Goal: Task Accomplishment & Management: Manage account settings

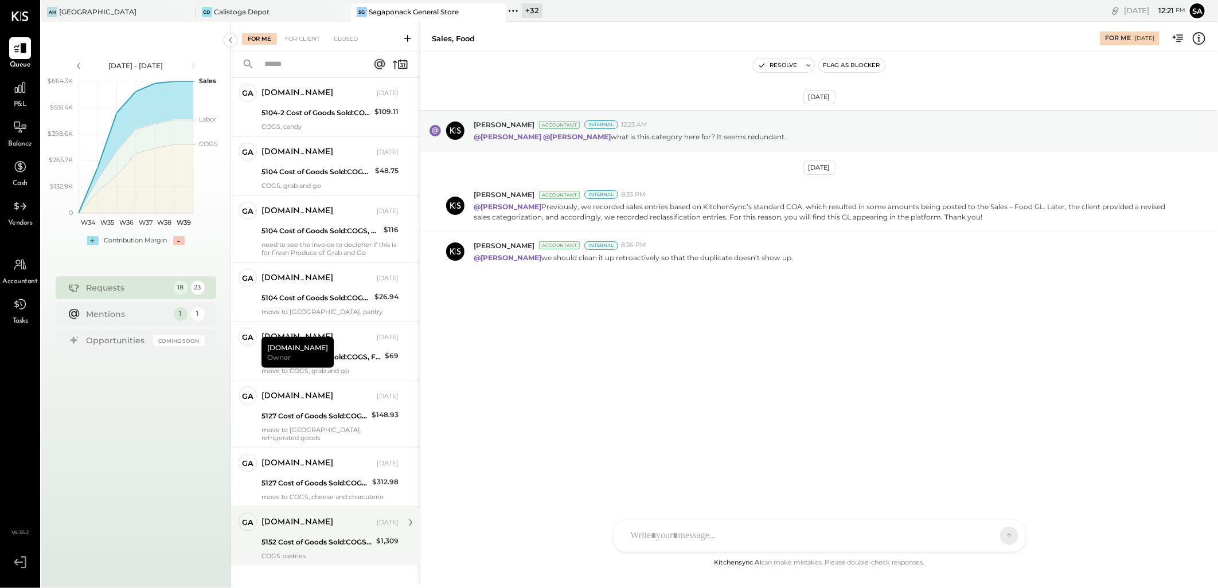
scroll to position [757, 0]
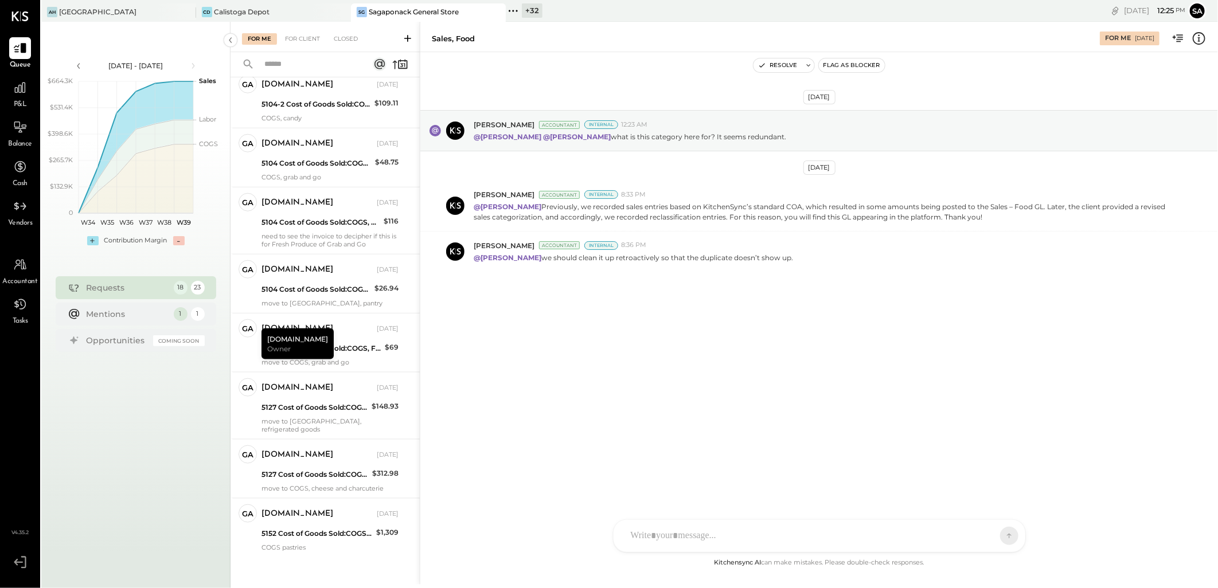
drag, startPoint x: 354, startPoint y: 526, endPoint x: 384, endPoint y: 585, distance: 66.2
click at [354, 528] on div "5152 Cost of Goods Sold:COGS, Retail Bread:COGS, Bakery" at bounding box center [316, 533] width 111 height 11
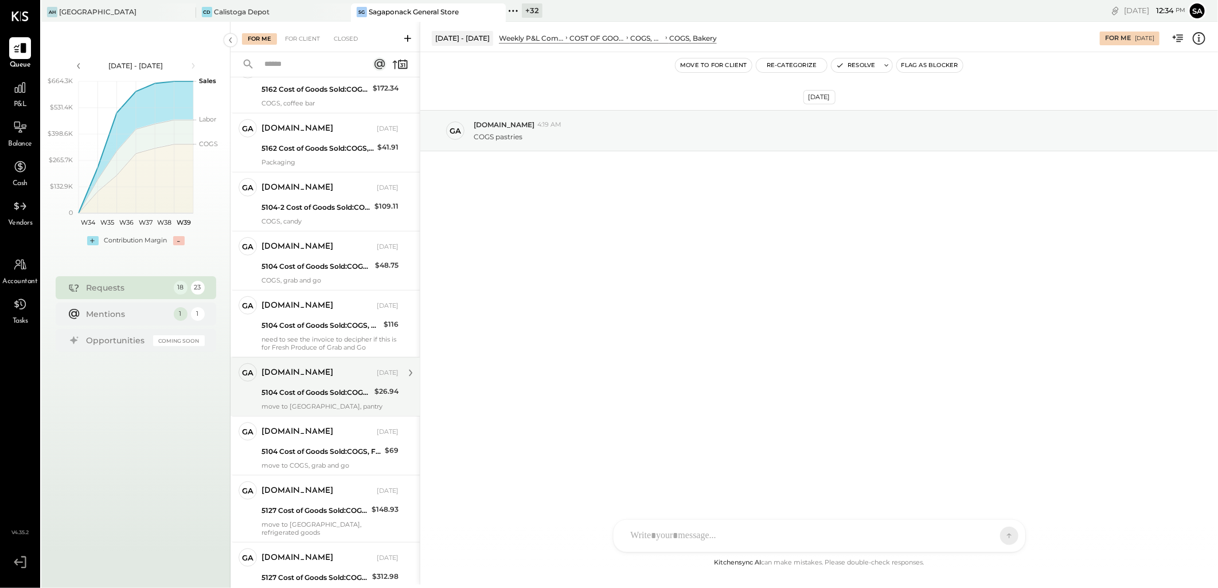
scroll to position [757, 0]
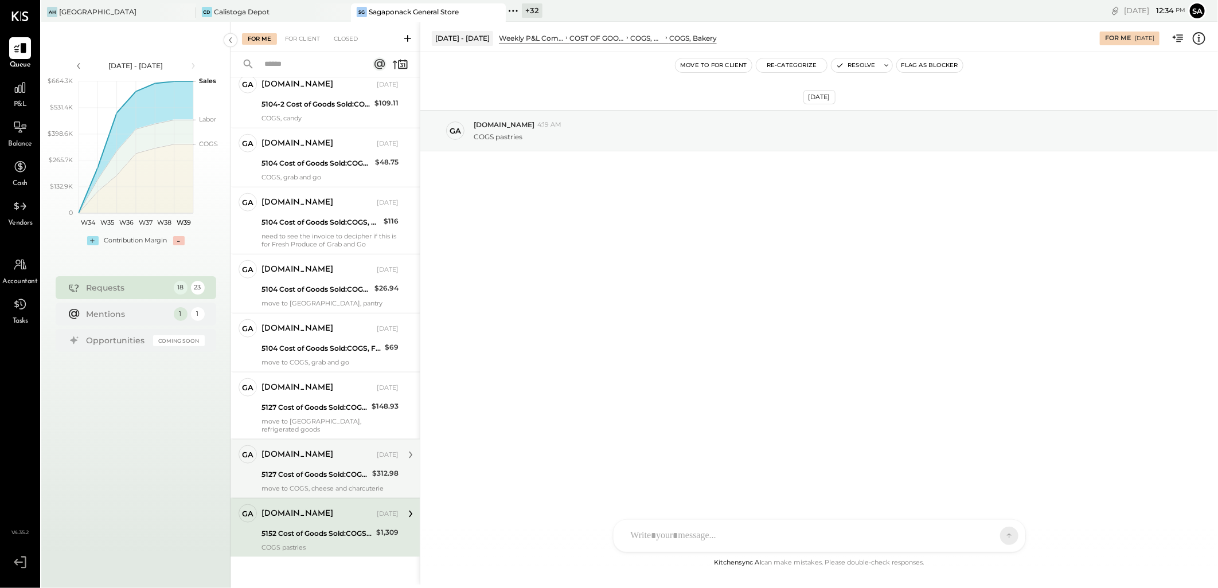
click at [330, 484] on div "move to COGS, cheese and charcuterie" at bounding box center [329, 488] width 137 height 8
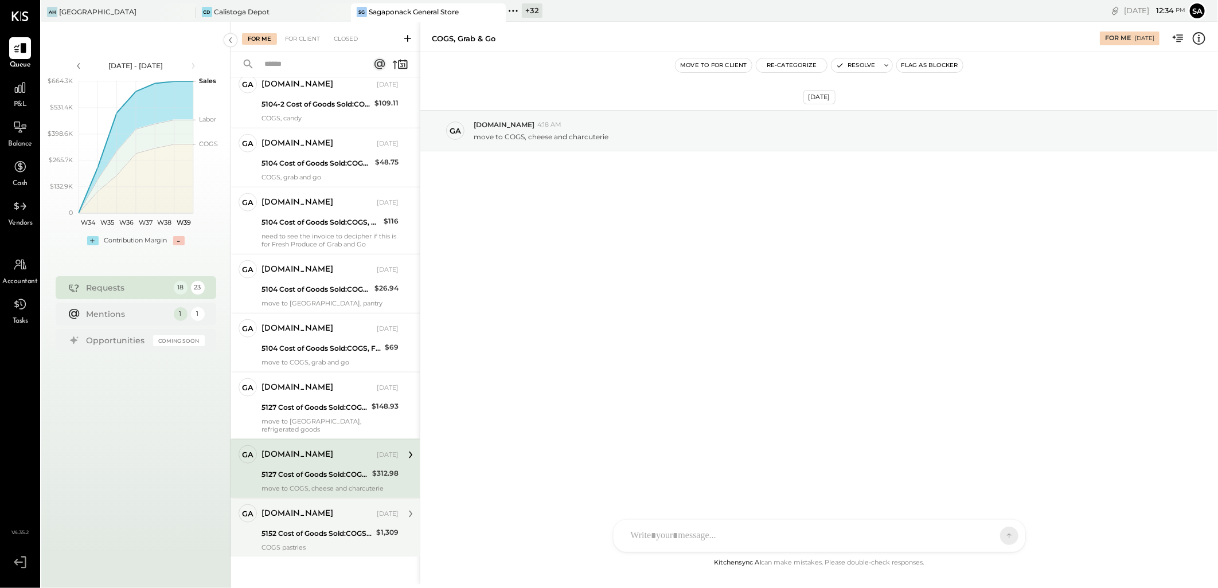
click at [331, 528] on div "5152 Cost of Goods Sold:COGS, Retail Bread:COGS, Bakery" at bounding box center [316, 533] width 111 height 11
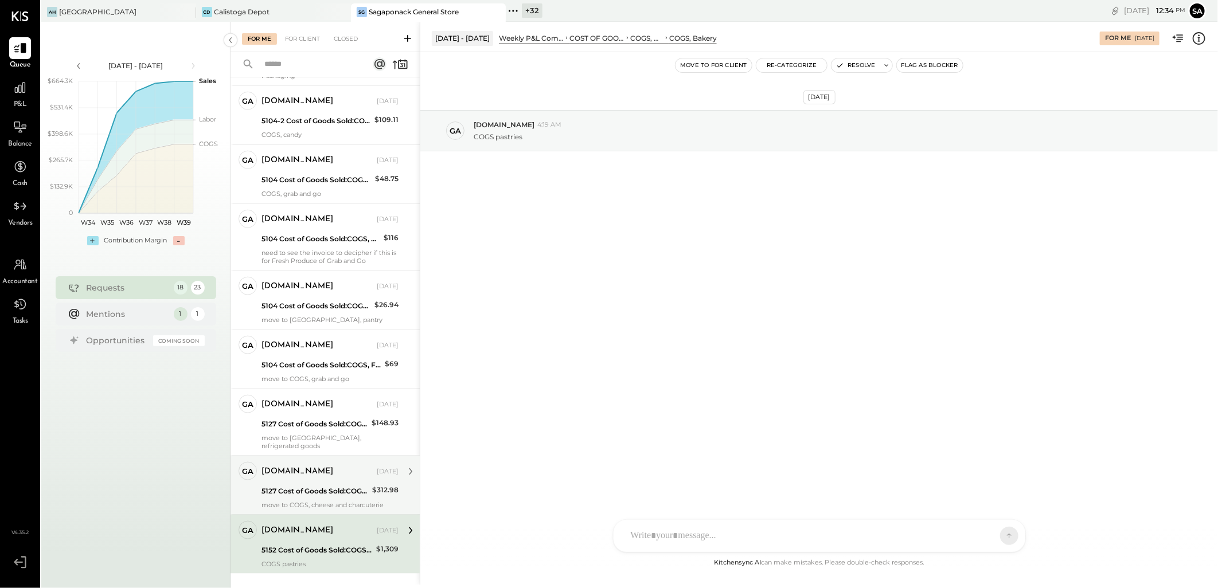
scroll to position [757, 0]
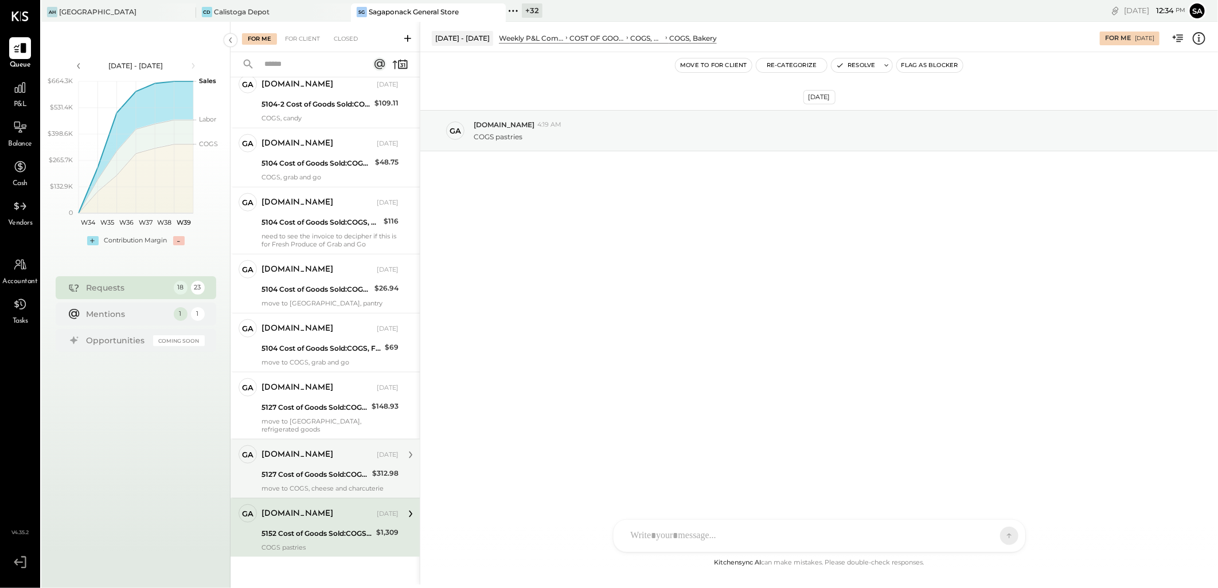
click at [318, 469] on div "5127 Cost of Goods Sold:COGS, House Made Food:COGS, Grab & Go" at bounding box center [314, 474] width 107 height 11
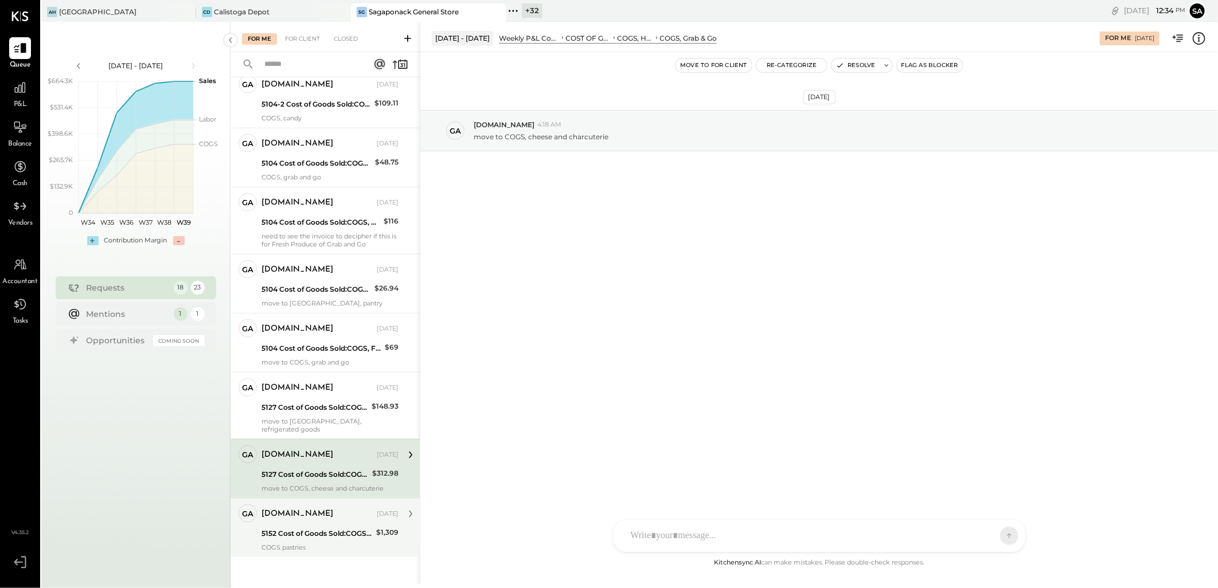
click at [317, 517] on div "gabby.green Sep 20, 2025 5152 Cost of Goods Sold:COGS, Retail Bread:COGS, Baker…" at bounding box center [329, 528] width 137 height 47
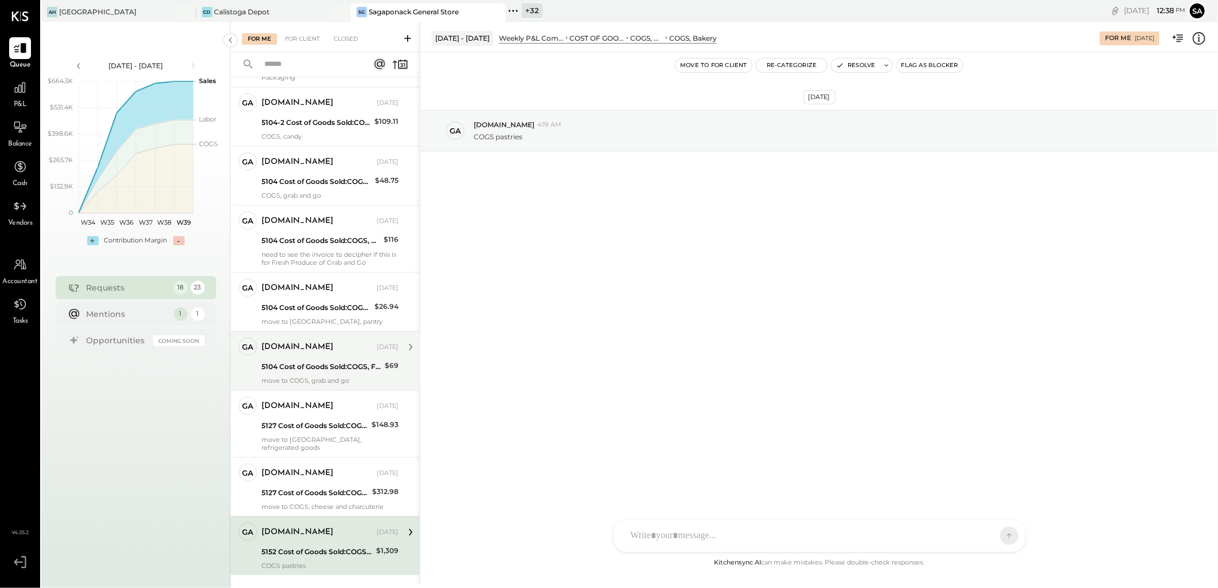
scroll to position [757, 0]
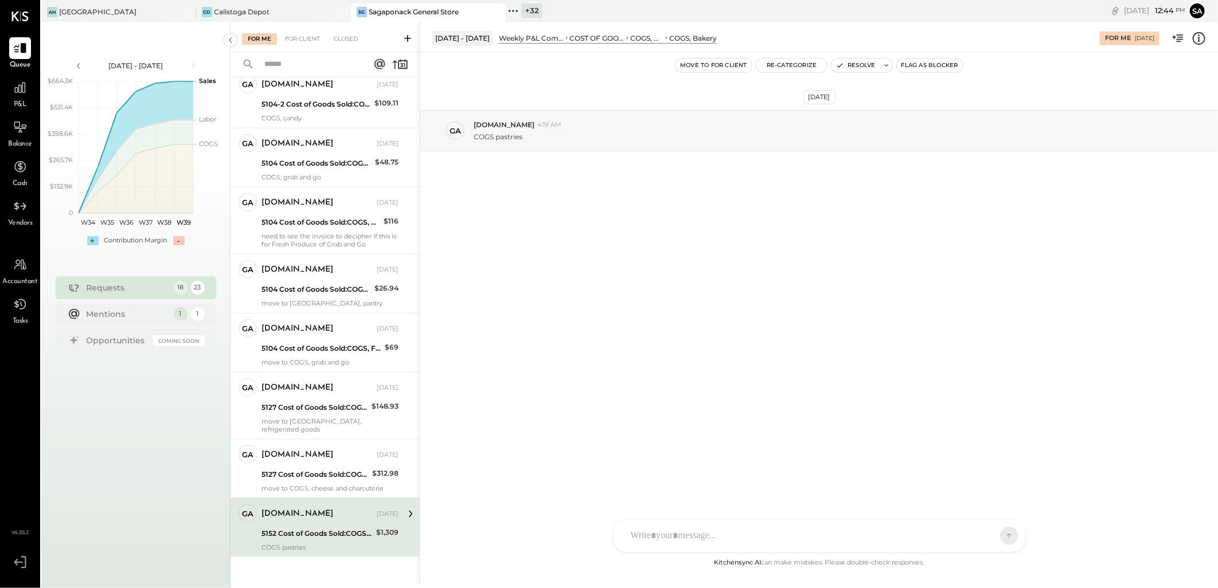
click at [306, 534] on div "gabby.green Sep 20, 2025 5152 Cost of Goods Sold:COGS, Retail Bread:COGS, Baker…" at bounding box center [329, 528] width 137 height 47
click at [1194, 38] on icon at bounding box center [1198, 38] width 15 height 15
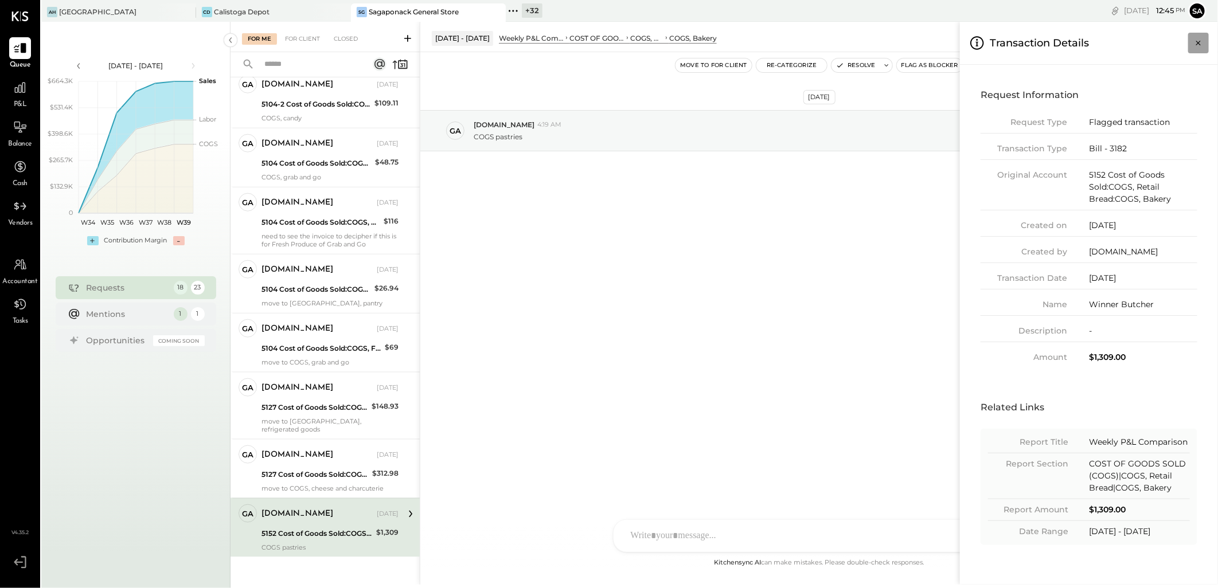
click at [1197, 40] on icon "Close panel" at bounding box center [1198, 42] width 11 height 11
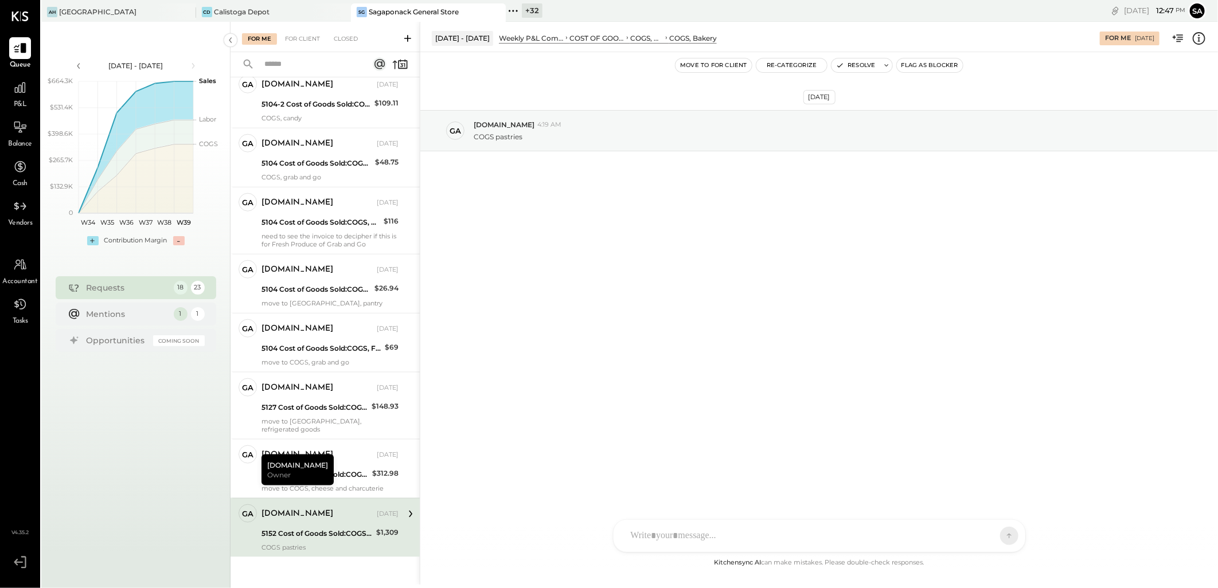
click at [325, 528] on div "5152 Cost of Goods Sold:COGS, Retail Bread:COGS, Bakery" at bounding box center [316, 533] width 111 height 11
click at [851, 69] on button "Resolve" at bounding box center [855, 65] width 48 height 14
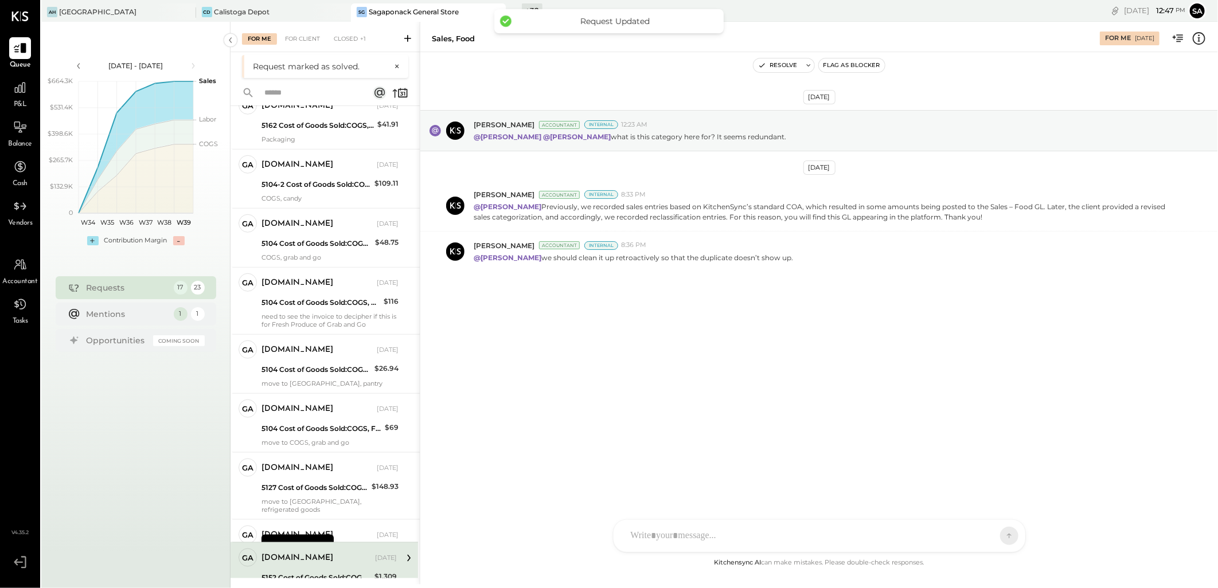
scroll to position [698, 0]
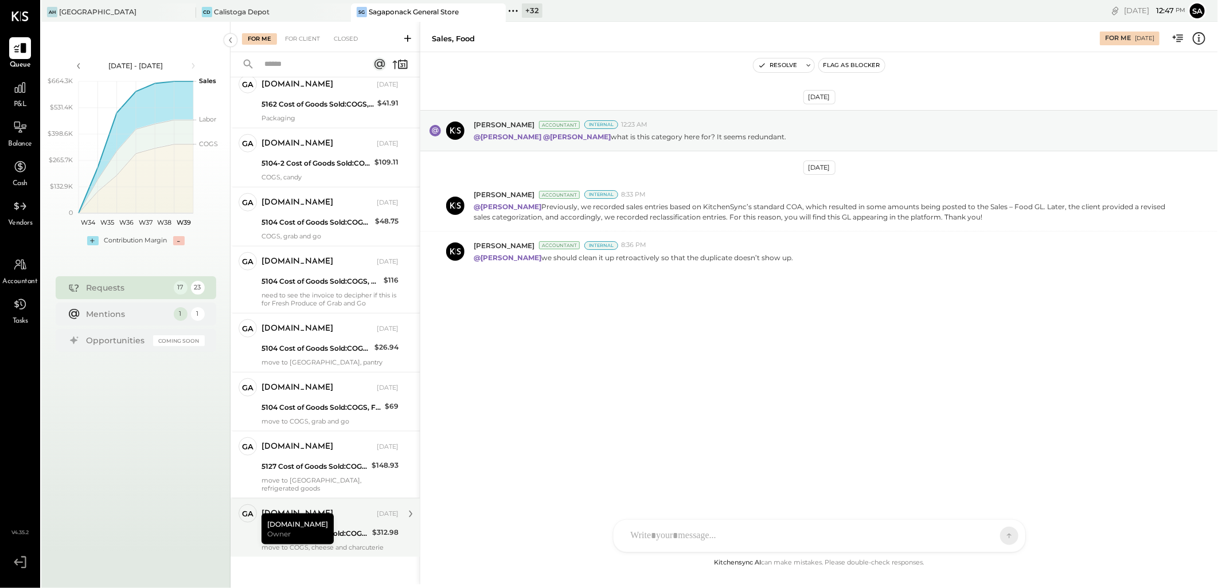
click at [339, 528] on div "5127 Cost of Goods Sold:COGS, House Made Food:COGS, Grab & Go" at bounding box center [314, 533] width 107 height 11
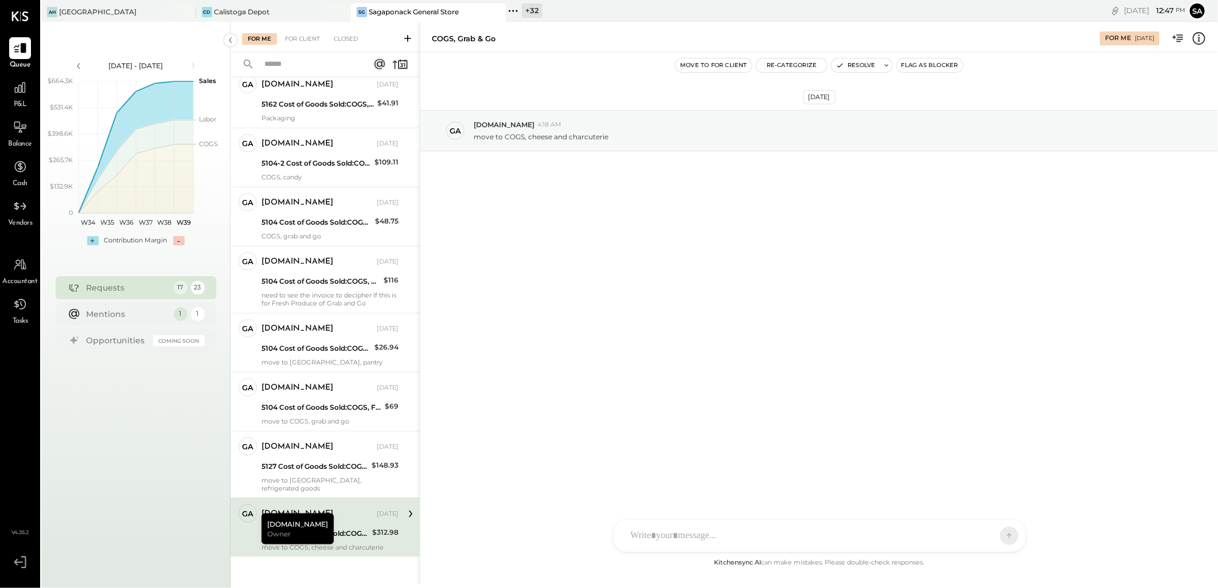
click at [364, 461] on div "5127 Cost of Goods Sold:COGS, House Made Food:COGS, Grab & Go" at bounding box center [314, 466] width 107 height 11
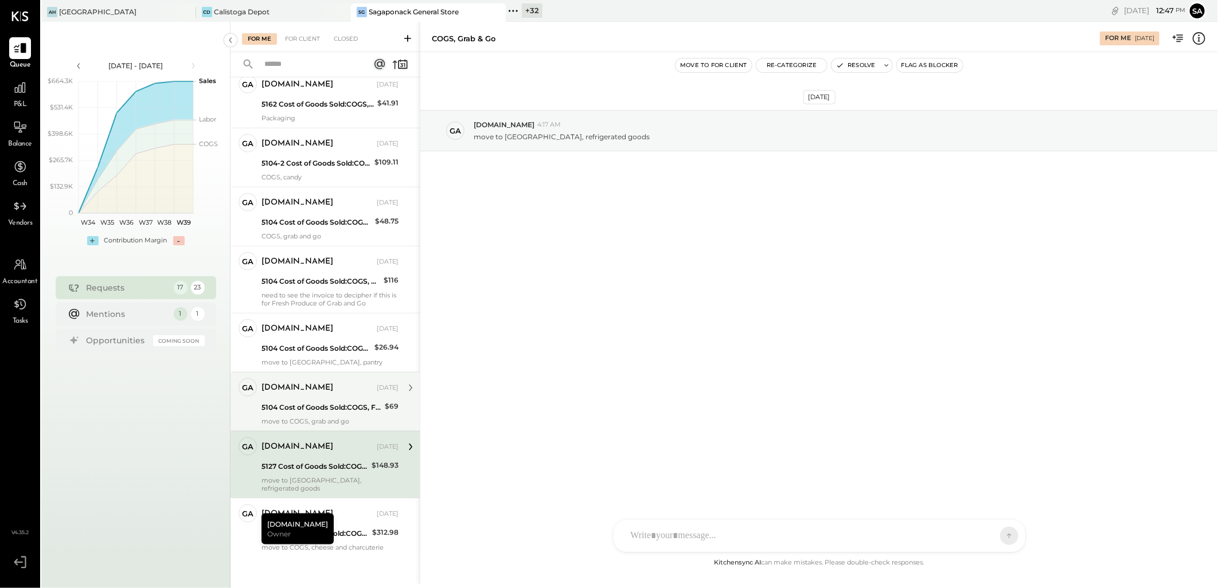
click at [351, 408] on div "5104 Cost of Goods Sold:COGS, Fresh Produce & Flowers:COGS, Fresh Produce" at bounding box center [321, 407] width 120 height 11
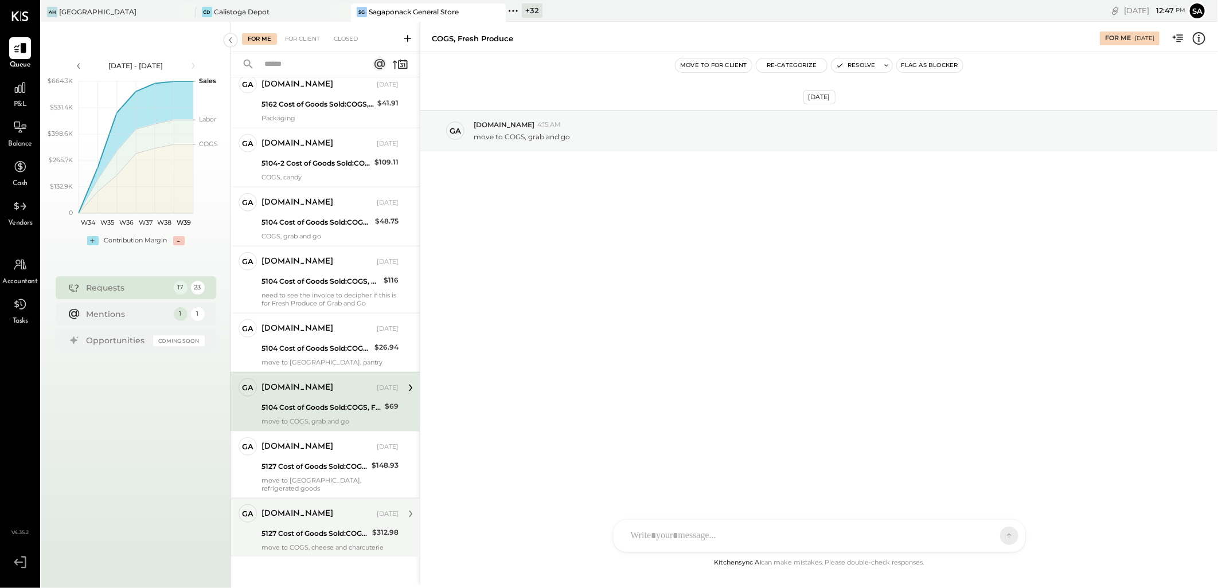
click at [325, 515] on div "gabby.green Sep 20, 2025" at bounding box center [329, 514] width 137 height 19
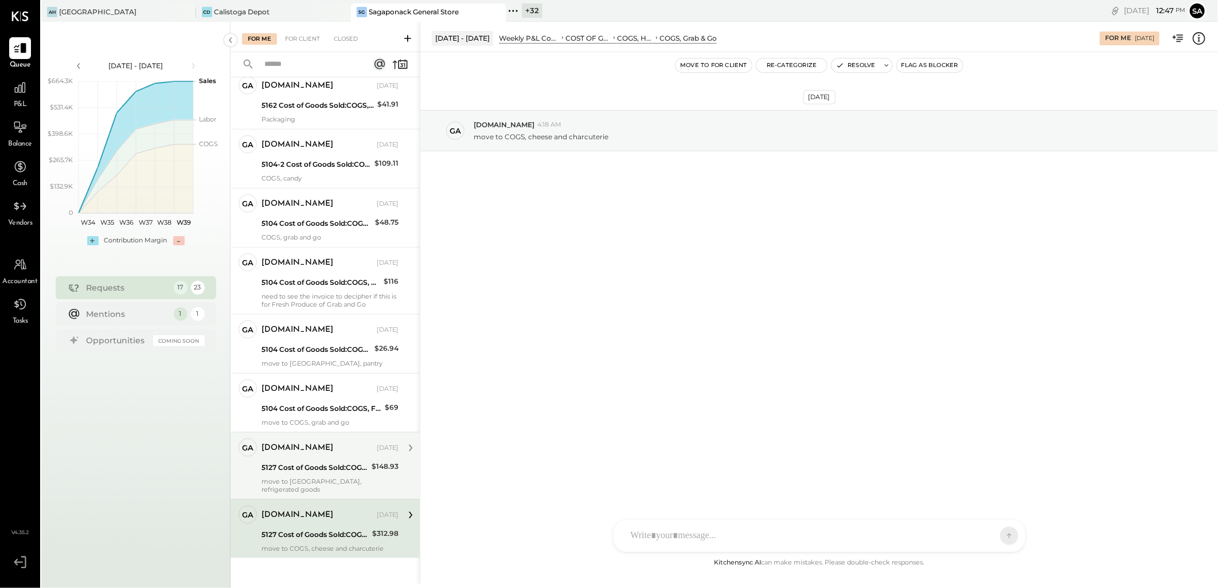
scroll to position [697, 0]
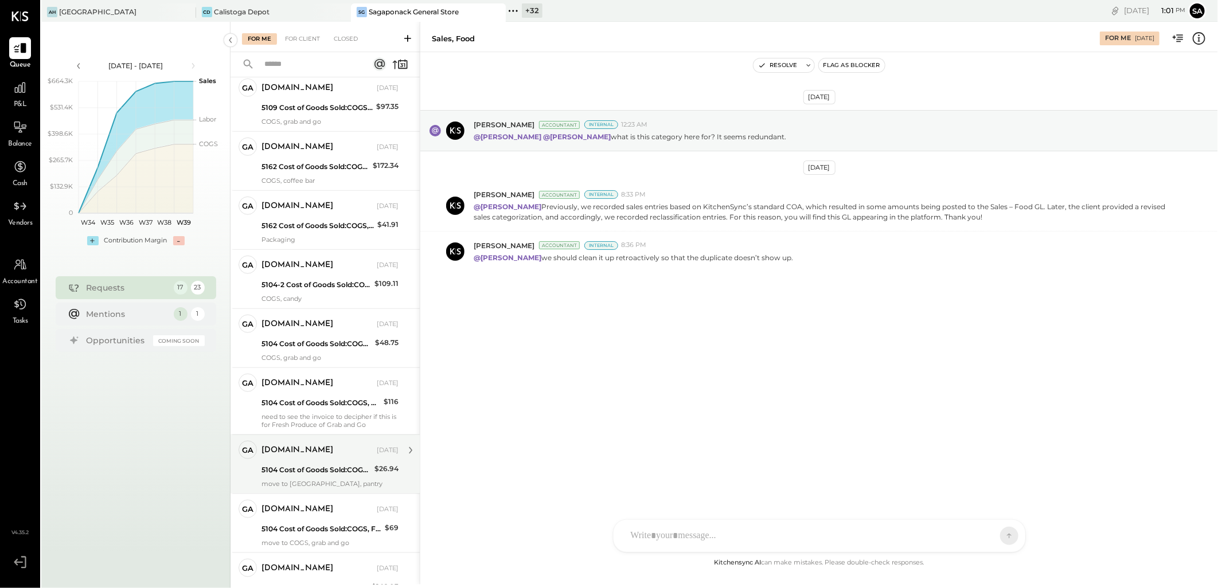
scroll to position [697, 0]
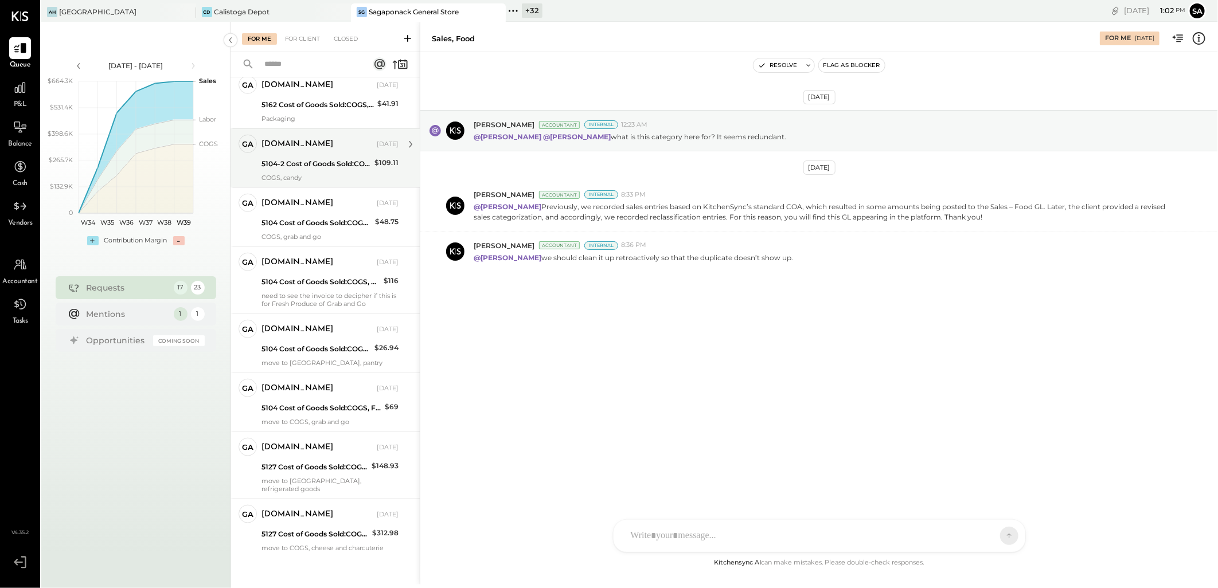
click at [308, 107] on div "5162 Cost of Goods Sold:COGS, Retail & Market:COGS, Refrigerated Beverages" at bounding box center [317, 104] width 112 height 11
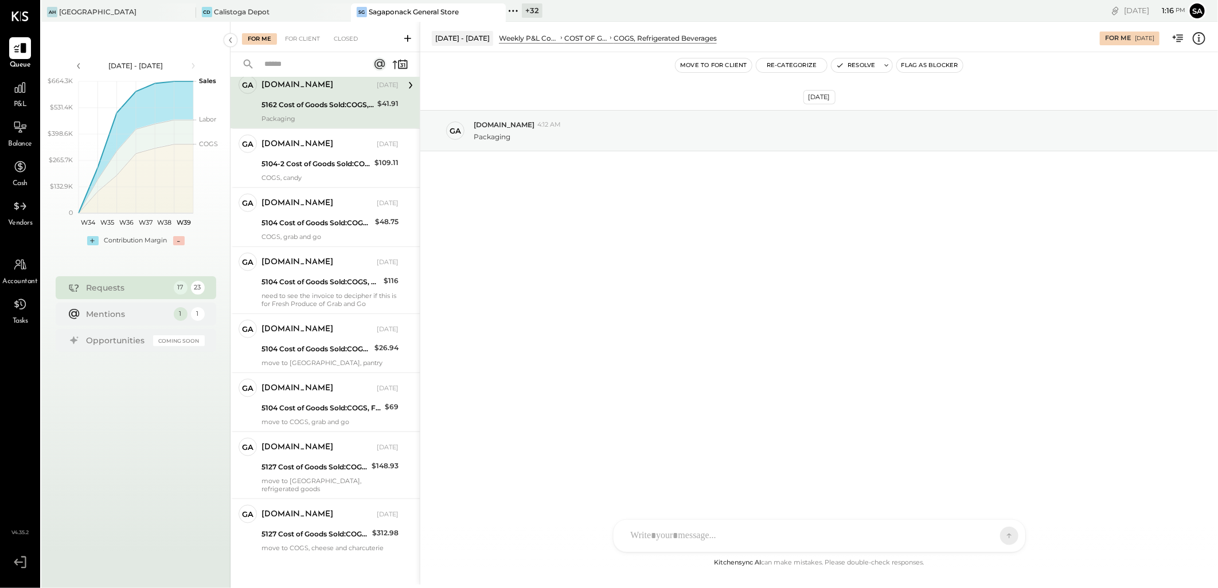
drag, startPoint x: 331, startPoint y: 521, endPoint x: 452, endPoint y: 537, distance: 121.5
click at [331, 529] on div "5127 Cost of Goods Sold:COGS, House Made Food:COGS, Grab & Go" at bounding box center [314, 534] width 107 height 11
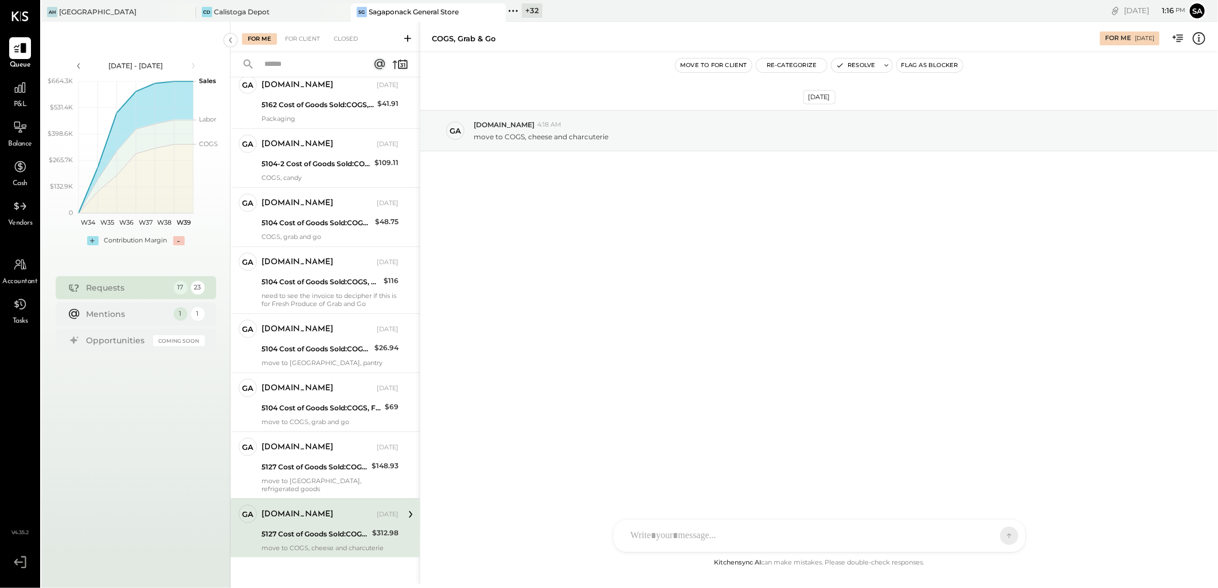
click at [1199, 37] on icon at bounding box center [1198, 38] width 15 height 15
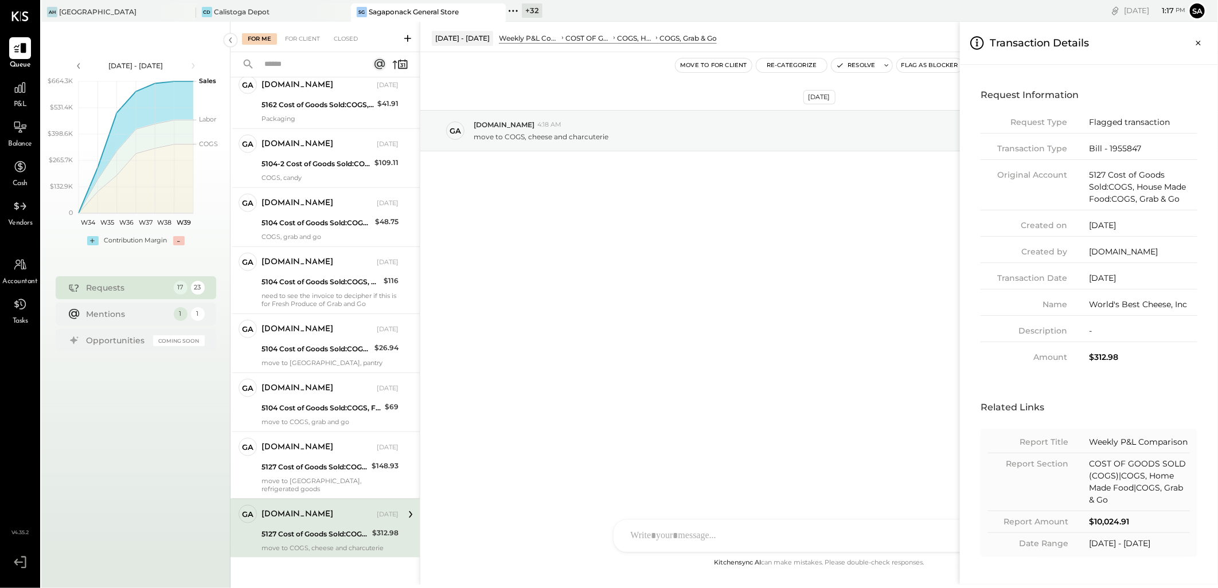
drag, startPoint x: 578, startPoint y: 427, endPoint x: 630, endPoint y: 394, distance: 61.1
click at [578, 427] on div "For Me For Client Closed Requests Last Month 1 Alex Racioppi Accountant Alex Ra…" at bounding box center [723, 303] width 987 height 563
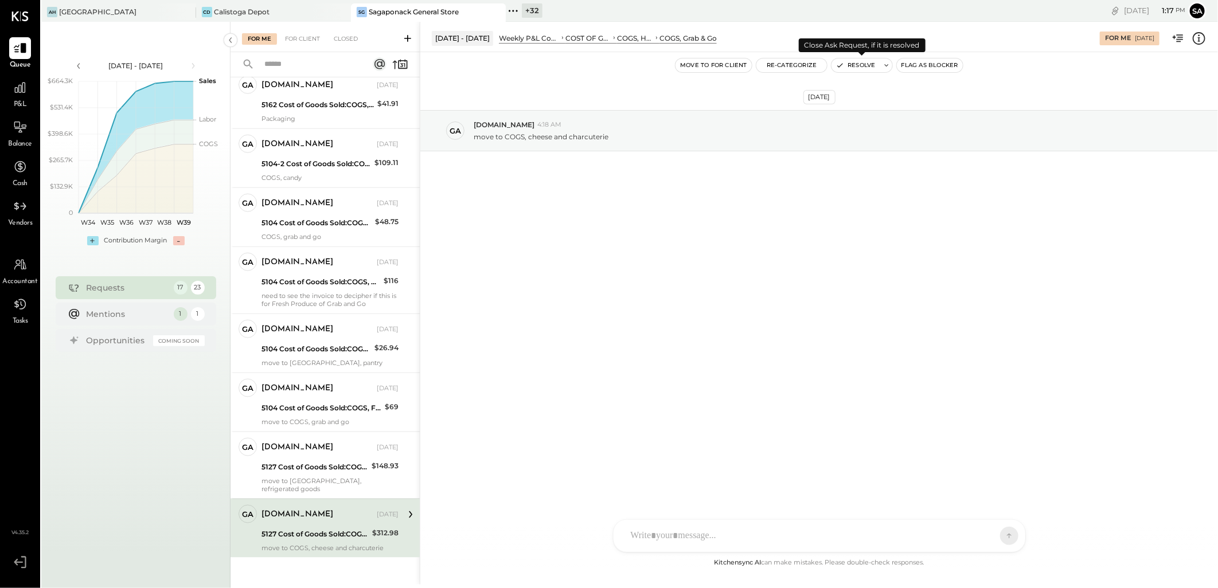
click at [855, 65] on button "Resolve" at bounding box center [855, 65] width 48 height 14
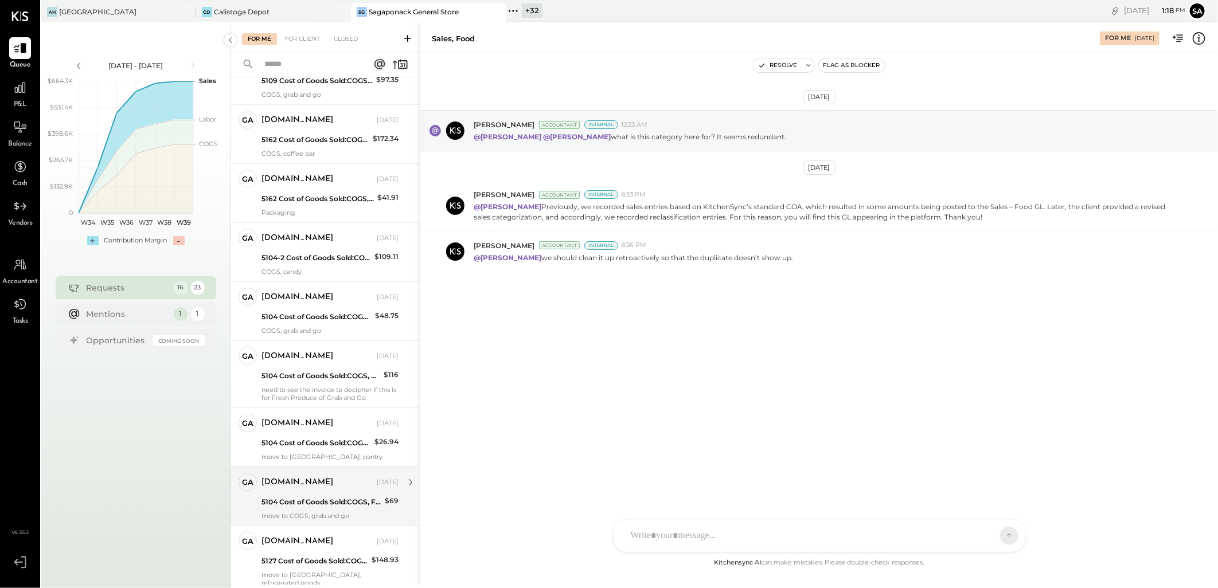
scroll to position [638, 0]
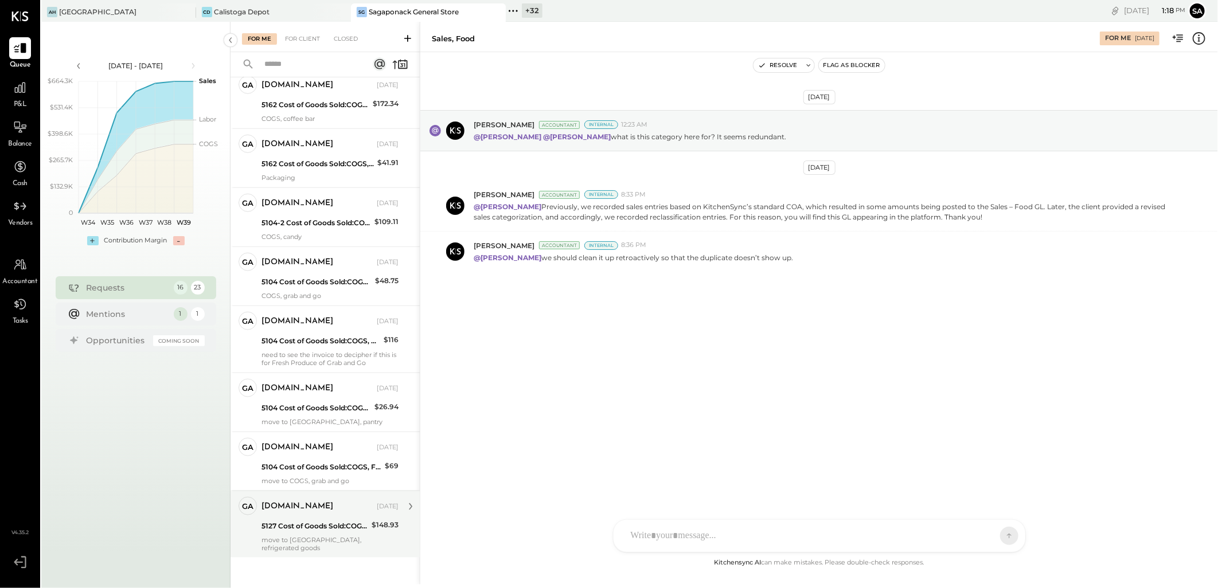
click at [323, 511] on div "[DOMAIN_NAME]" at bounding box center [317, 506] width 113 height 11
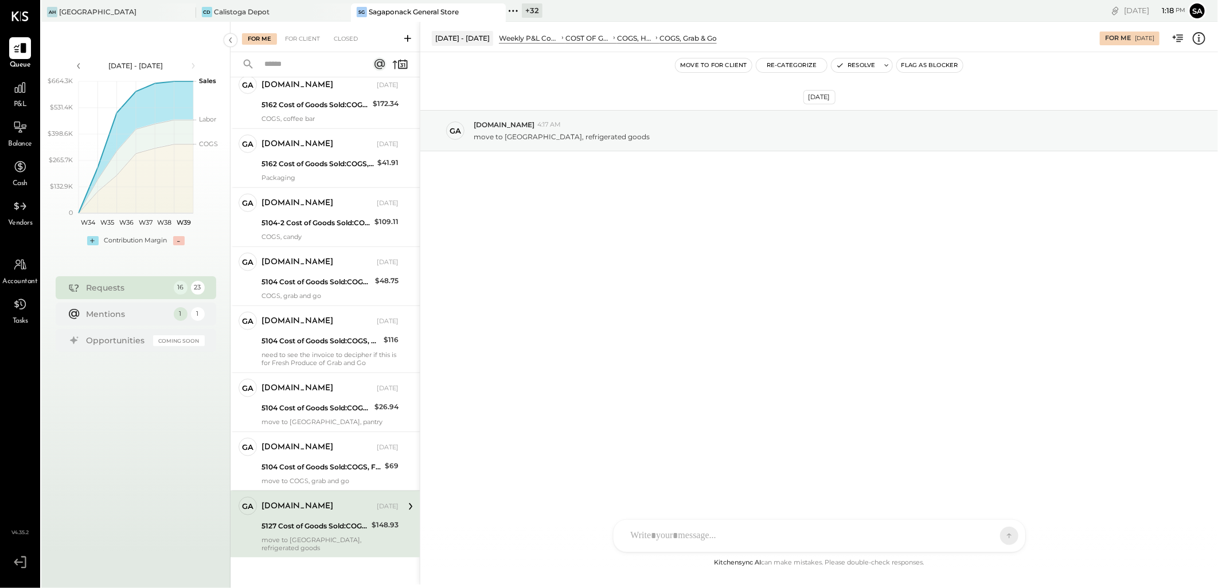
click at [323, 526] on div "5127 Cost of Goods Sold:COGS, House Made Food:COGS, Grab & Go" at bounding box center [314, 526] width 107 height 11
click at [306, 530] on div "5127 Cost of Goods Sold:COGS, House Made Food:COGS, Grab & Go" at bounding box center [314, 526] width 107 height 11
click at [728, 534] on div at bounding box center [809, 535] width 368 height 25
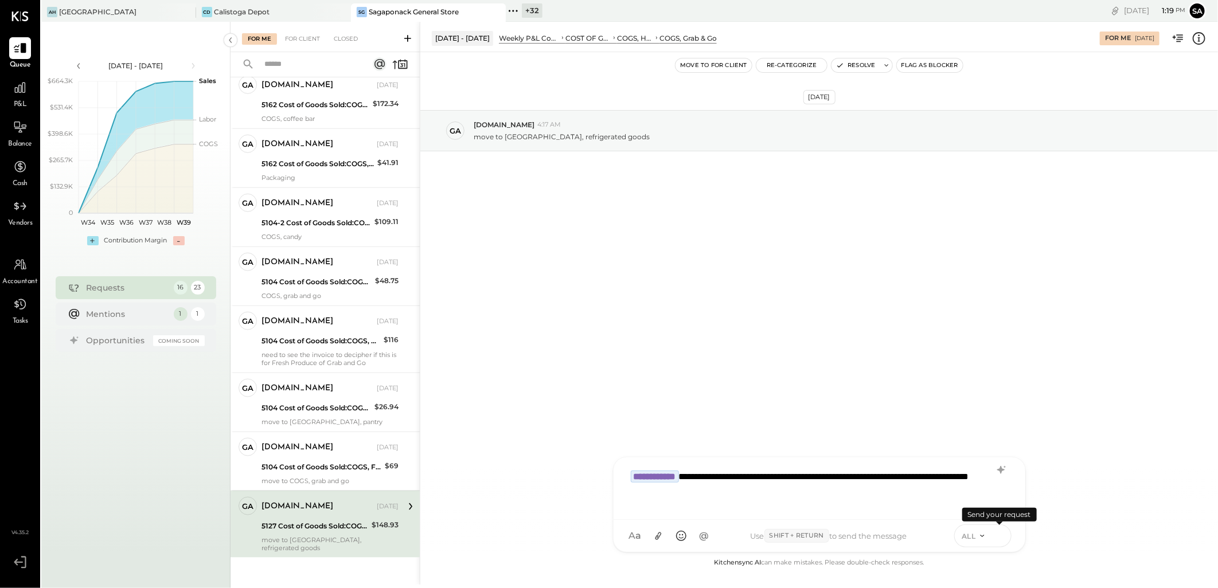
click at [999, 536] on icon at bounding box center [999, 536] width 1 height 5
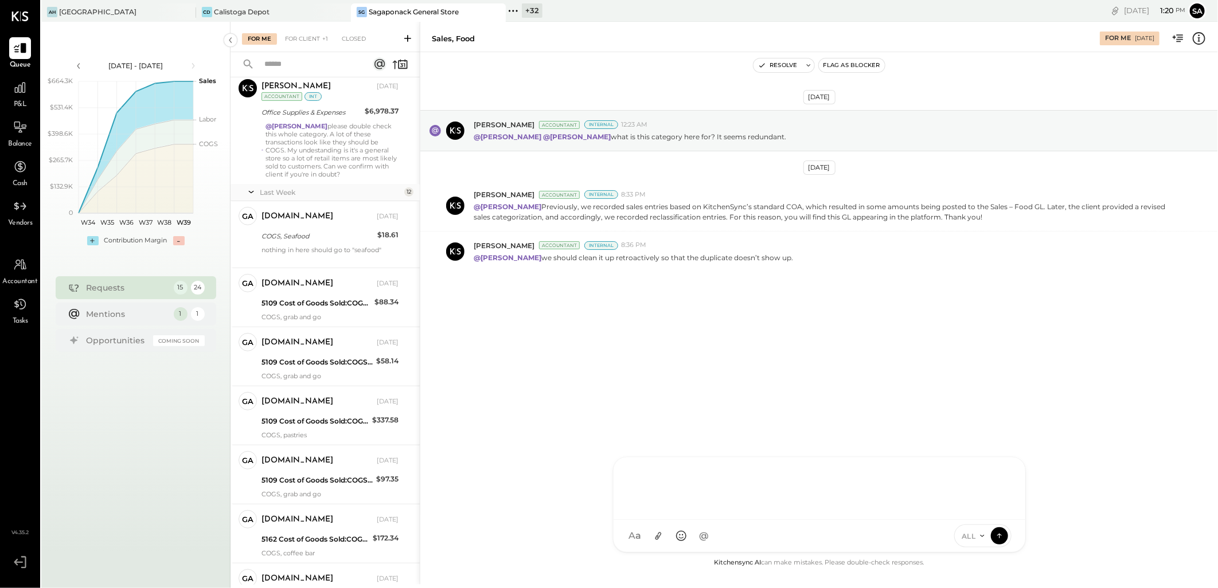
scroll to position [197, 0]
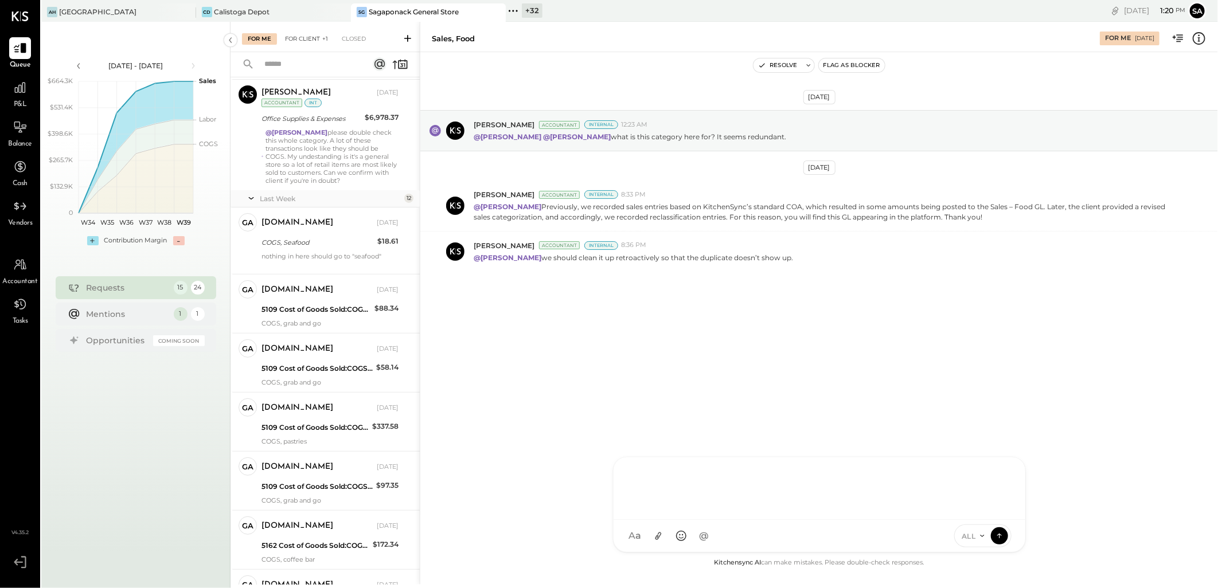
click at [305, 36] on div "For Client +1" at bounding box center [306, 38] width 54 height 11
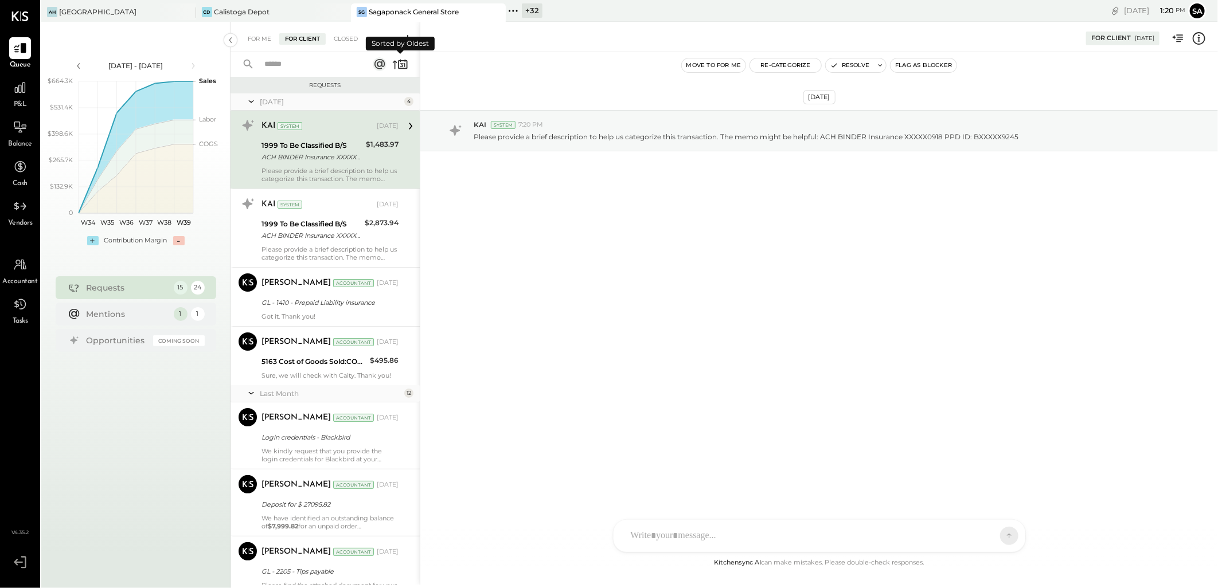
click at [394, 68] on icon at bounding box center [400, 64] width 16 height 16
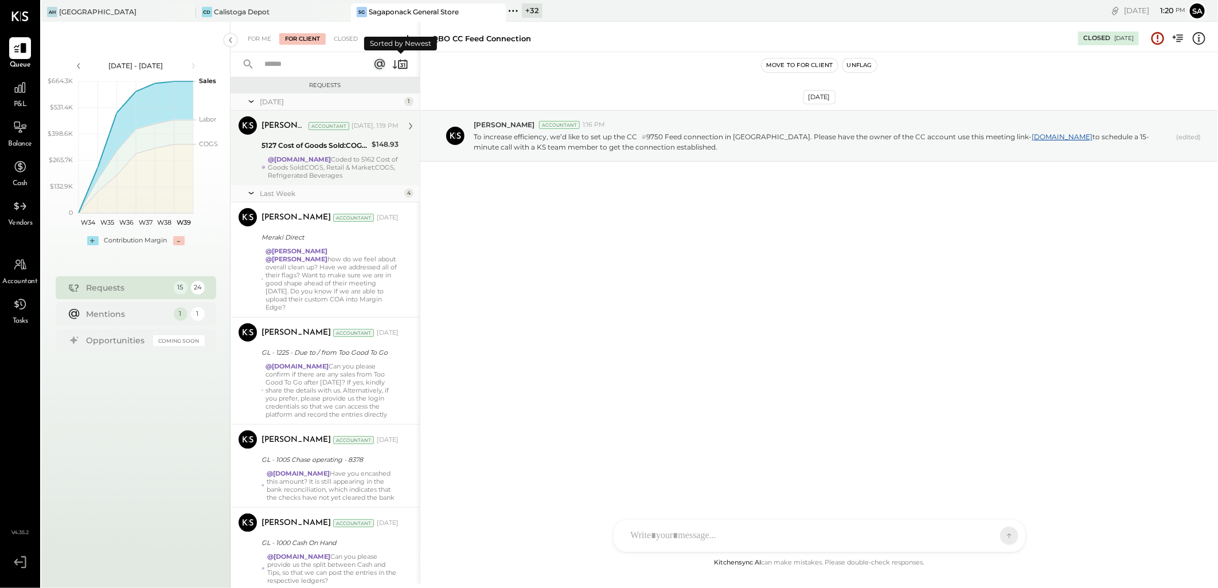
click at [328, 174] on div "@gabby.green Coded to 5162 Cost of Goods Sold:COGS, Retail & Market:COGS, Refri…" at bounding box center [333, 167] width 131 height 24
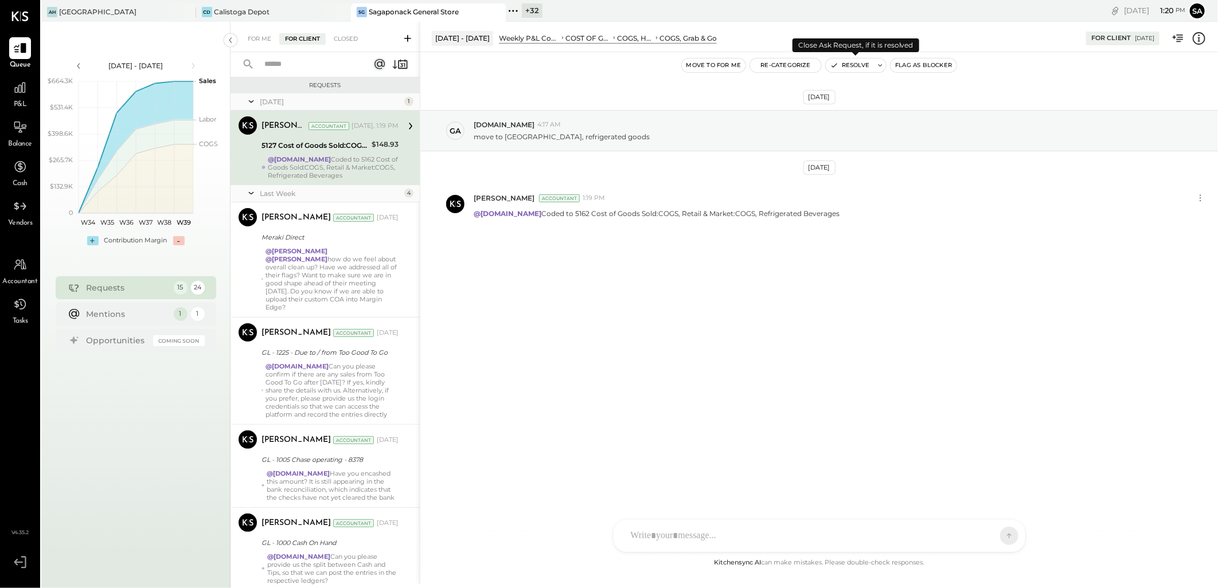
click at [851, 65] on button "Resolve" at bounding box center [850, 65] width 48 height 14
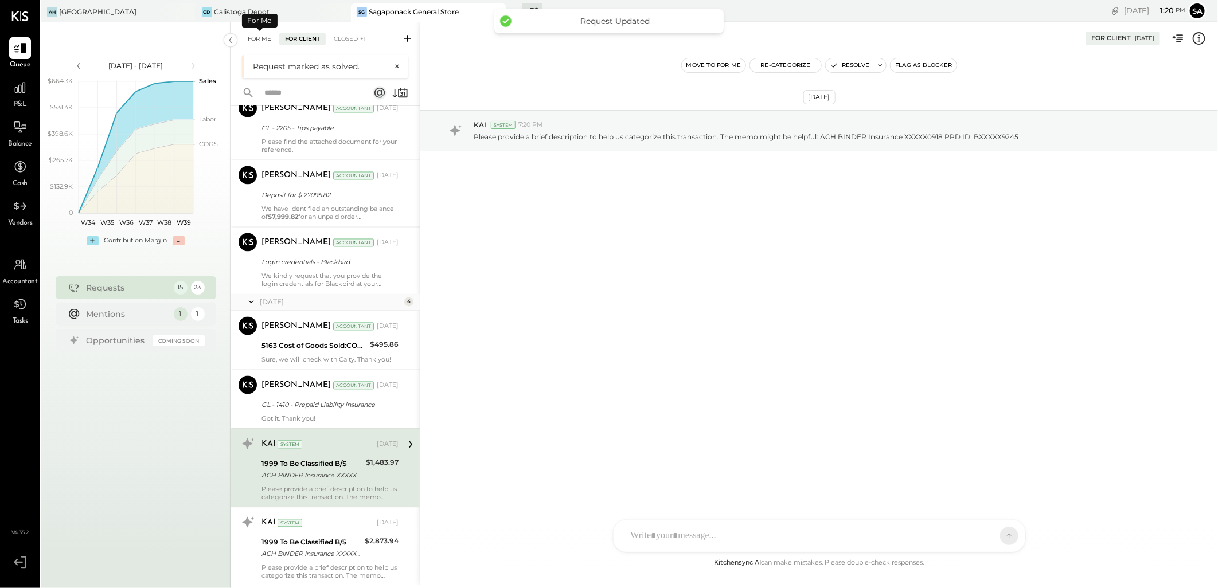
click at [266, 37] on div "For Me" at bounding box center [259, 38] width 35 height 11
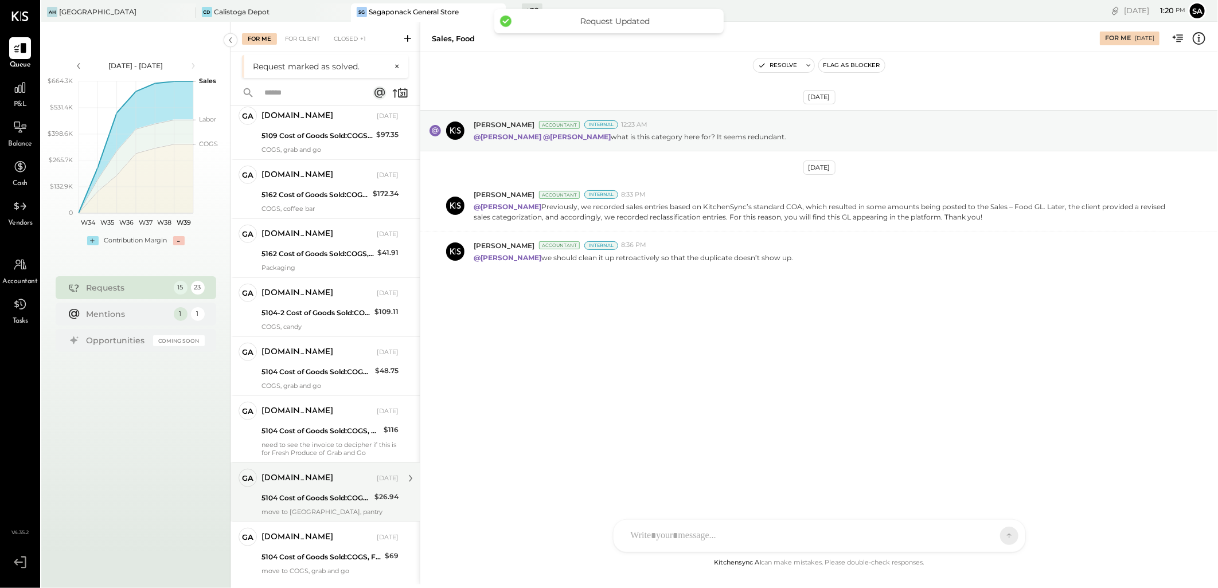
scroll to position [580, 0]
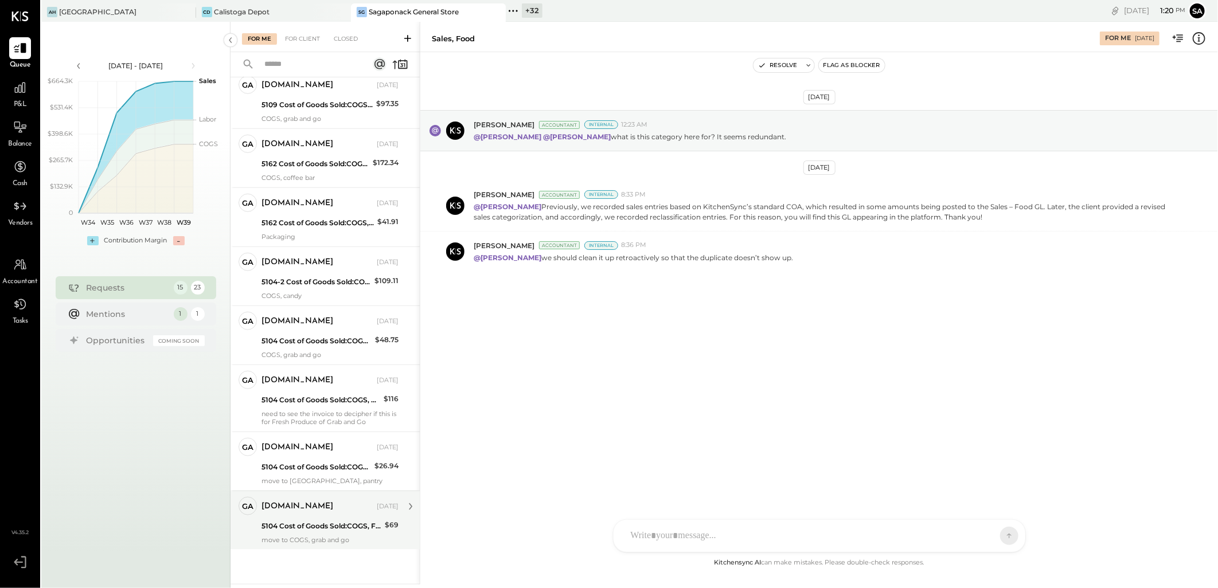
click at [303, 531] on div "5104 Cost of Goods Sold:COGS, Fresh Produce & Flowers:COGS, Fresh Produce" at bounding box center [321, 526] width 120 height 11
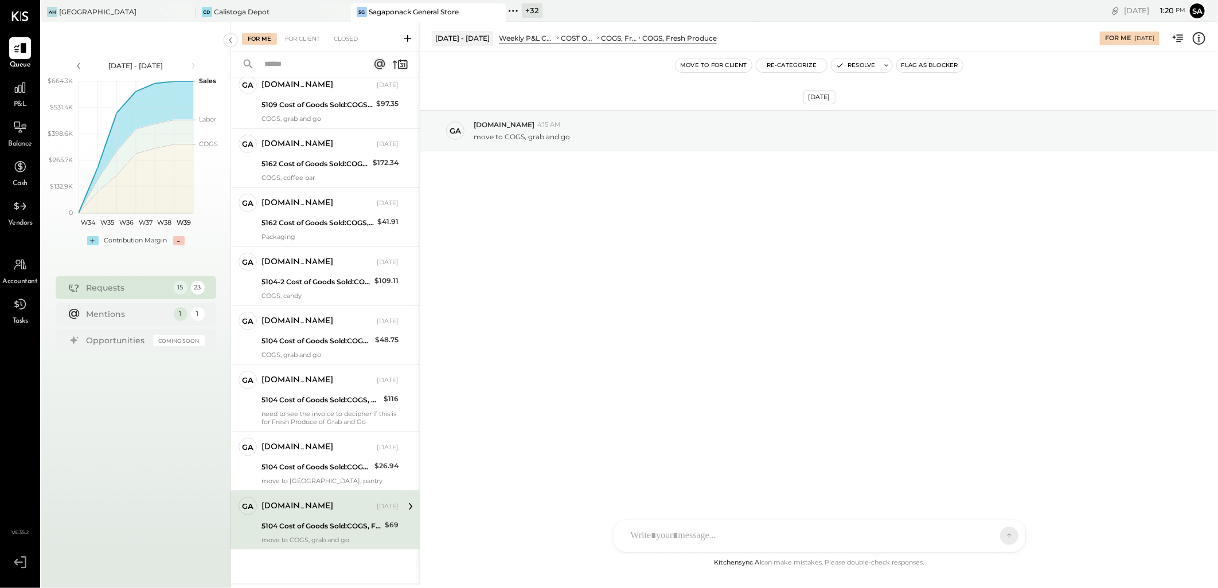
click at [314, 536] on div "move to COGS, grab and go" at bounding box center [329, 540] width 137 height 8
click at [1199, 38] on icon at bounding box center [1199, 37] width 2 height 7
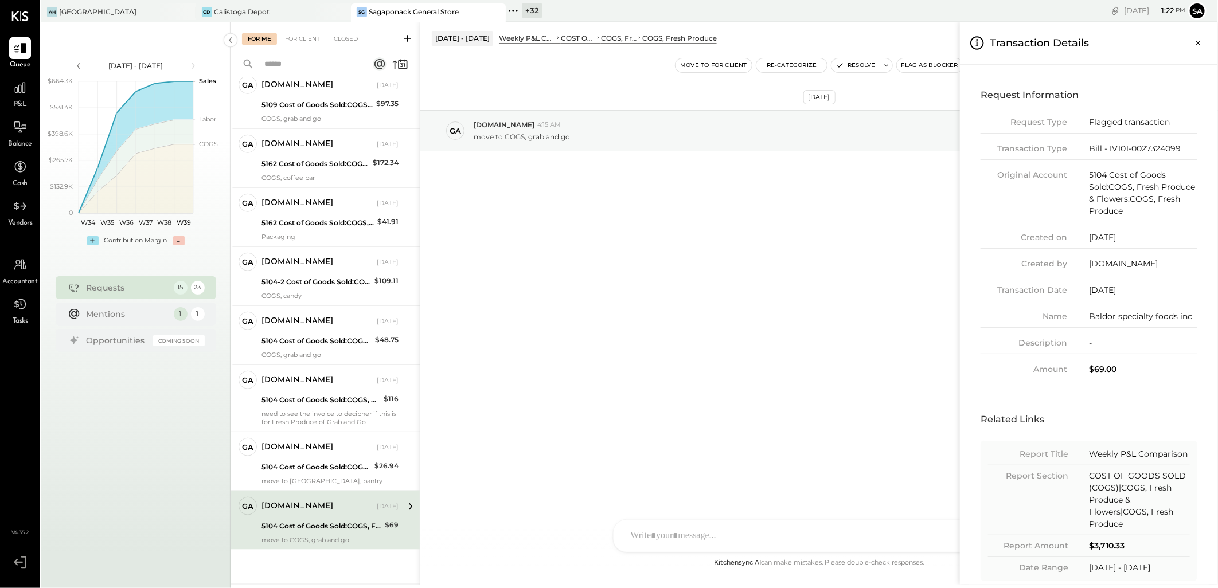
drag, startPoint x: 755, startPoint y: 343, endPoint x: 752, endPoint y: 210, distance: 133.1
click at [755, 343] on div "For Me For Client Closed Requests Last Month 1 Alex Racioppi Accountant Alex Ra…" at bounding box center [723, 303] width 987 height 563
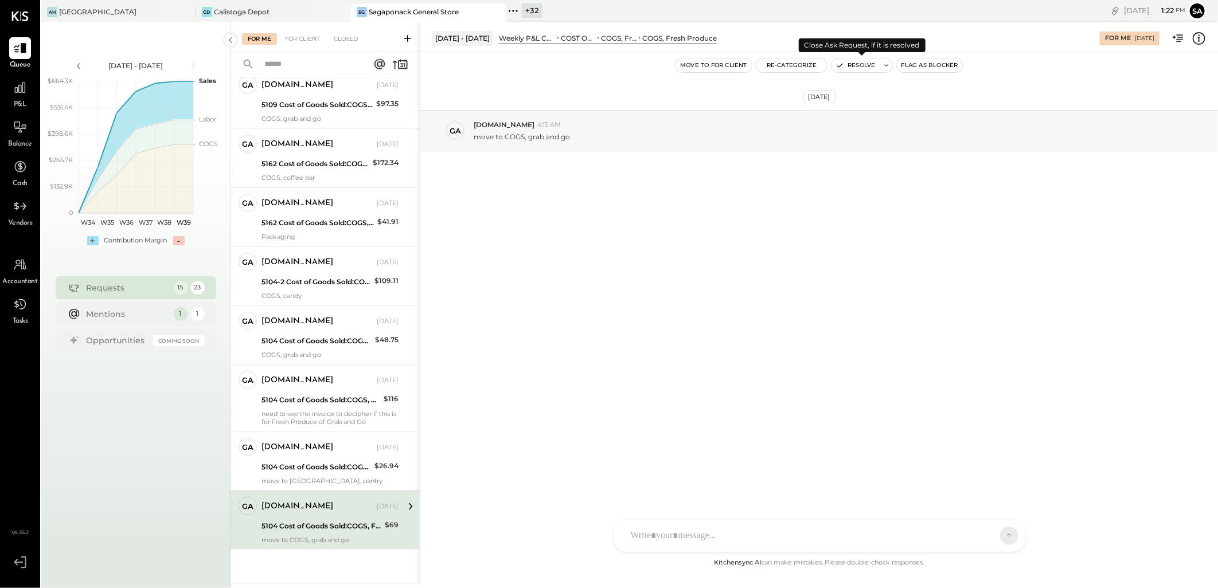
click at [853, 68] on button "Resolve" at bounding box center [855, 65] width 48 height 14
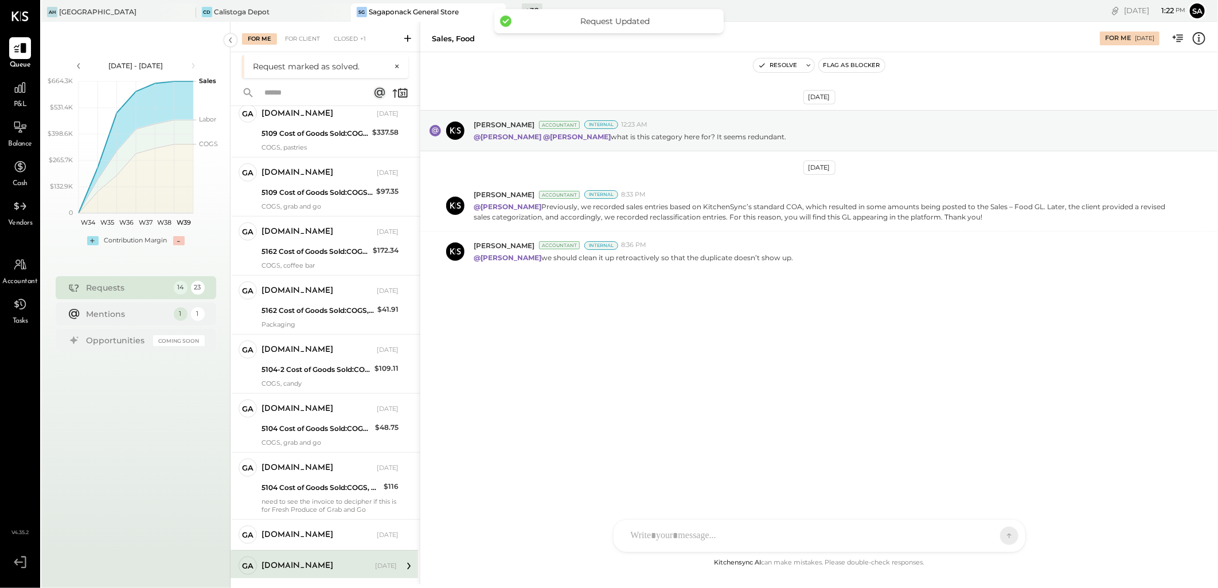
scroll to position [520, 0]
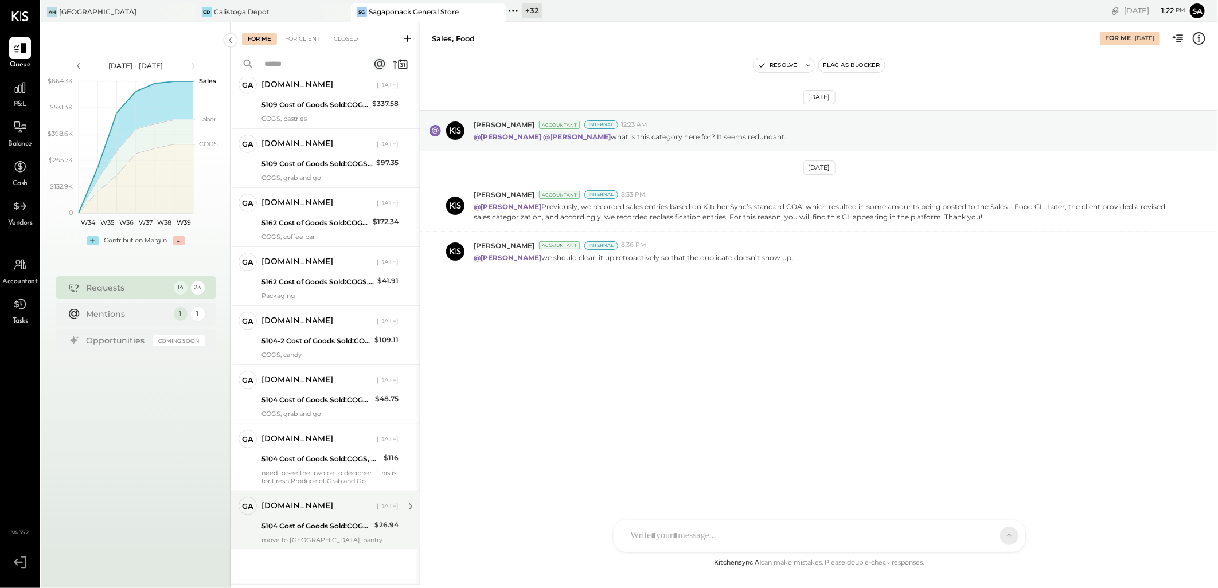
drag, startPoint x: 325, startPoint y: 530, endPoint x: 363, endPoint y: 519, distance: 40.6
click at [325, 530] on div "5104 Cost of Goods Sold:COGS, Fresh Produce & Flowers:COGS, Fresh Produce" at bounding box center [316, 526] width 110 height 11
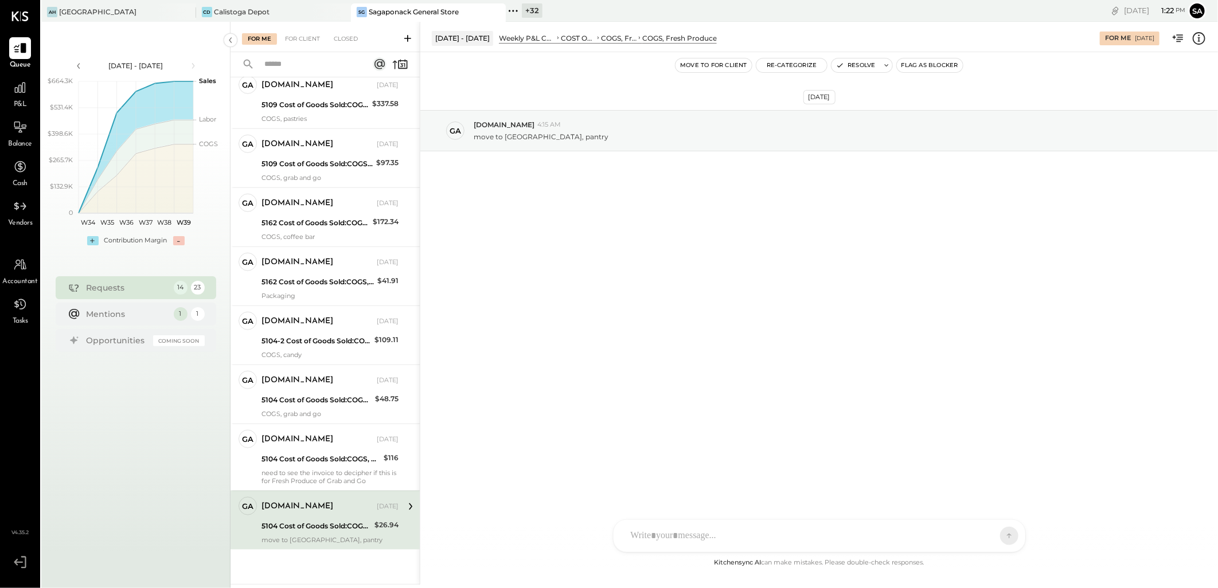
click at [1196, 37] on icon at bounding box center [1198, 38] width 15 height 15
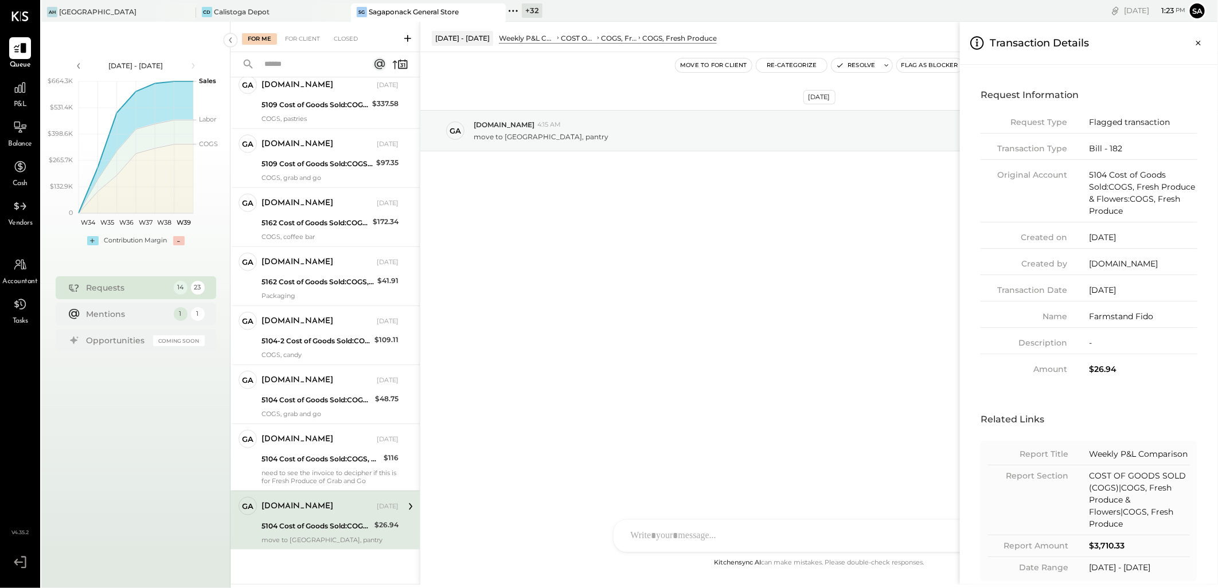
click at [846, 67] on div "For Me For Client Closed Requests Last Month 1 Alex Racioppi Accountant Alex Ra…" at bounding box center [723, 303] width 987 height 563
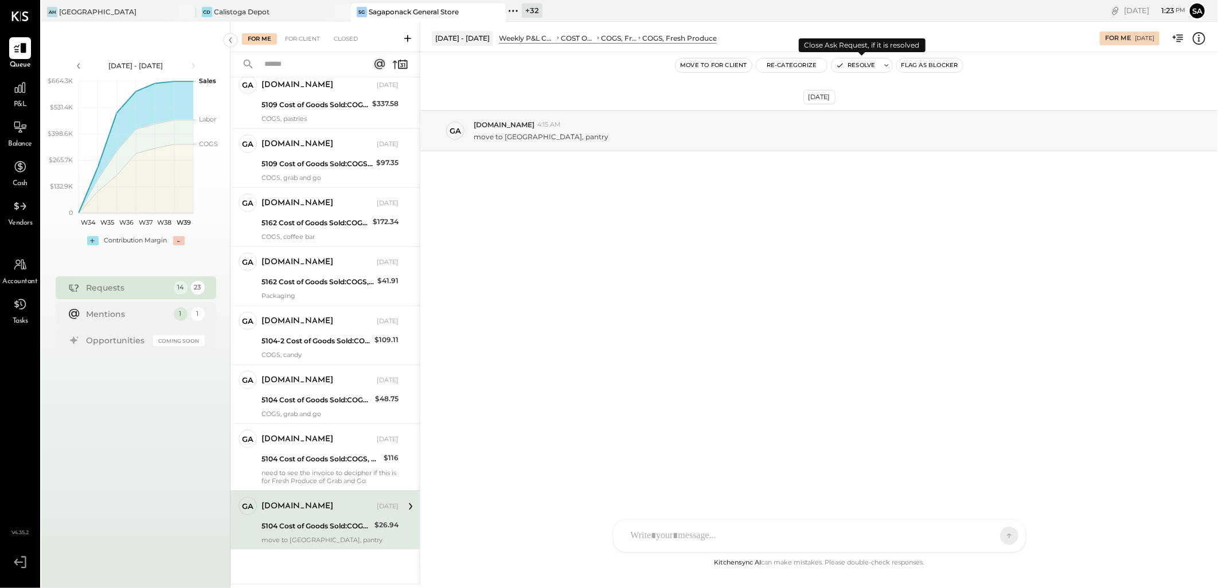
click at [846, 66] on button "Resolve" at bounding box center [855, 65] width 48 height 14
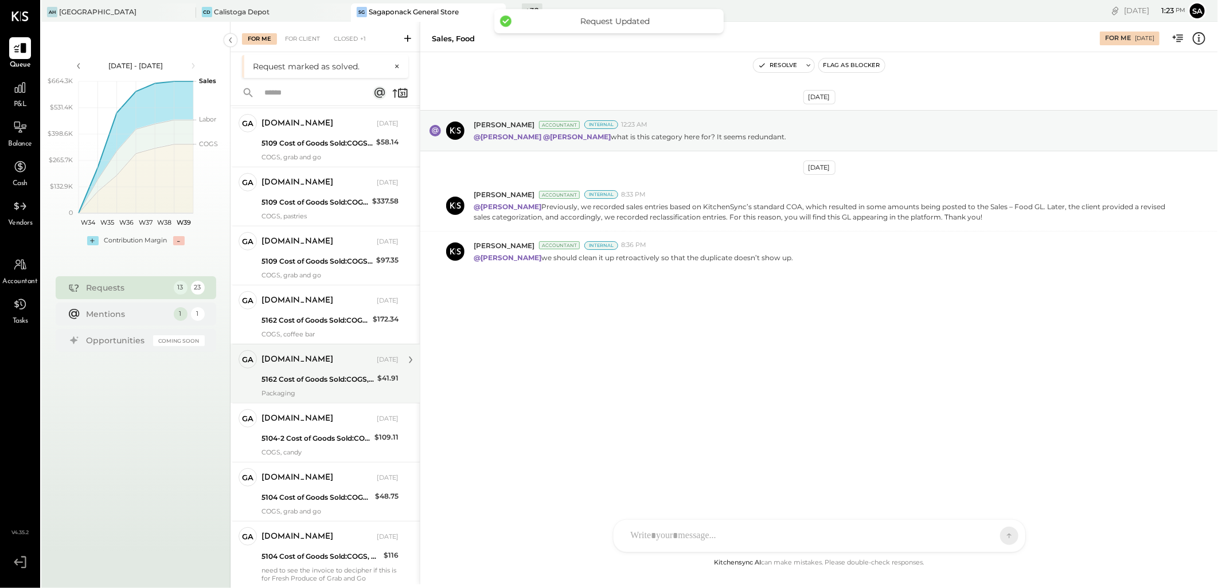
scroll to position [461, 0]
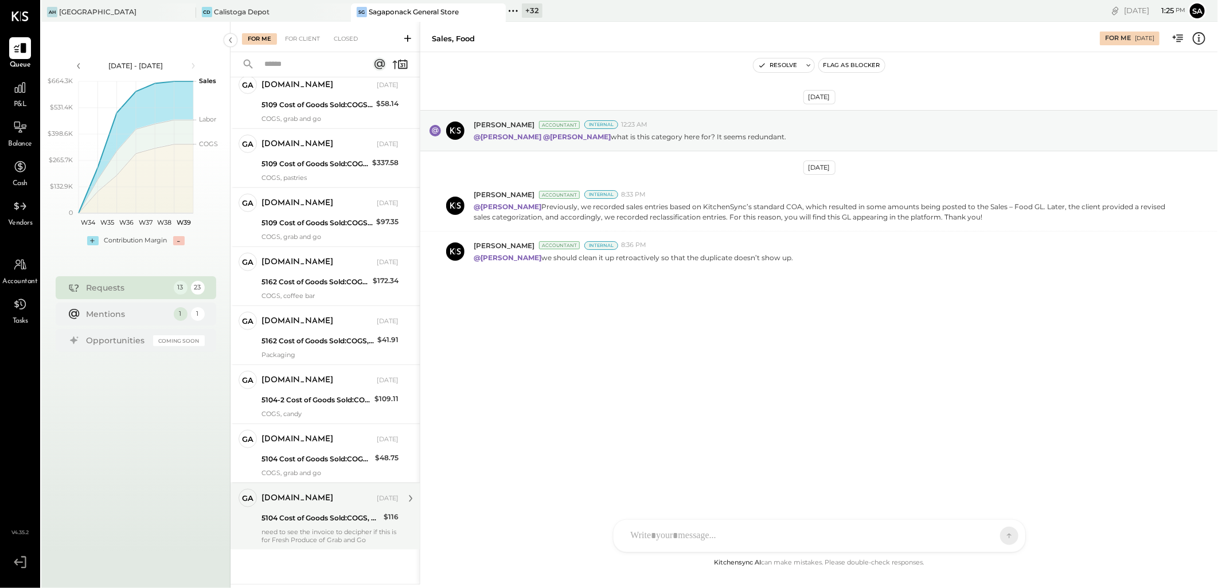
click at [302, 527] on div "gabby.green Sep 20, 2025 5104 Cost of Goods Sold:COGS, Fresh Produce & Flowers:…" at bounding box center [329, 516] width 137 height 55
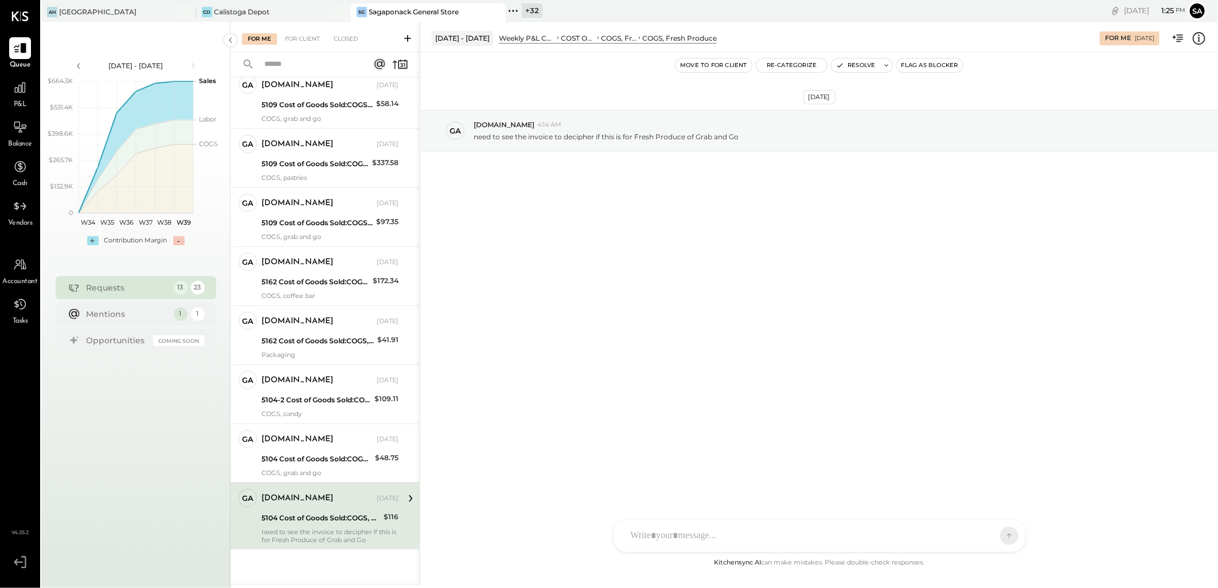
click at [1195, 38] on icon at bounding box center [1198, 38] width 15 height 15
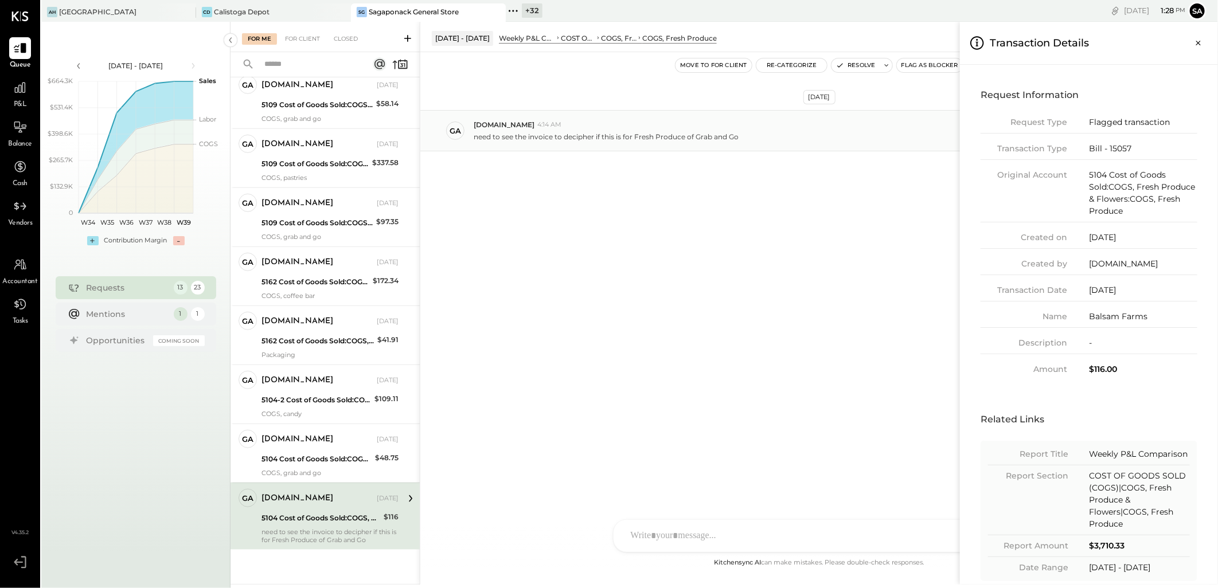
drag, startPoint x: 1195, startPoint y: 42, endPoint x: 1079, endPoint y: 138, distance: 150.3
click at [1195, 42] on icon "Close panel" at bounding box center [1198, 42] width 11 height 11
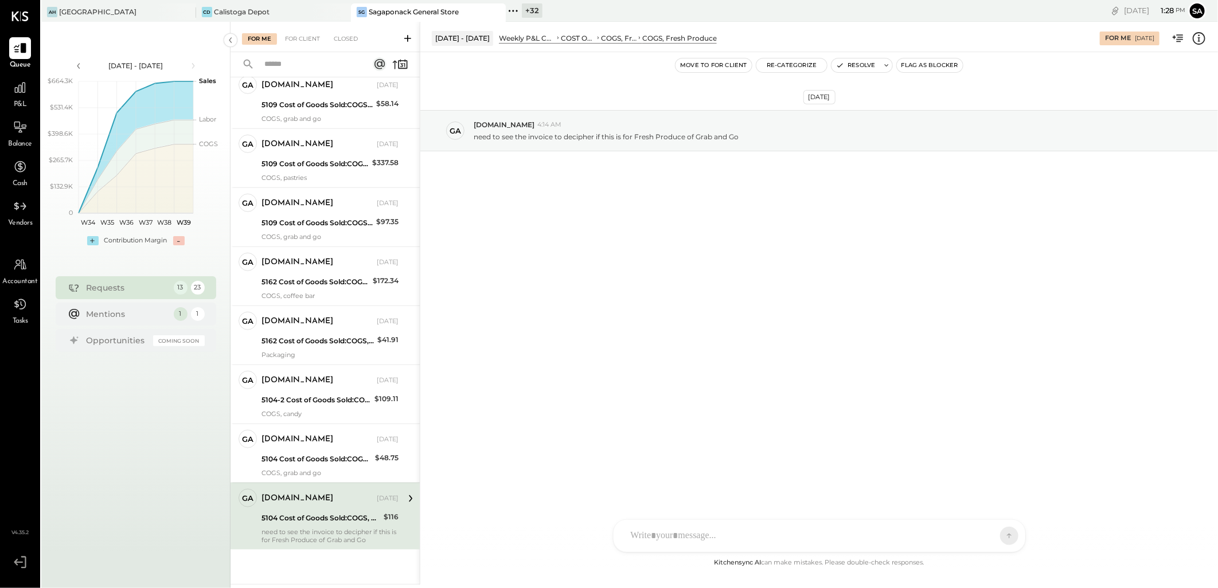
click at [724, 539] on div at bounding box center [809, 535] width 368 height 25
click at [660, 535] on icon at bounding box center [658, 537] width 6 height 8
click at [999, 426] on icon at bounding box center [999, 427] width 7 height 8
click at [1005, 518] on icon at bounding box center [1001, 518] width 14 height 14
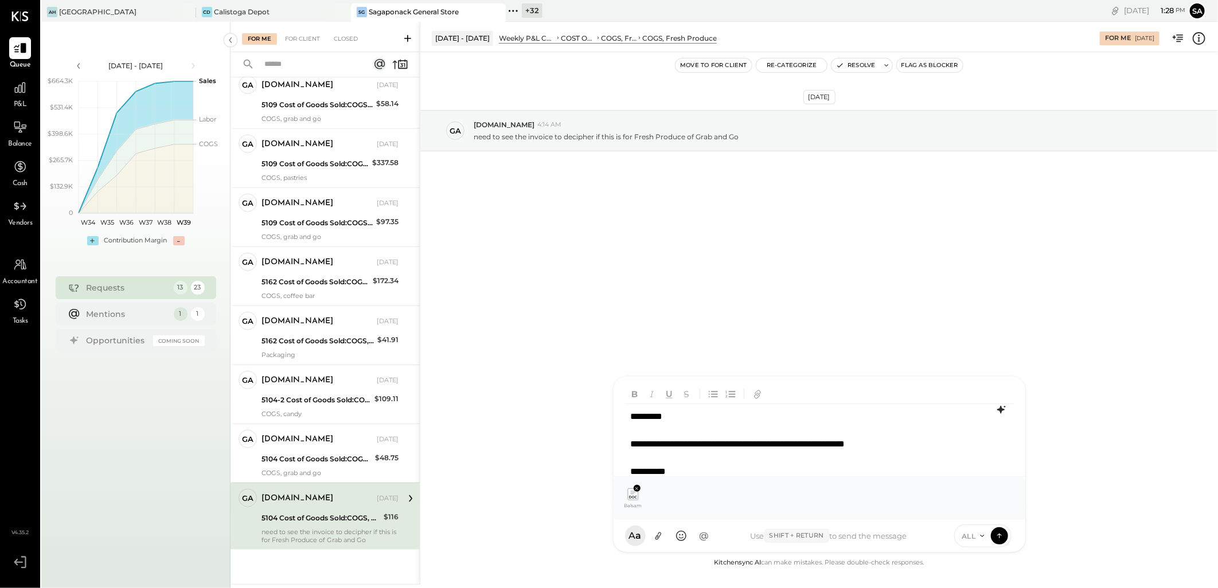
scroll to position [9, 0]
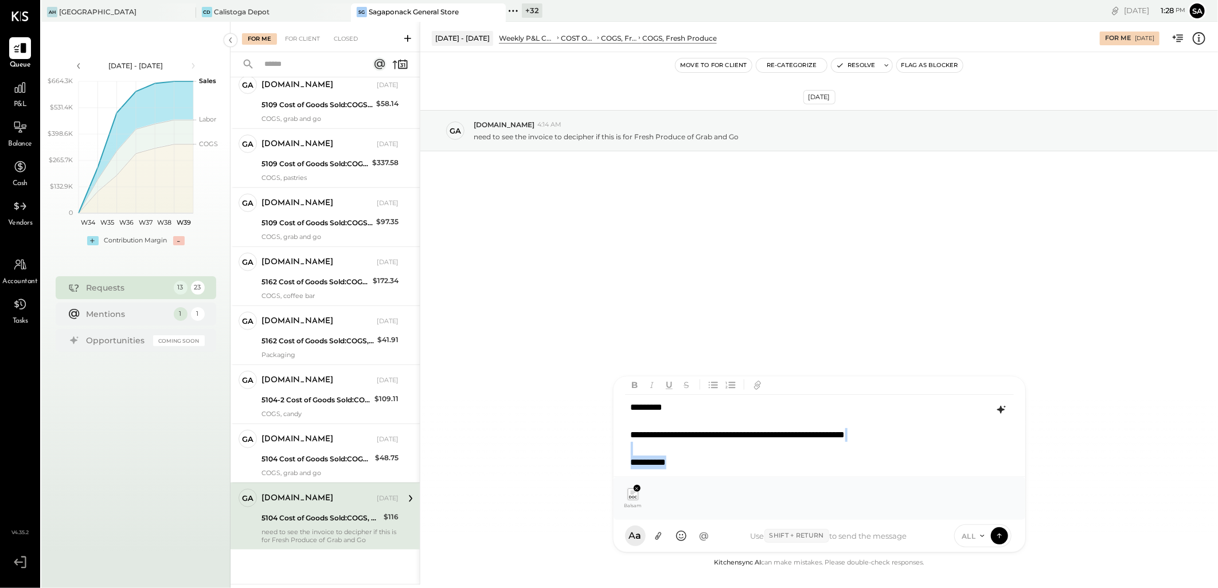
drag, startPoint x: 695, startPoint y: 459, endPoint x: 624, endPoint y: 447, distance: 72.7
click at [625, 447] on div "**********" at bounding box center [819, 435] width 388 height 80
copy div "**********"
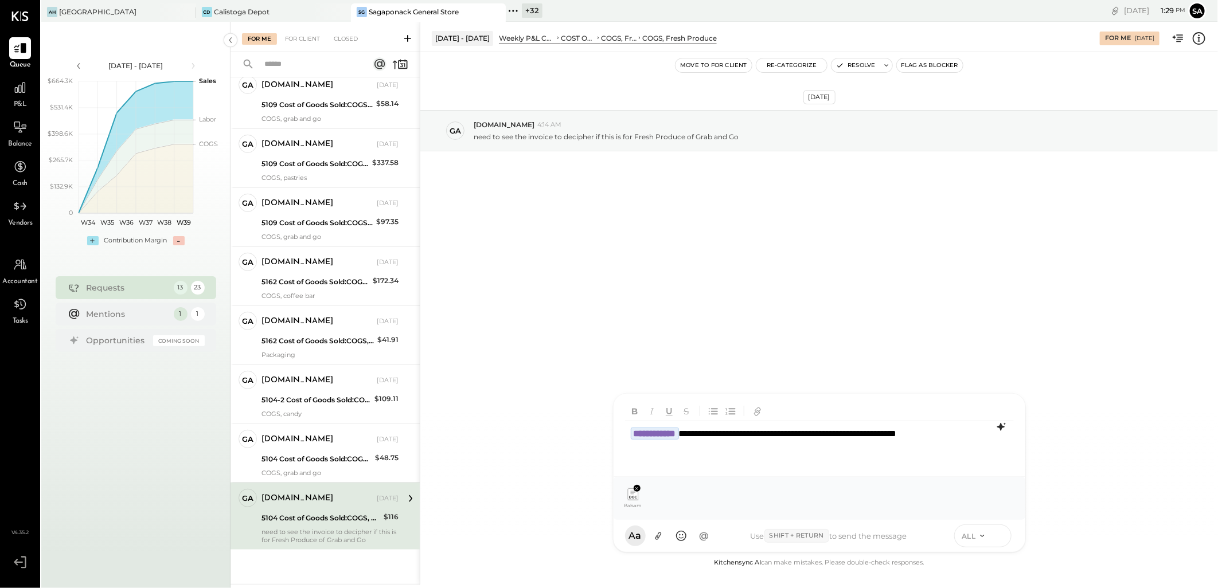
click at [998, 536] on icon at bounding box center [999, 535] width 10 height 11
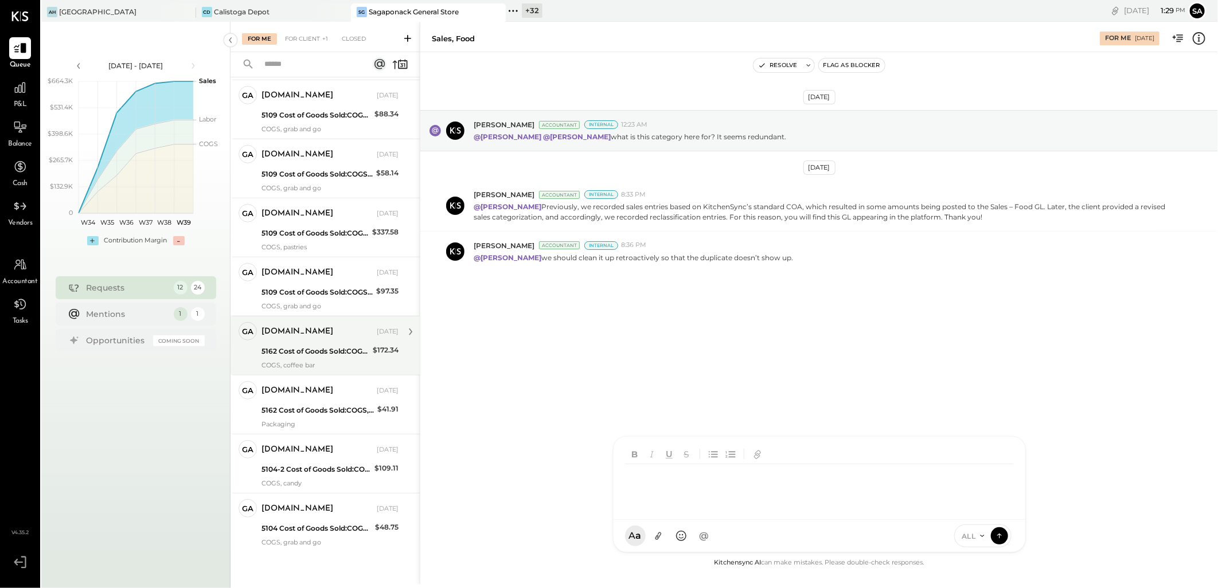
scroll to position [394, 0]
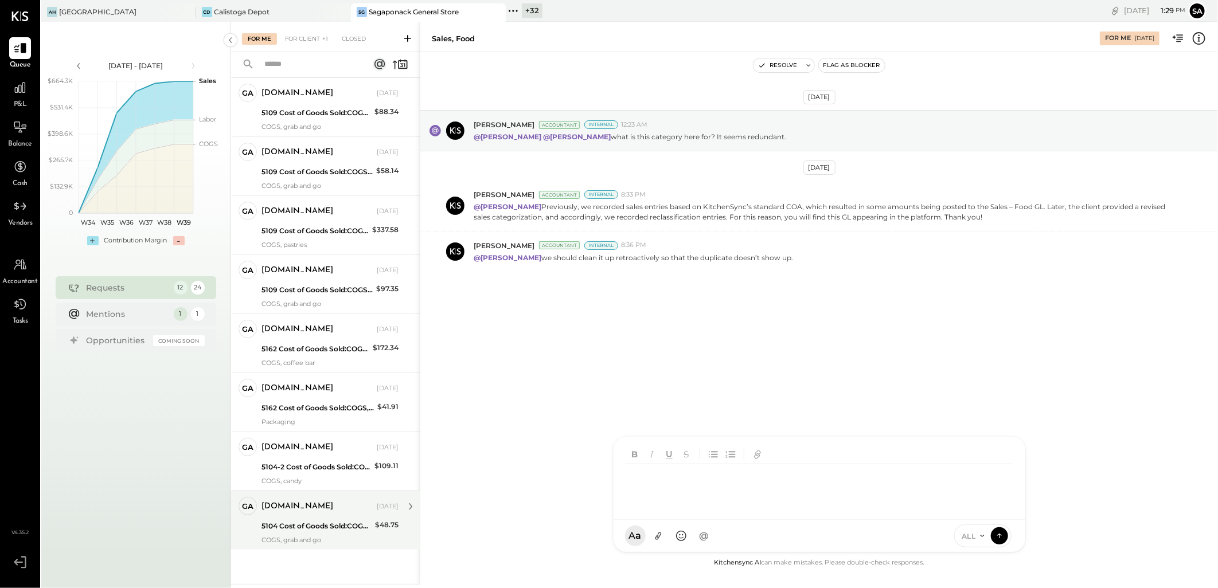
click at [308, 534] on div "gabby.green Sep 20, 2025 5104 Cost of Goods Sold:COGS, Fresh Produce & Flowers:…" at bounding box center [329, 520] width 137 height 47
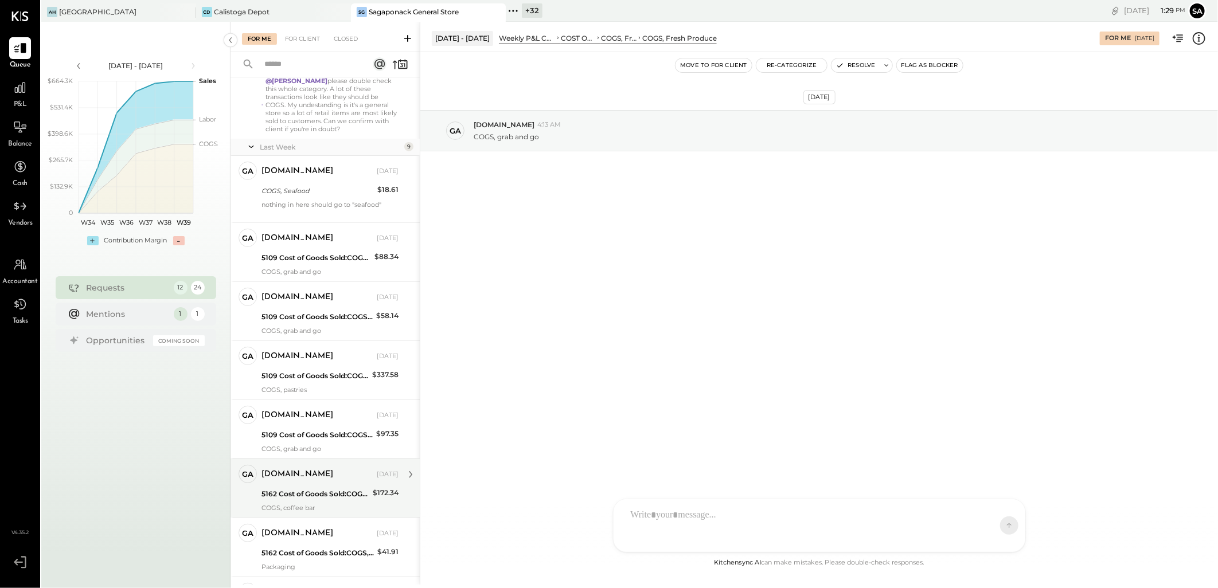
scroll to position [394, 0]
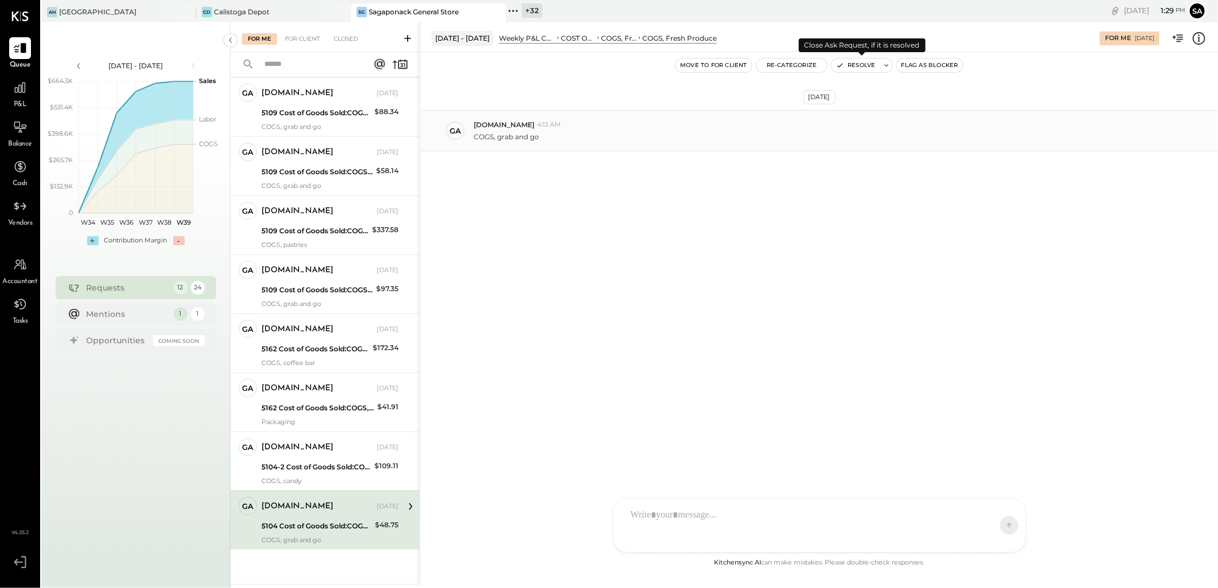
drag, startPoint x: 852, startPoint y: 67, endPoint x: 832, endPoint y: 118, distance: 54.8
click at [852, 67] on button "Resolve" at bounding box center [855, 65] width 48 height 14
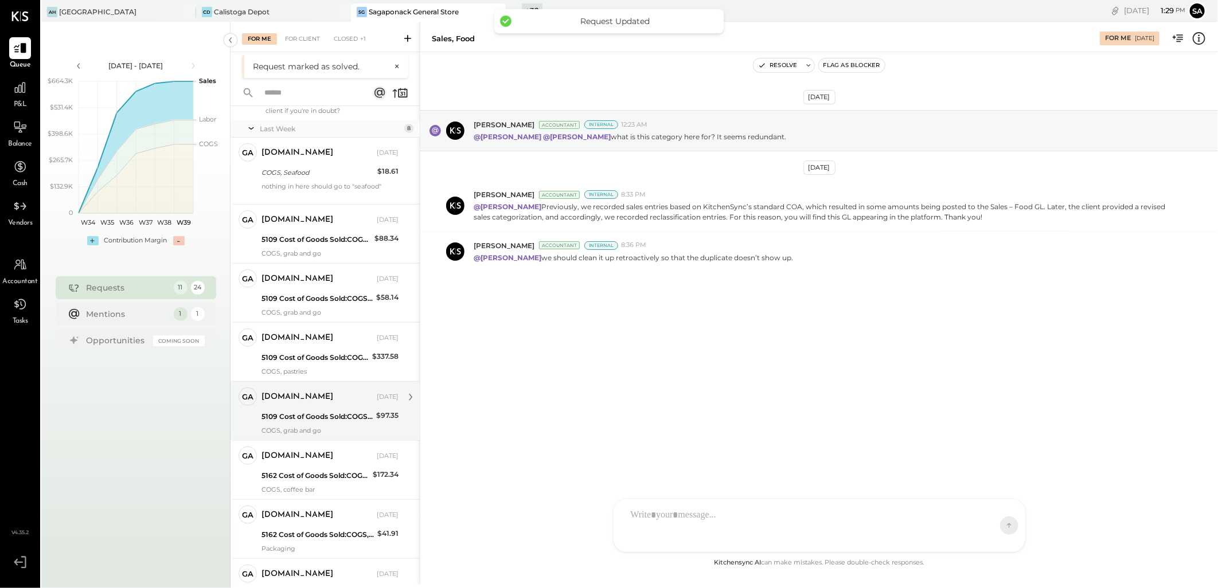
scroll to position [335, 0]
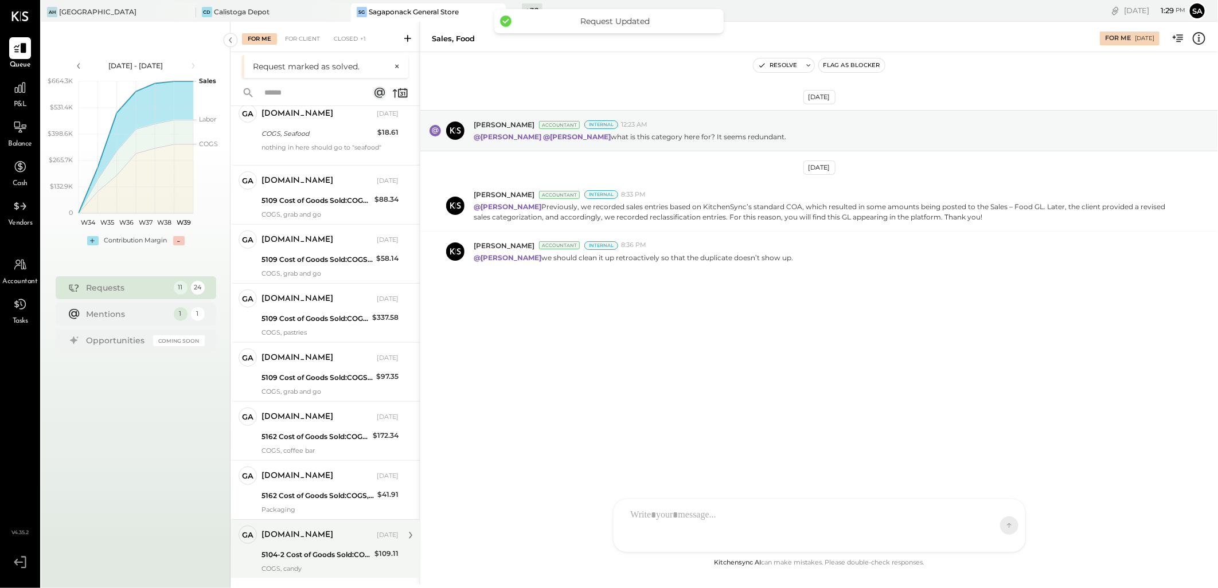
click at [336, 570] on div "COGS, candy" at bounding box center [329, 569] width 137 height 8
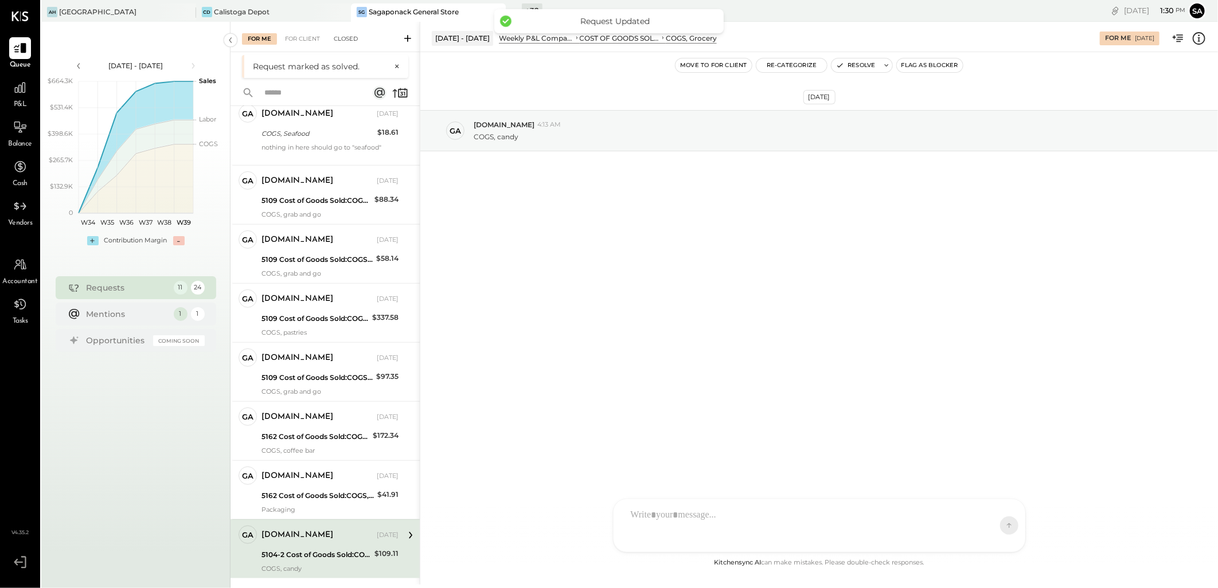
click at [350, 39] on div "Closed" at bounding box center [346, 38] width 36 height 11
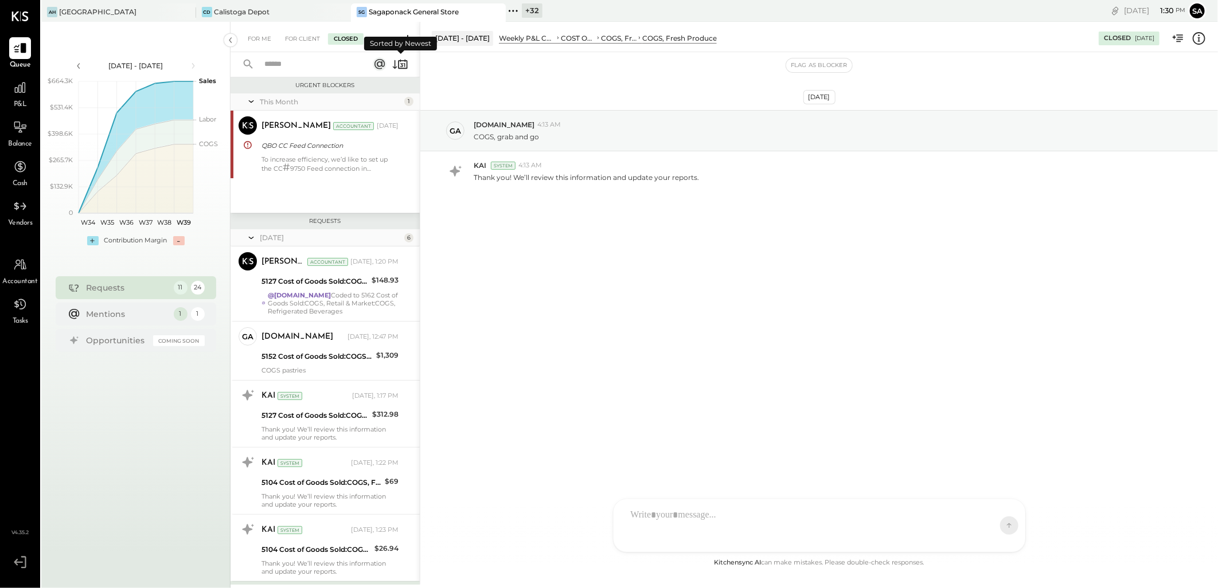
click at [392, 63] on icon at bounding box center [400, 64] width 16 height 16
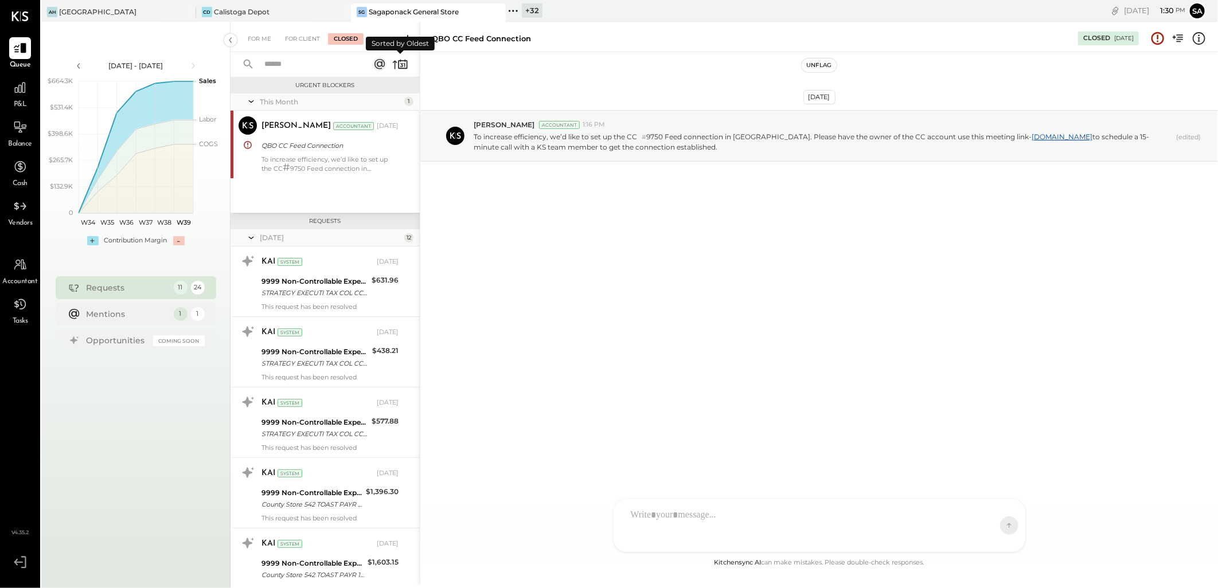
click at [396, 64] on icon at bounding box center [400, 64] width 16 height 16
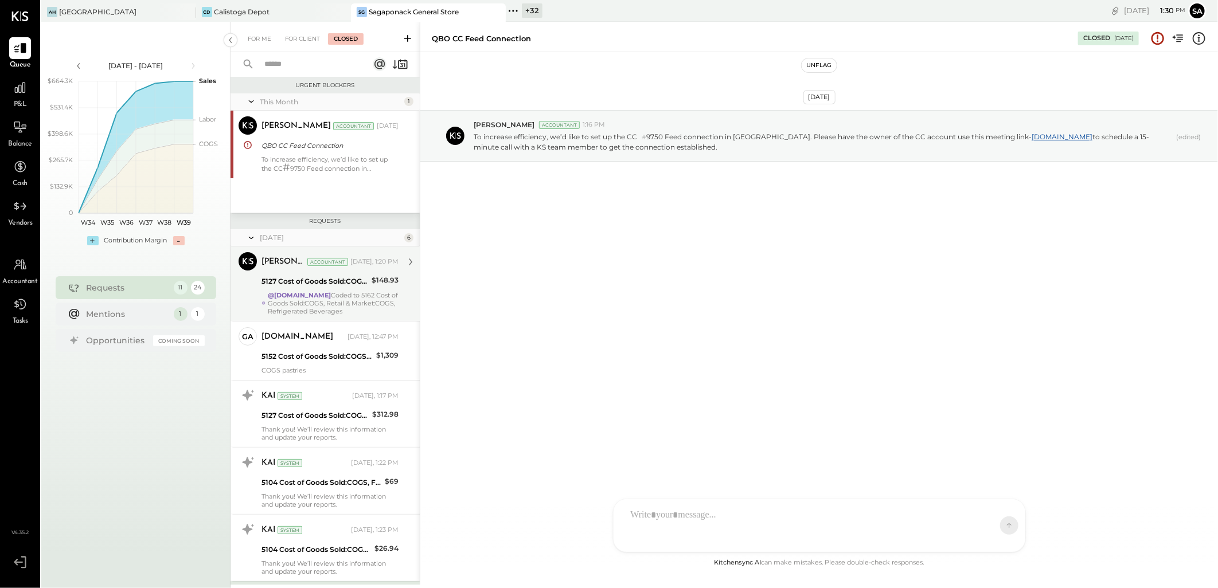
click at [351, 296] on div "@gabby.green Coded to 5162 Cost of Goods Sold:COGS, Retail & Market:COGS, Refri…" at bounding box center [333, 303] width 131 height 24
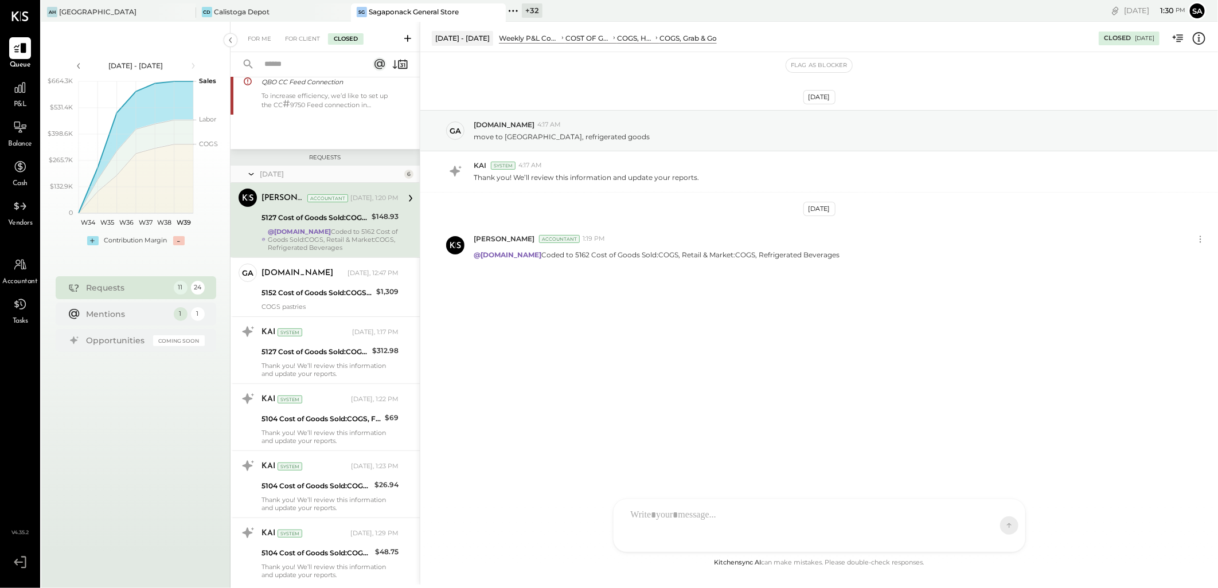
scroll to position [127, 0]
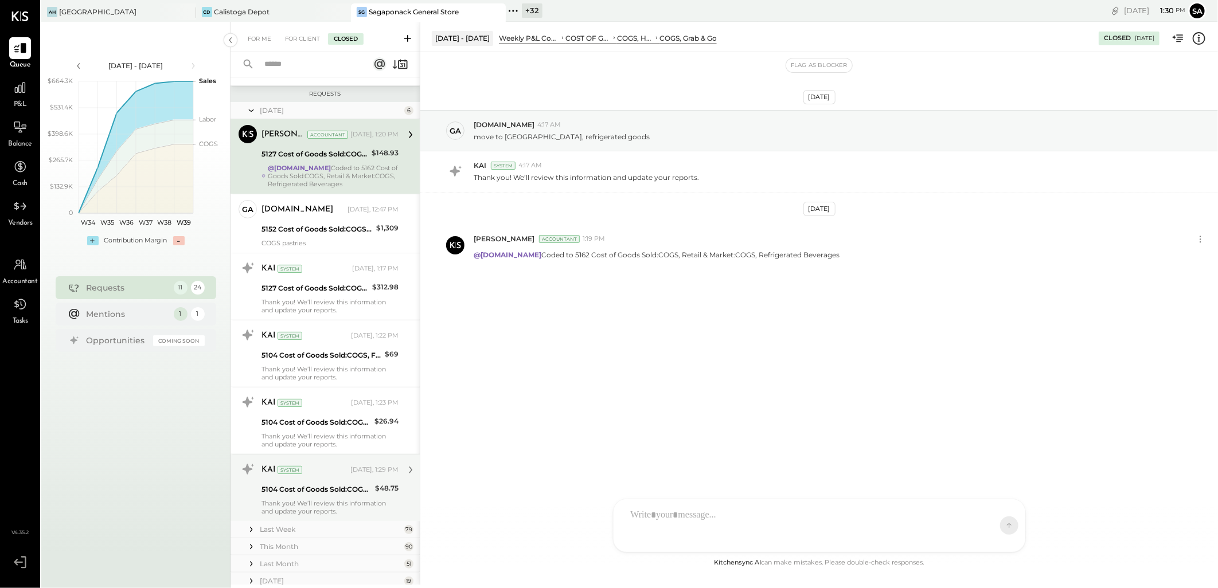
click at [365, 489] on div "5104 Cost of Goods Sold:COGS, Fresh Produce & Flowers:COGS, Fresh Produce" at bounding box center [316, 489] width 110 height 11
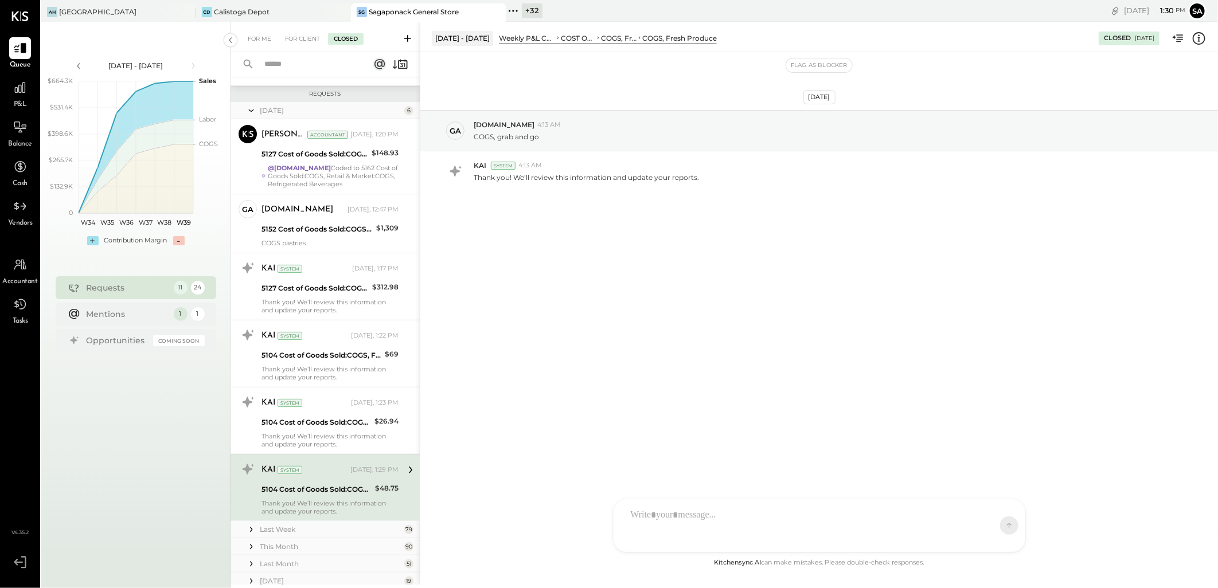
drag, startPoint x: 259, startPoint y: 39, endPoint x: 259, endPoint y: 50, distance: 10.9
click at [259, 39] on div "For Me" at bounding box center [259, 38] width 35 height 11
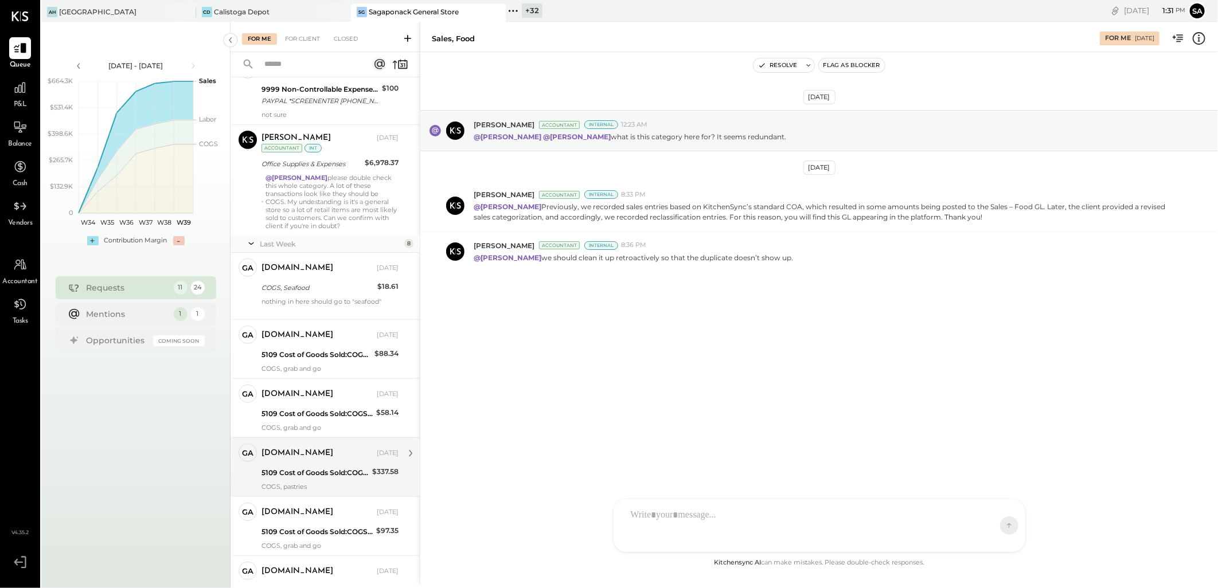
scroll to position [335, 0]
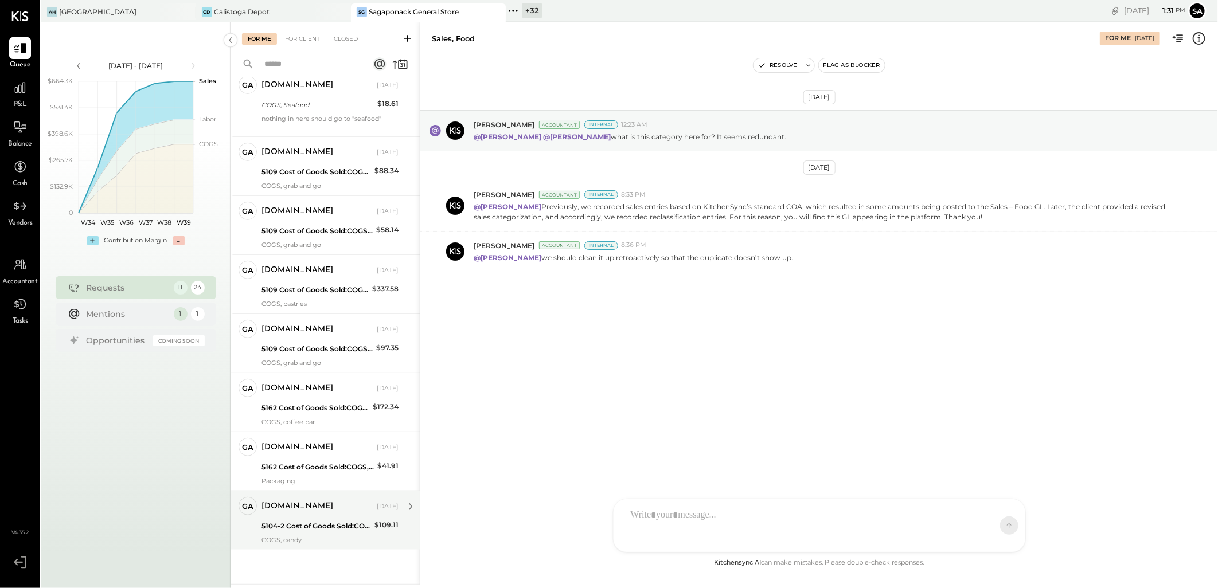
click at [314, 522] on div "5104-2 Cost of Goods Sold:COGS, Grocery" at bounding box center [316, 526] width 110 height 11
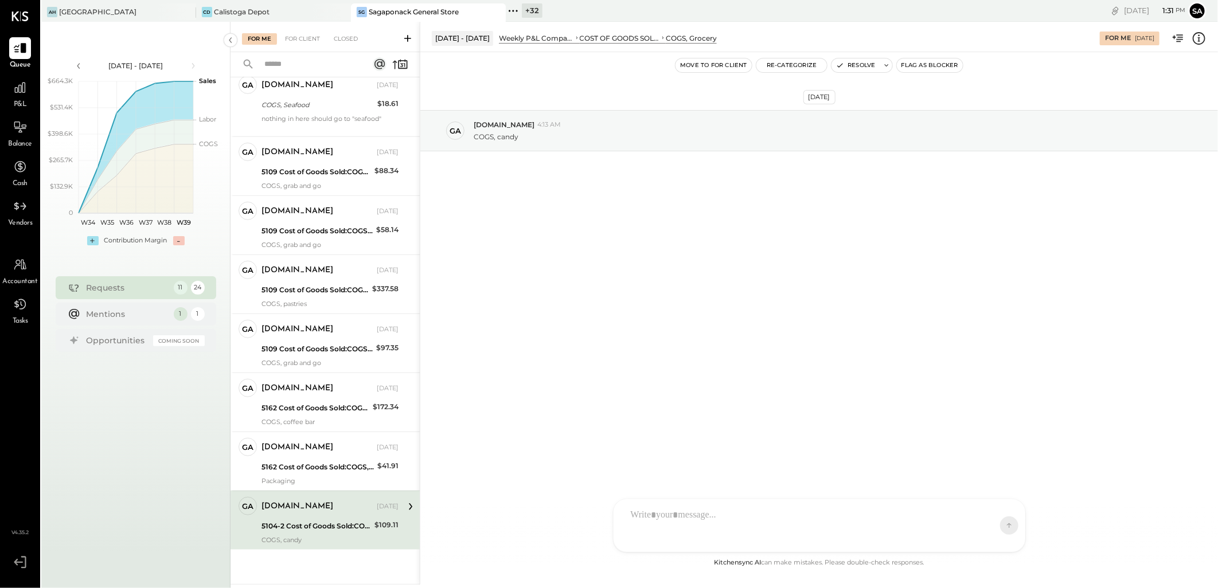
click at [1203, 41] on icon at bounding box center [1199, 38] width 13 height 13
click at [850, 64] on div "For Me For Client Closed Requests Last Month 1 Alex Racioppi Accountant Alex Ra…" at bounding box center [723, 303] width 987 height 563
click at [850, 64] on button "Resolve" at bounding box center [855, 65] width 48 height 14
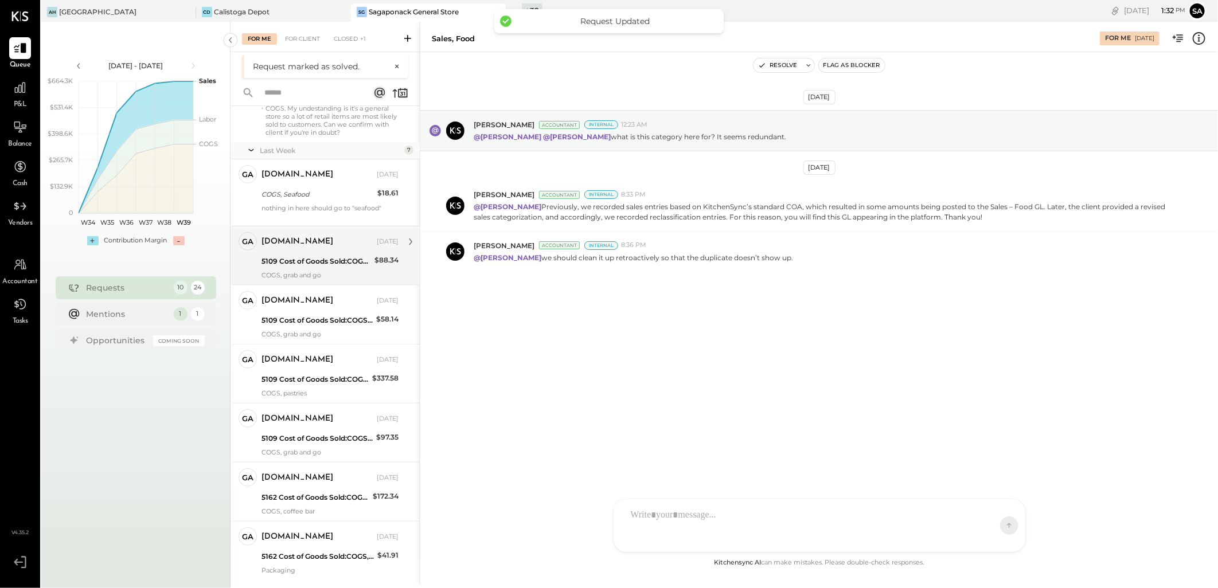
scroll to position [276, 0]
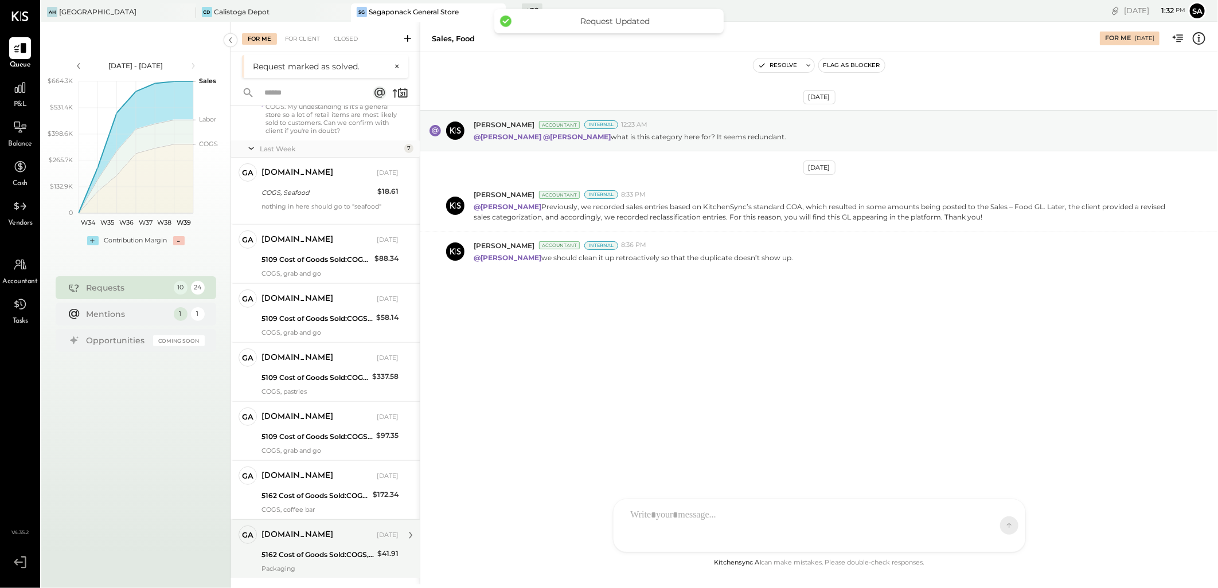
click at [288, 565] on div "Packaging" at bounding box center [329, 569] width 137 height 8
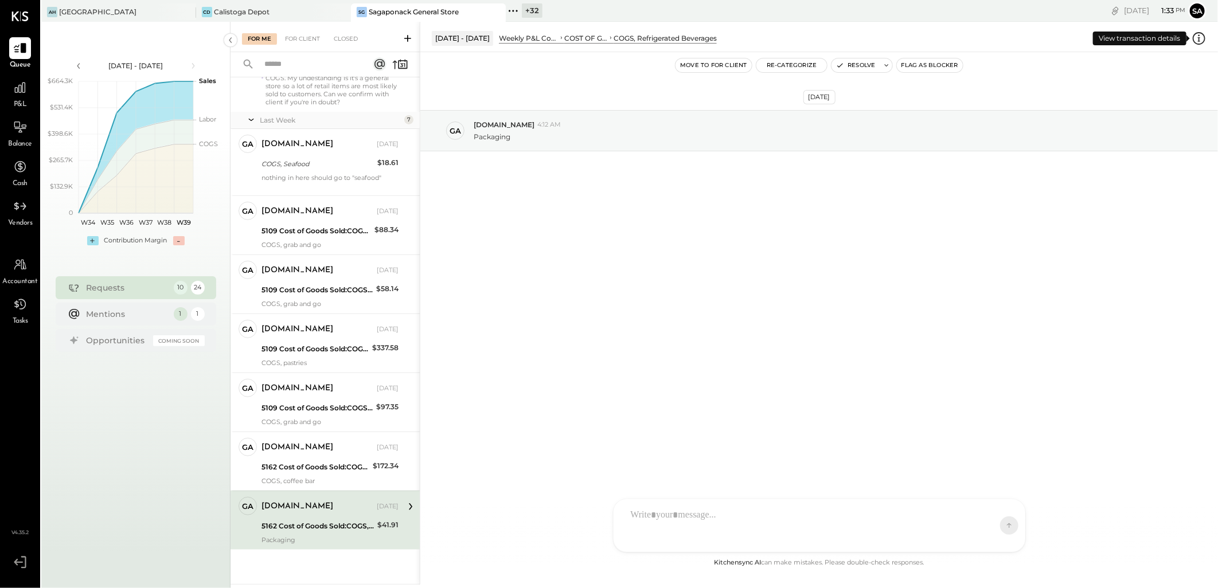
click at [1197, 37] on icon at bounding box center [1198, 38] width 15 height 15
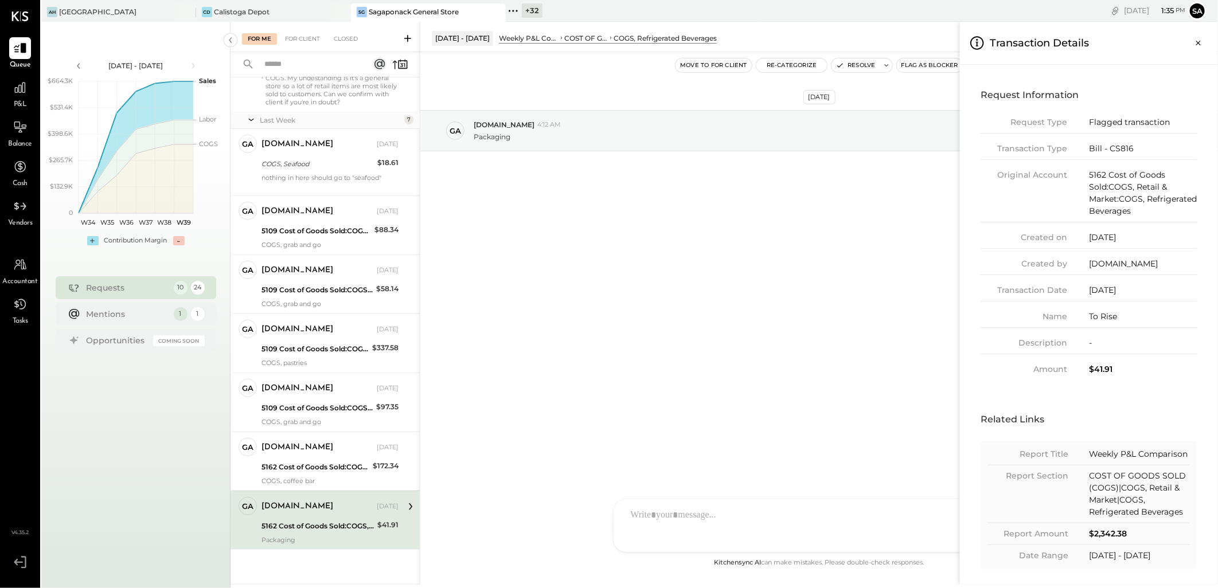
click at [783, 363] on div "For Me For Client Closed Requests Last Month 1 Alex Racioppi Accountant Alex Ra…" at bounding box center [723, 303] width 987 height 563
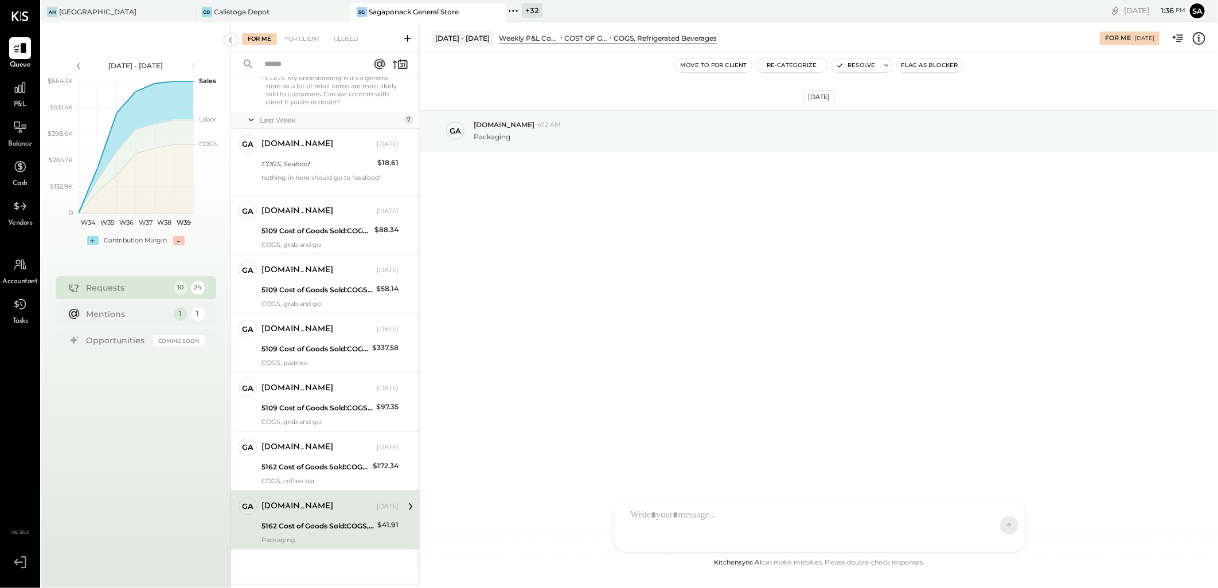
click at [693, 519] on div at bounding box center [809, 526] width 368 height 46
click at [659, 537] on icon at bounding box center [658, 537] width 6 height 8
click at [662, 535] on icon at bounding box center [658, 536] width 12 height 12
click at [654, 433] on div at bounding box center [819, 444] width 389 height 46
type input "*****"
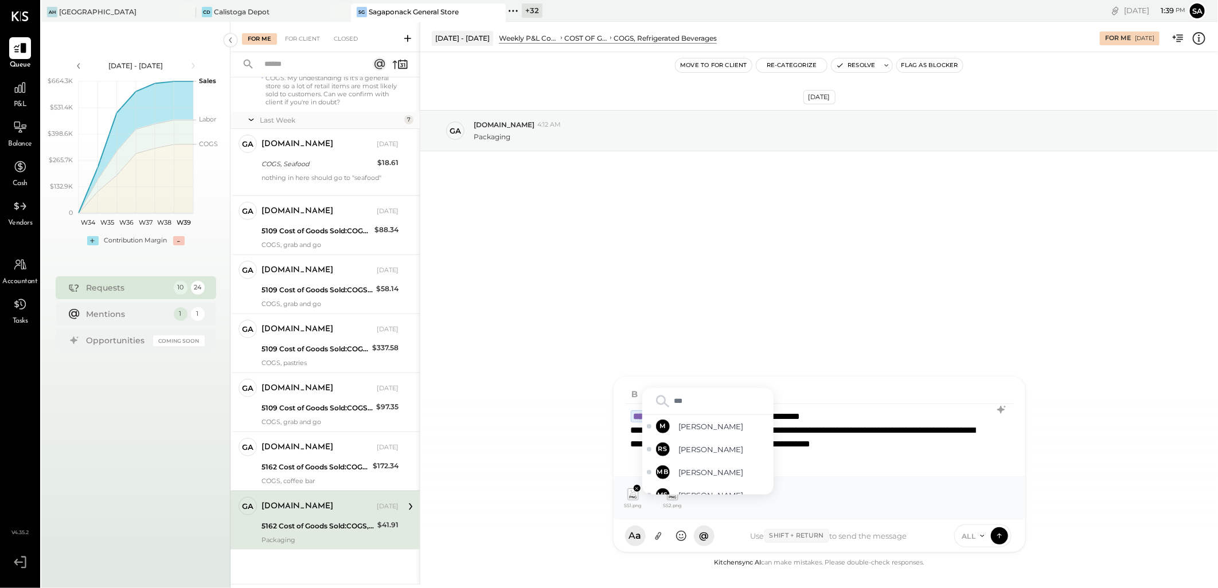
type input "****"
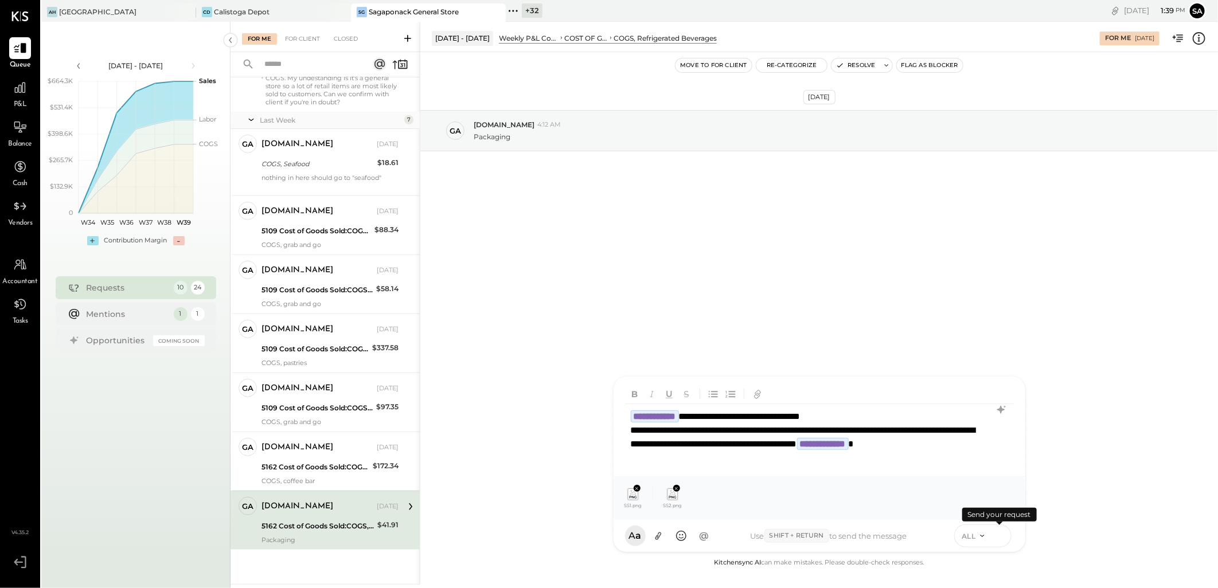
click at [1001, 537] on icon at bounding box center [999, 535] width 10 height 11
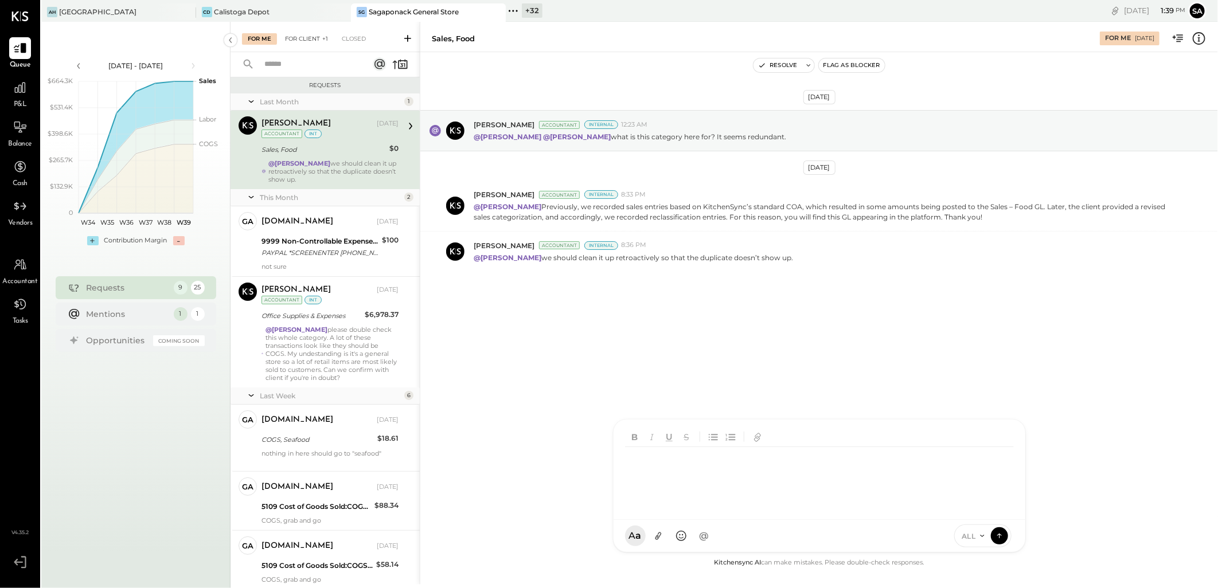
click at [359, 33] on div "Closed" at bounding box center [354, 38] width 36 height 11
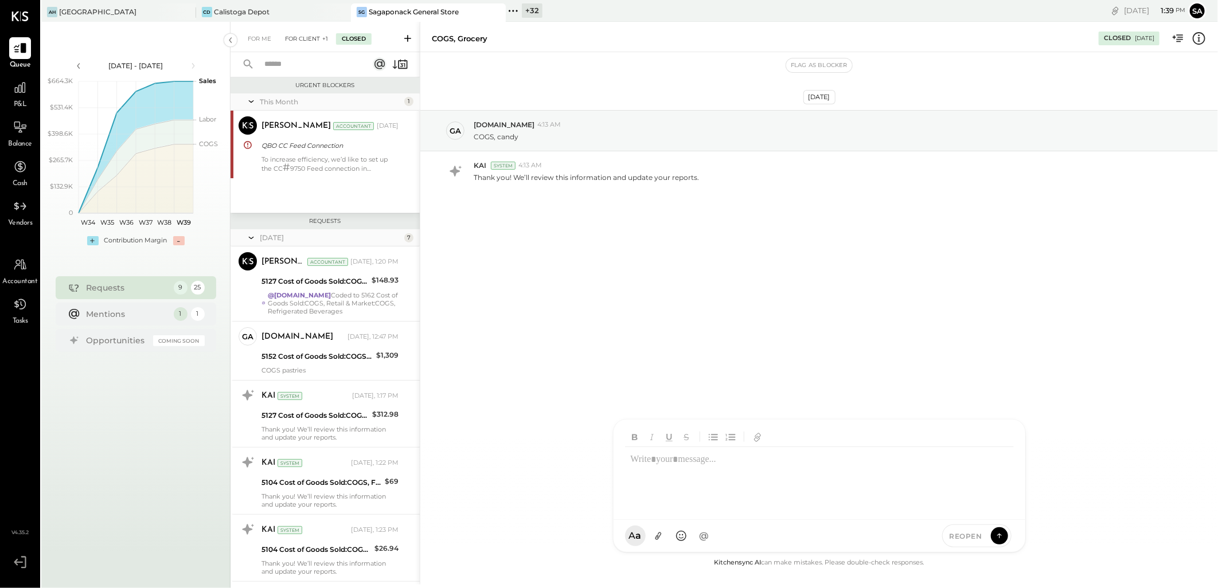
click at [304, 37] on div "For Client +1" at bounding box center [306, 38] width 54 height 11
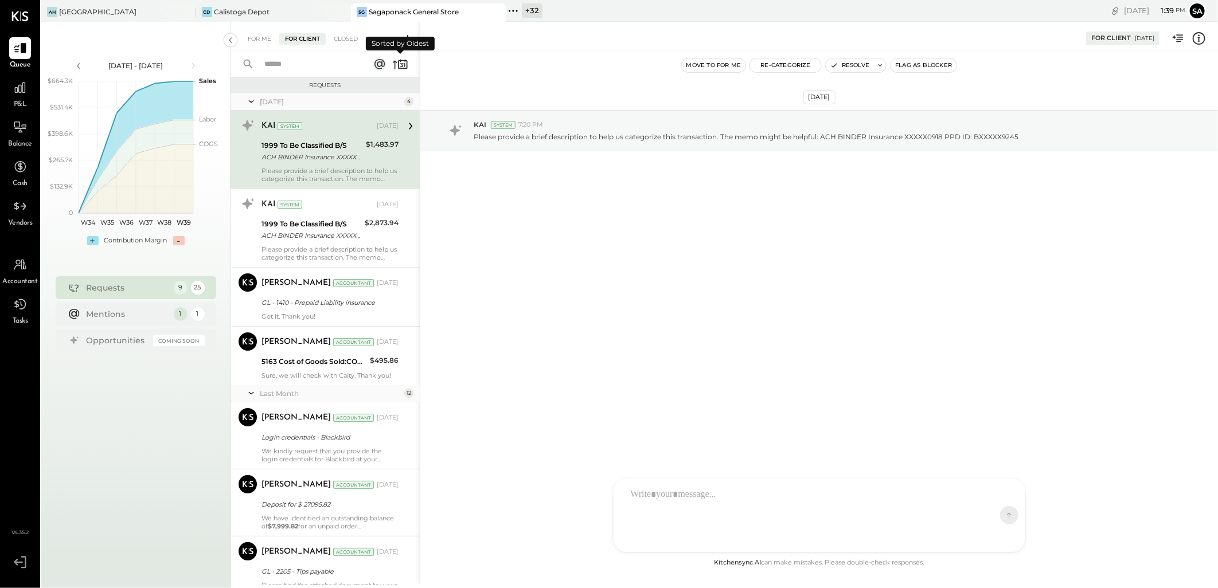
click at [394, 64] on icon at bounding box center [400, 64] width 16 height 16
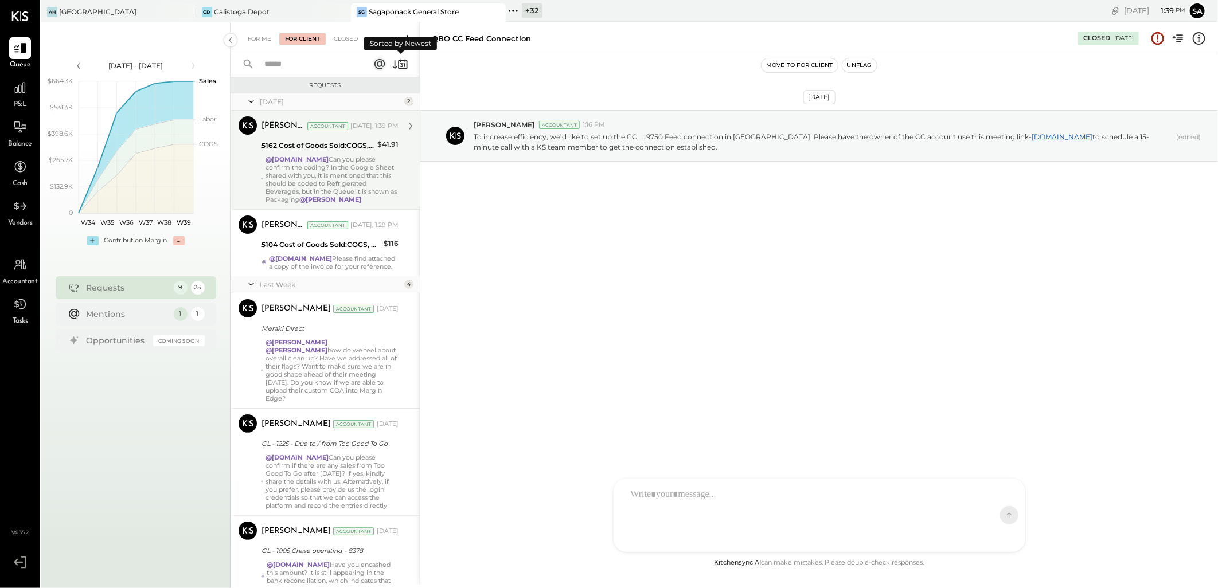
click at [343, 159] on div "@gabby.green Can you please confirm the coding? In the Google Sheet shared with…" at bounding box center [331, 179] width 133 height 48
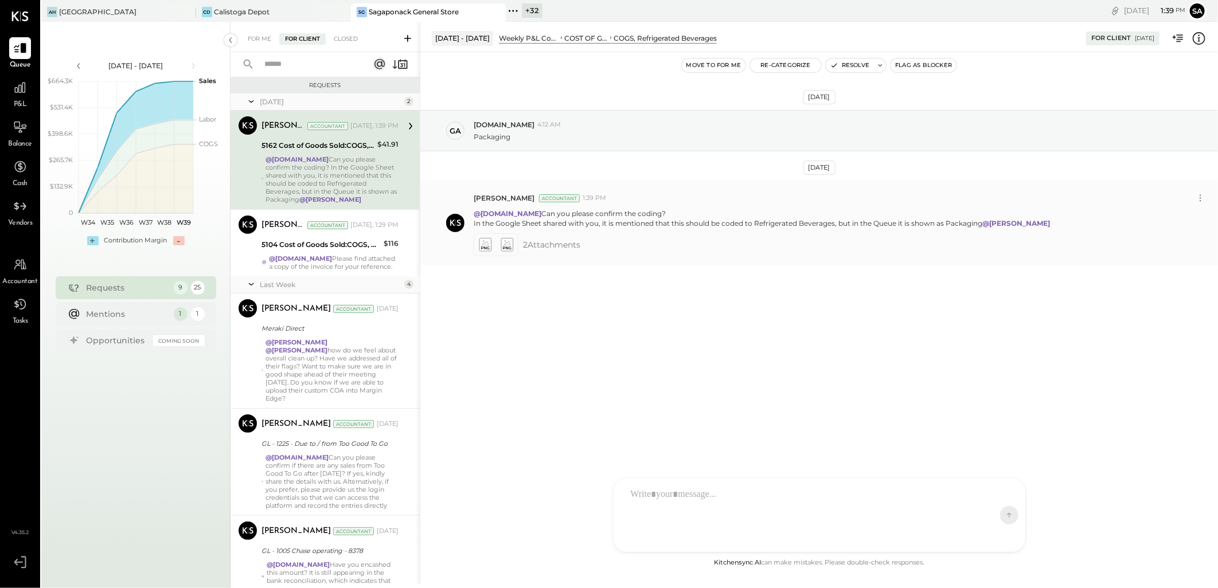
click at [486, 244] on icon at bounding box center [485, 244] width 12 height 13
click at [505, 243] on icon at bounding box center [507, 244] width 12 height 13
click at [507, 245] on icon at bounding box center [507, 244] width 12 height 13
click at [482, 249] on icon at bounding box center [485, 244] width 12 height 13
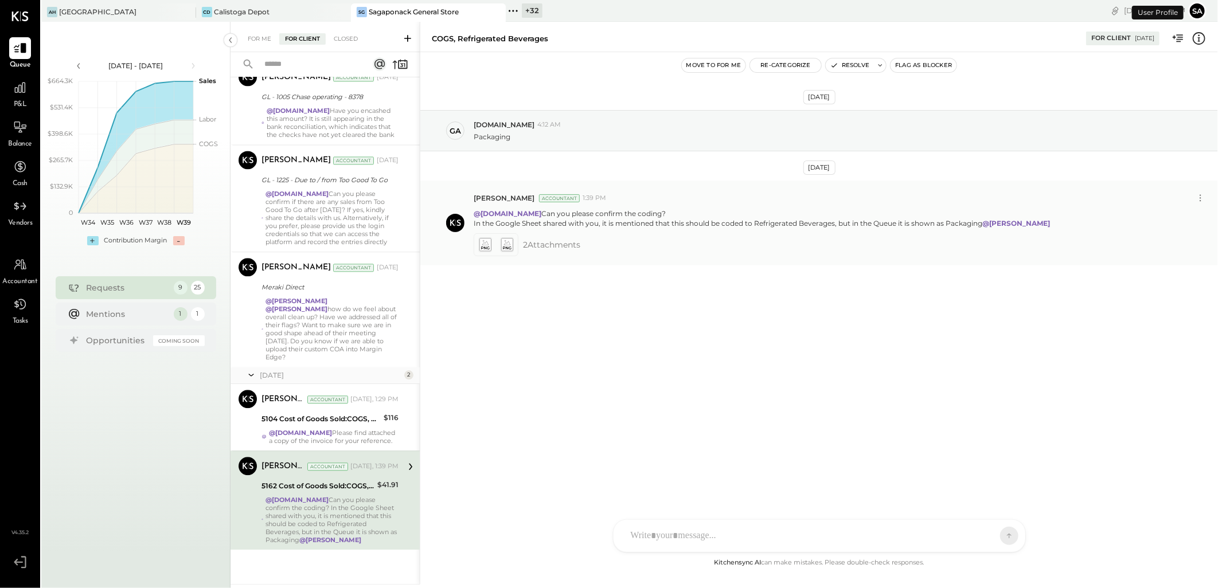
scroll to position [1594, 0]
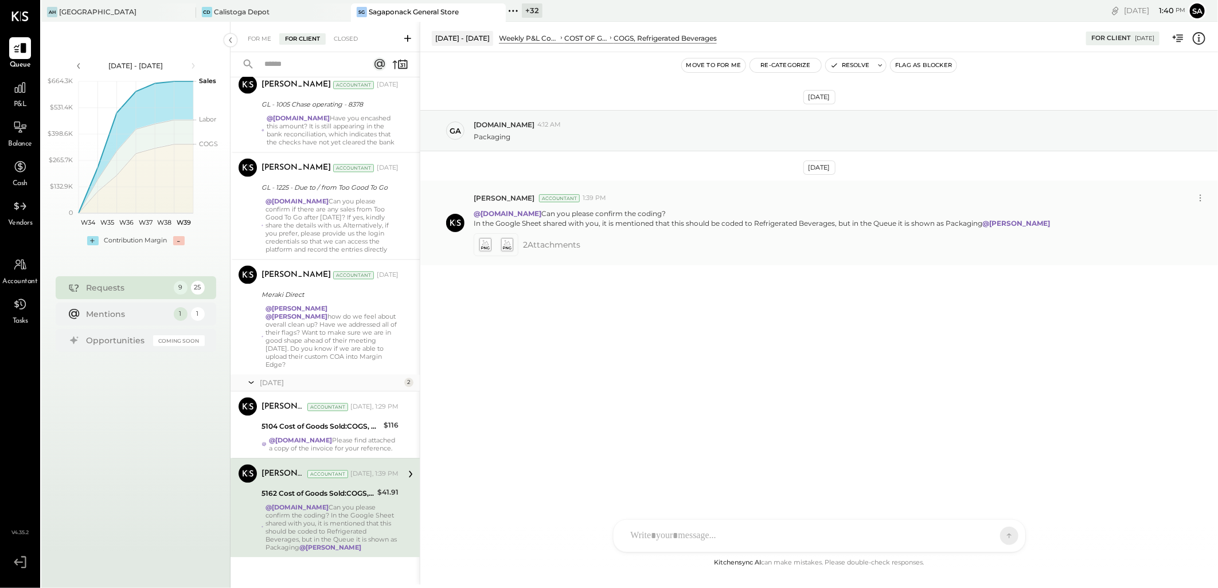
click at [482, 247] on icon at bounding box center [485, 244] width 12 height 13
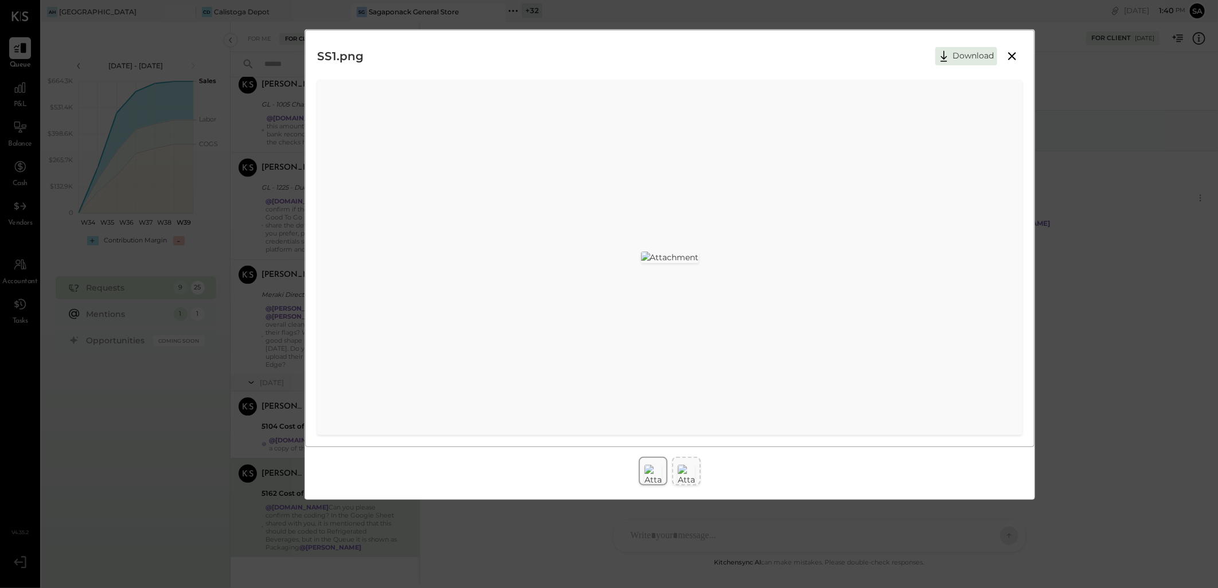
drag, startPoint x: 690, startPoint y: 482, endPoint x: 783, endPoint y: 412, distance: 117.1
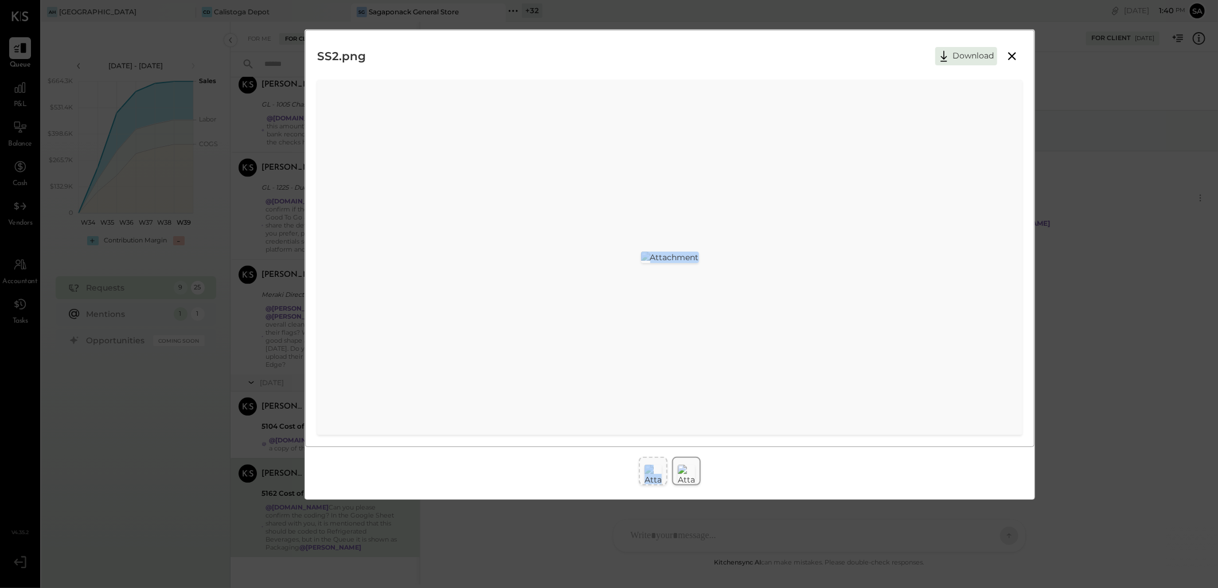
click at [783, 412] on div at bounding box center [669, 257] width 705 height 355
click at [757, 359] on div at bounding box center [669, 257] width 705 height 355
click at [1011, 56] on icon at bounding box center [1012, 56] width 14 height 14
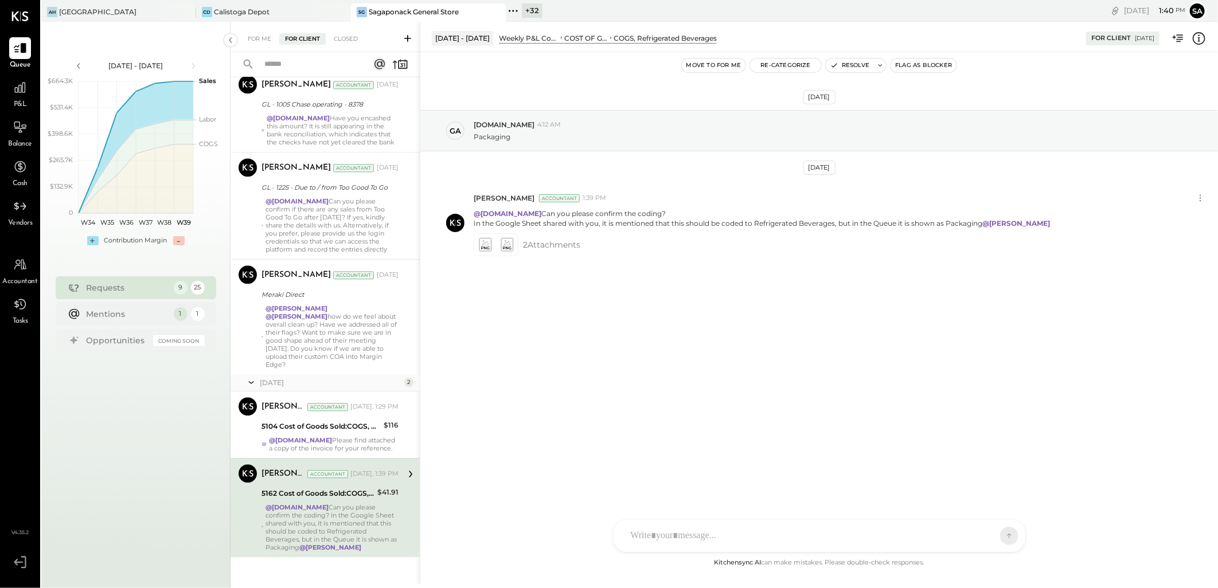
click at [594, 402] on div "Sep 21st, 2025 ga gabby.green 4:12 AM Packaging Sep 22nd, 2025 Sarang Khandhar …" at bounding box center [819, 304] width 798 height 504
click at [249, 36] on div "For Me" at bounding box center [259, 38] width 35 height 11
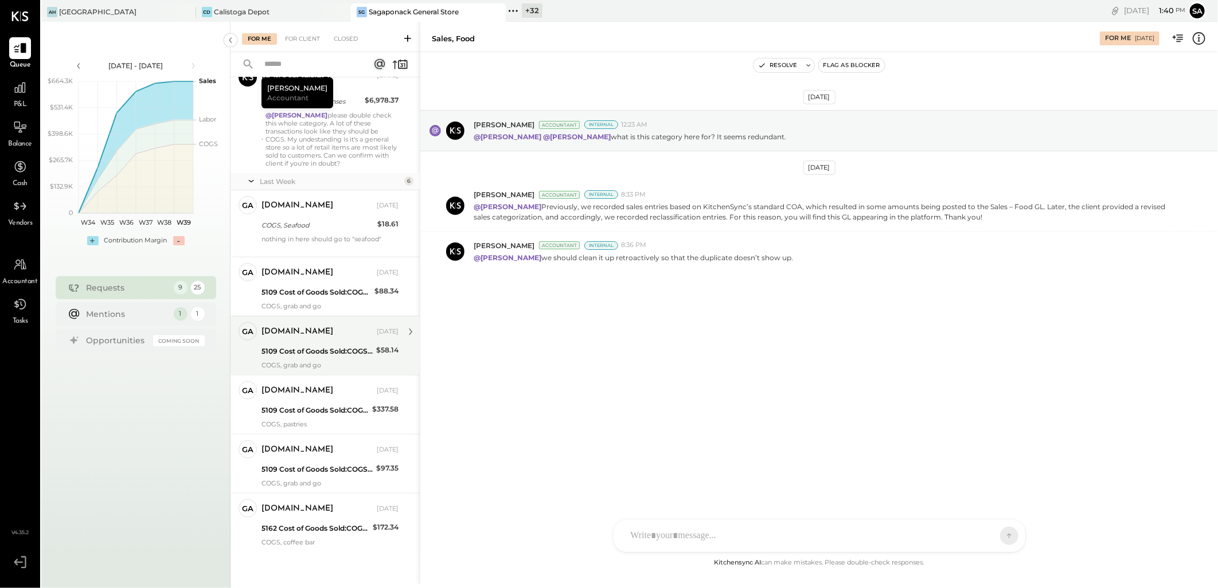
scroll to position [216, 0]
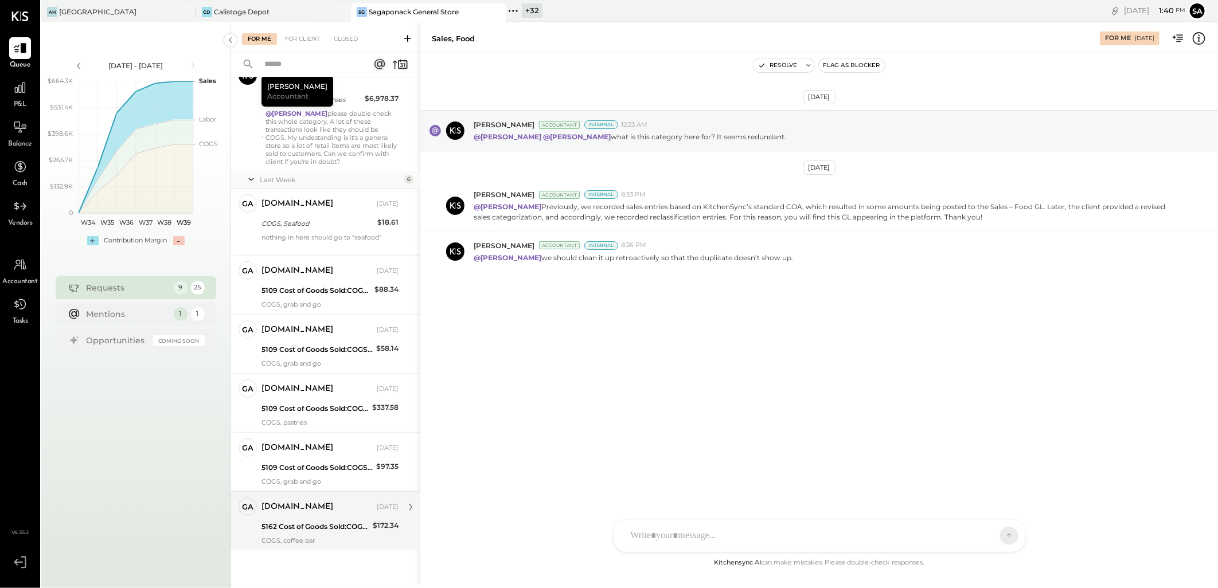
click at [329, 527] on div "5162 Cost of Goods Sold:COGS, Retail & Market:COGS, Refrigerated Beverages" at bounding box center [315, 526] width 108 height 11
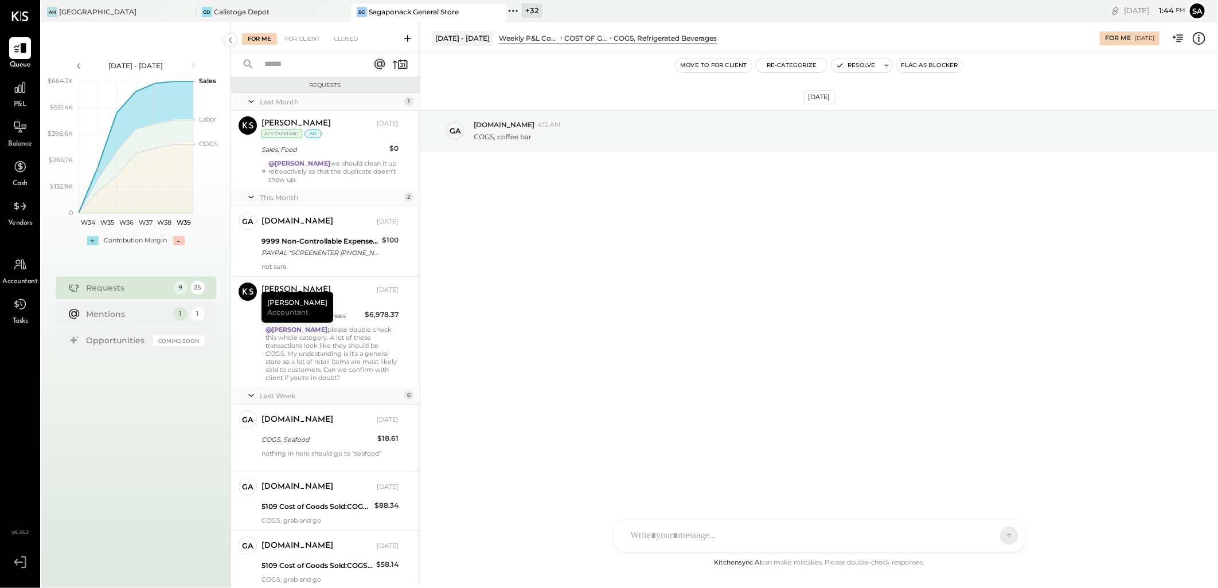
click at [350, 28] on div "For Me For Client Closed" at bounding box center [324, 37] width 189 height 30
click at [294, 38] on div "For Client" at bounding box center [302, 38] width 46 height 11
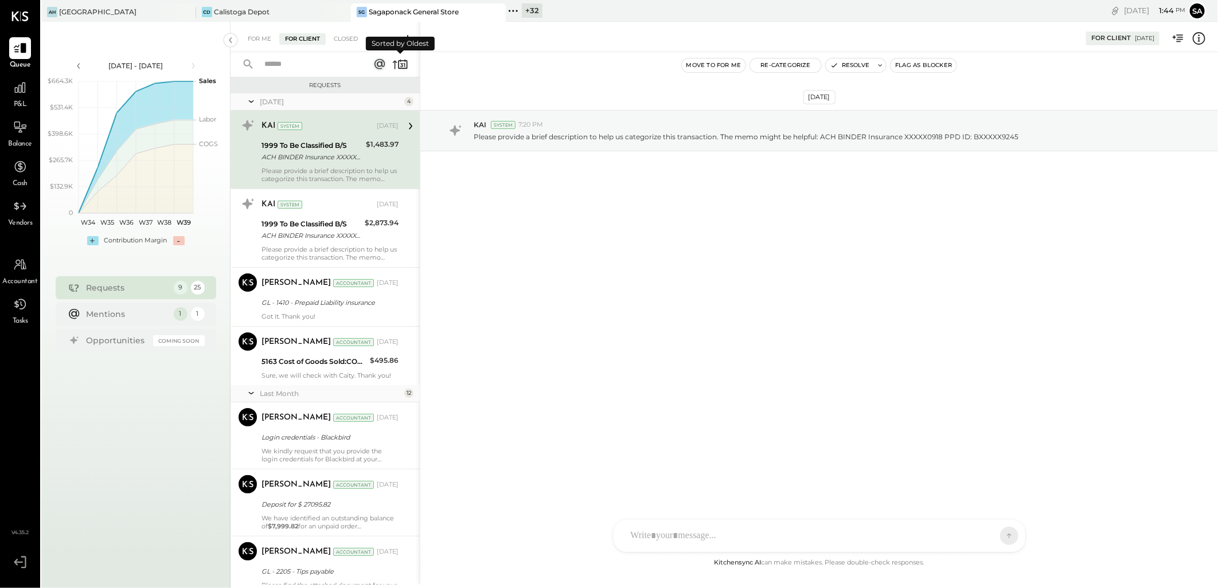
click at [393, 67] on icon at bounding box center [400, 64] width 16 height 16
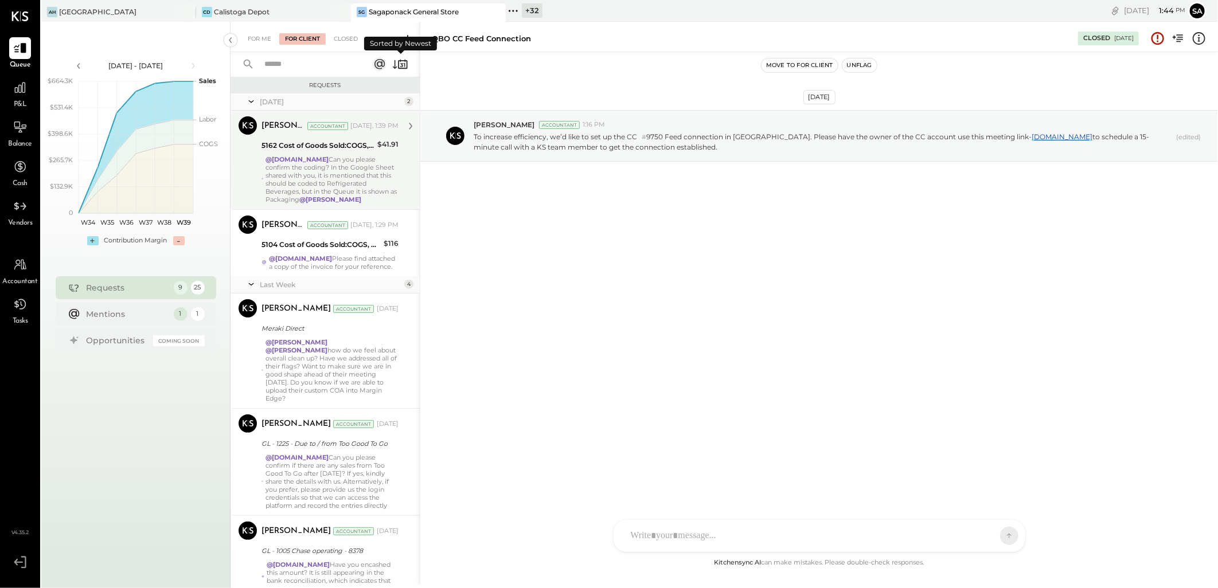
click at [327, 188] on div "@gabby.green Can you please confirm the coding? In the Google Sheet shared with…" at bounding box center [331, 179] width 133 height 48
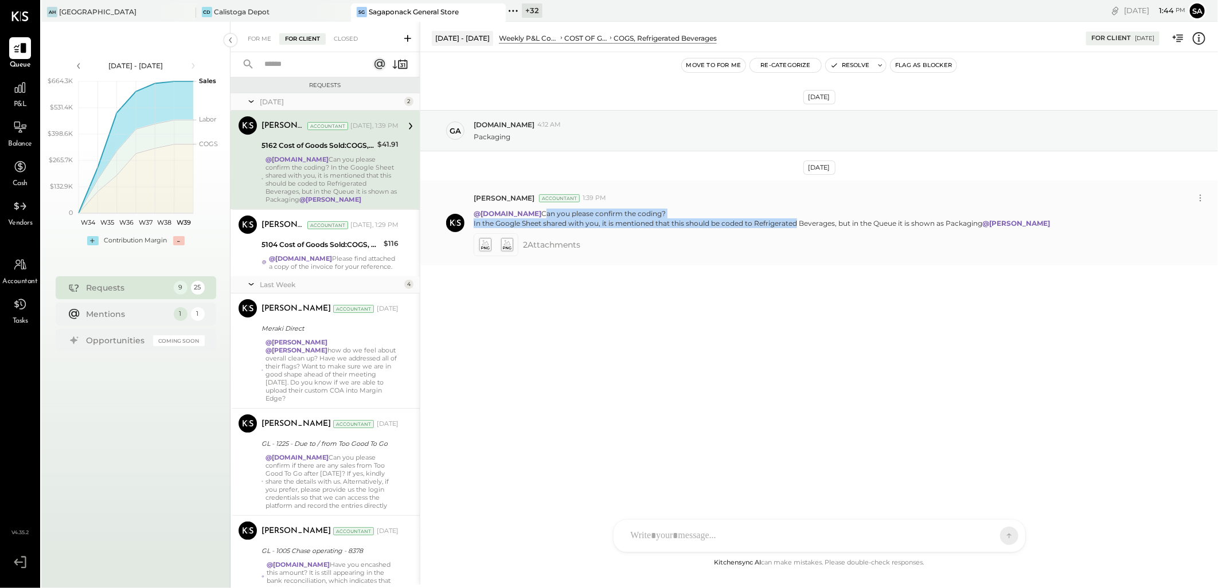
drag, startPoint x: 527, startPoint y: 214, endPoint x: 794, endPoint y: 226, distance: 266.9
click at [794, 226] on p "@gabby.green Can you please confirm the coding? In the Google Sheet shared with…" at bounding box center [763, 218] width 578 height 19
drag, startPoint x: 794, startPoint y: 226, endPoint x: 554, endPoint y: 250, distance: 241.4
click at [714, 243] on div "2 Attachment s" at bounding box center [841, 244] width 735 height 23
drag, startPoint x: 527, startPoint y: 213, endPoint x: 1043, endPoint y: 227, distance: 516.2
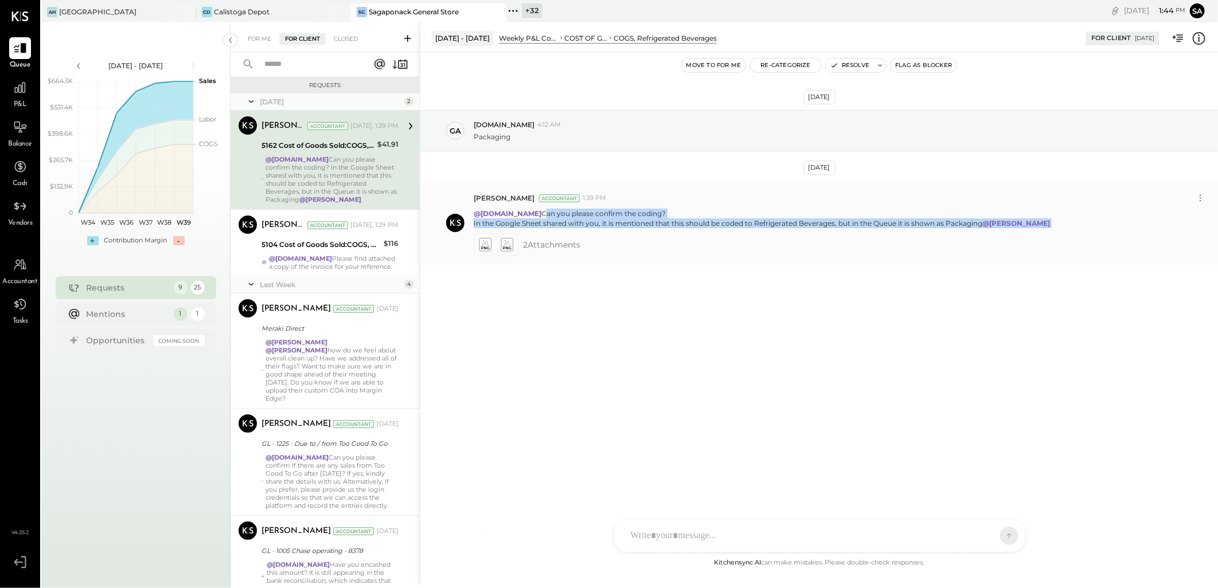
click at [1043, 227] on div "@gabby.green Can you please confirm the coding? In the Google Sheet shared with…" at bounding box center [841, 217] width 735 height 22
copy p "Can you please confirm the coding? In the Google Sheet shared with you, it is m…"
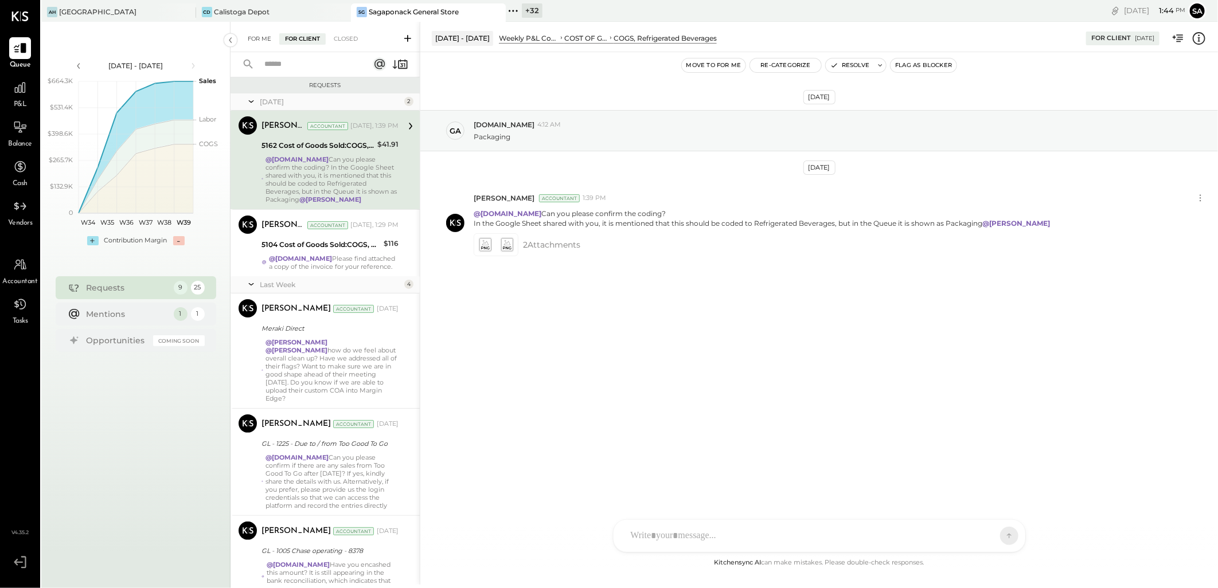
click at [259, 37] on div "For Me" at bounding box center [259, 38] width 35 height 11
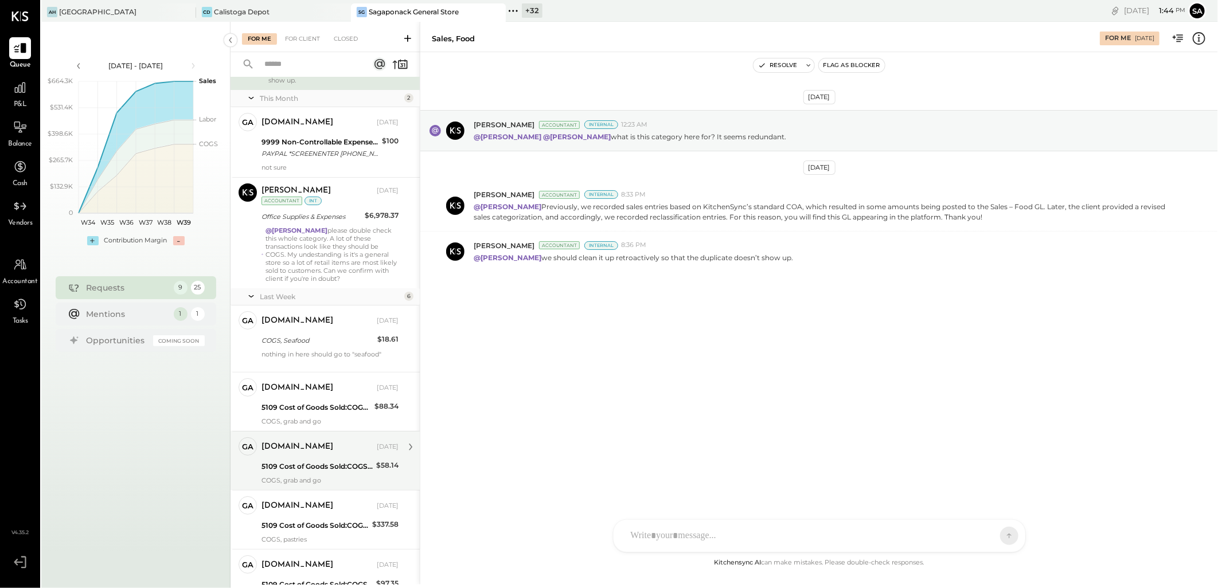
scroll to position [216, 0]
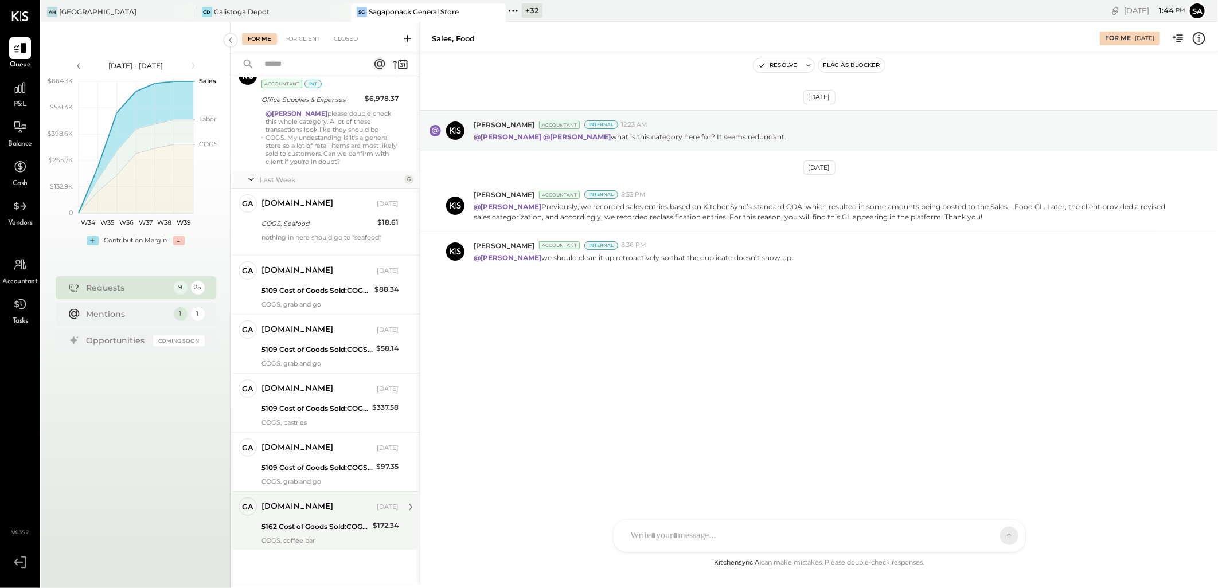
click at [315, 509] on div "gabby.green" at bounding box center [317, 507] width 113 height 11
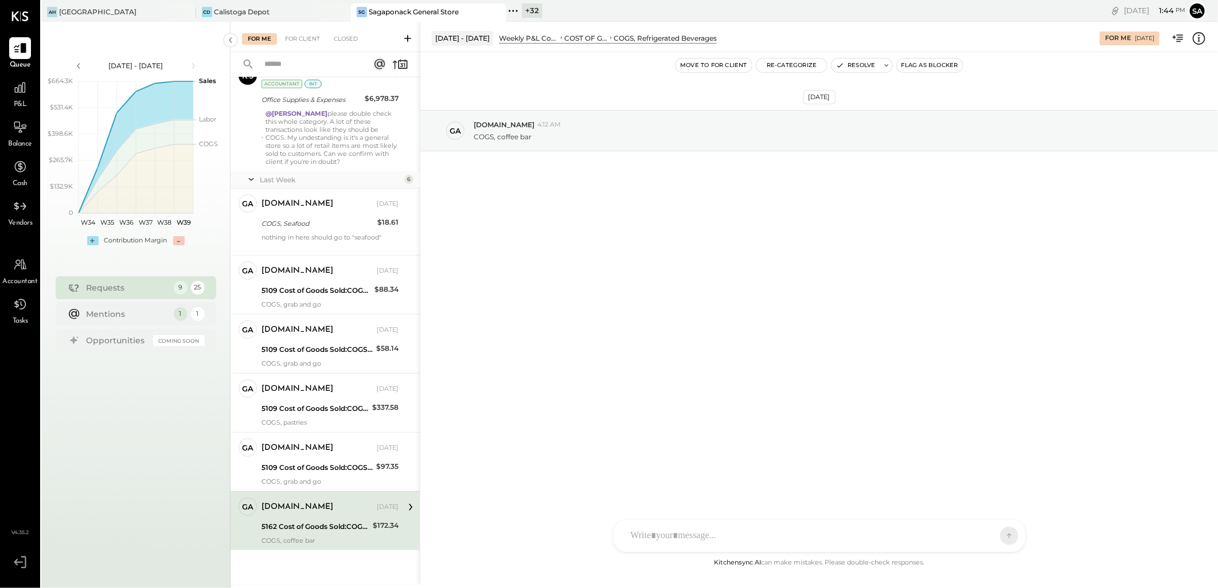
click at [657, 535] on div at bounding box center [809, 535] width 368 height 25
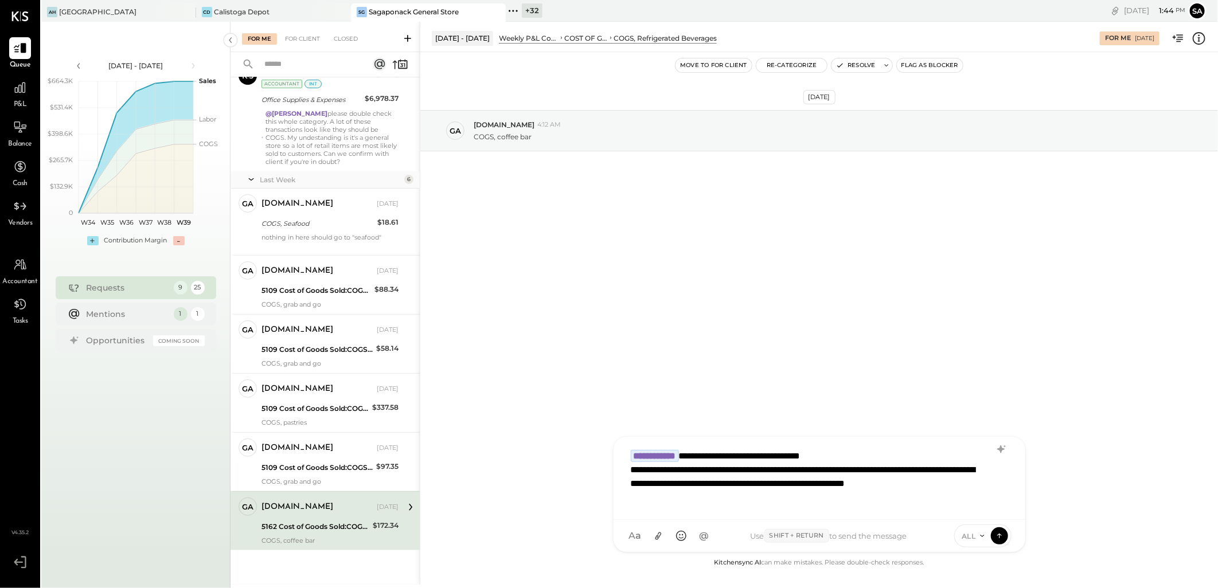
click at [980, 485] on div "**********" at bounding box center [819, 477] width 389 height 67
type input "*"
type input "****"
click at [656, 541] on icon at bounding box center [658, 536] width 12 height 12
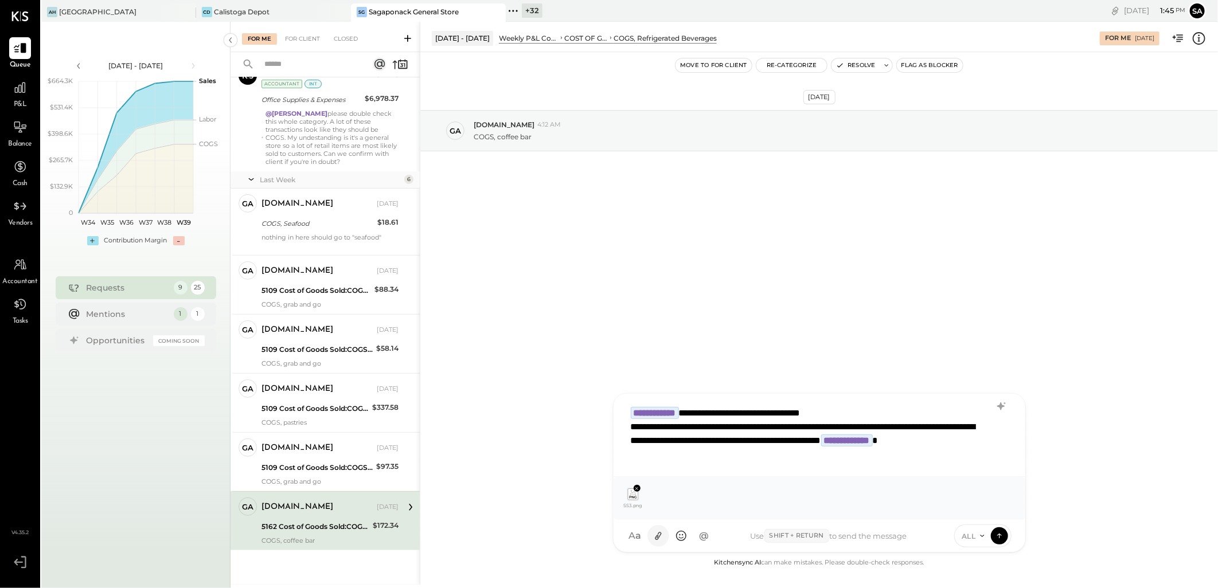
click at [656, 537] on icon at bounding box center [658, 537] width 6 height 8
click at [999, 537] on icon at bounding box center [999, 536] width 1 height 5
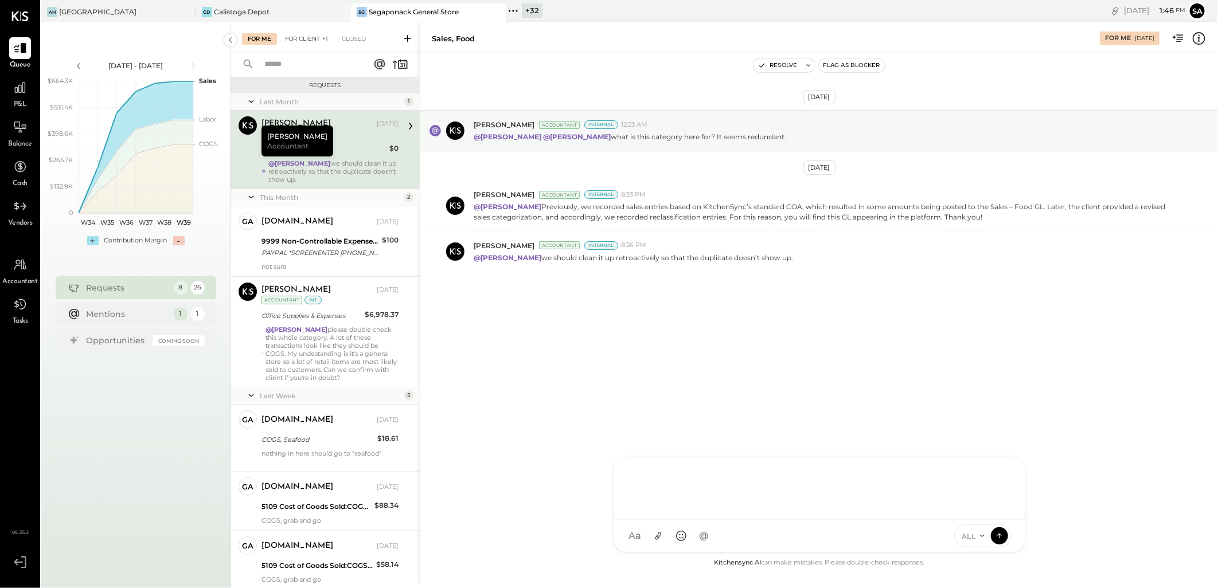
click at [296, 38] on div "For Client +1" at bounding box center [306, 38] width 54 height 11
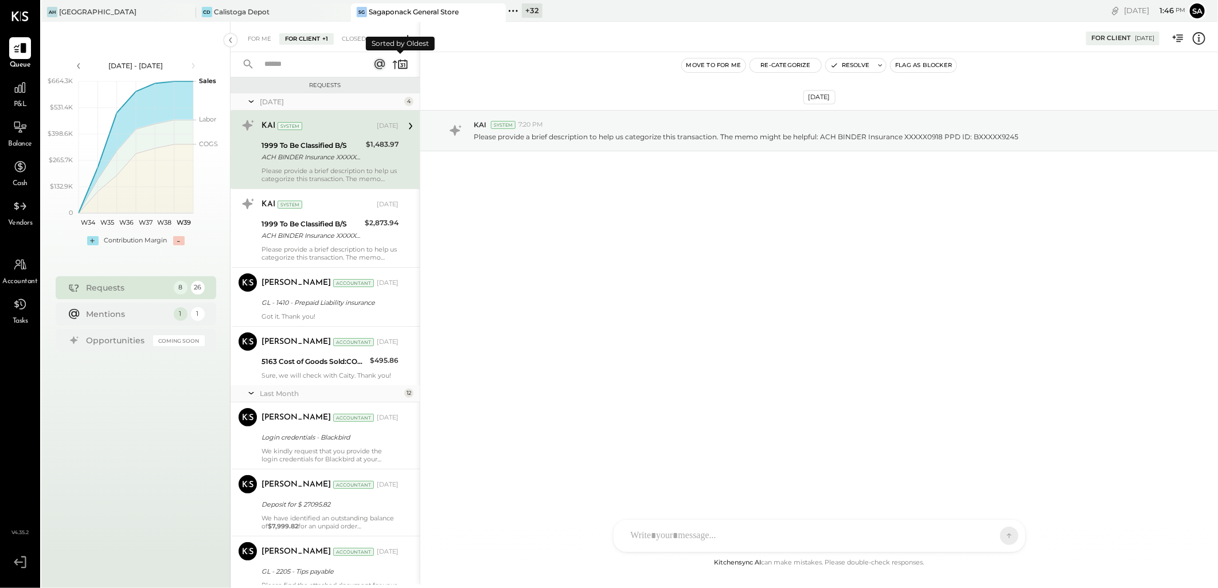
click at [393, 63] on icon at bounding box center [400, 64] width 16 height 16
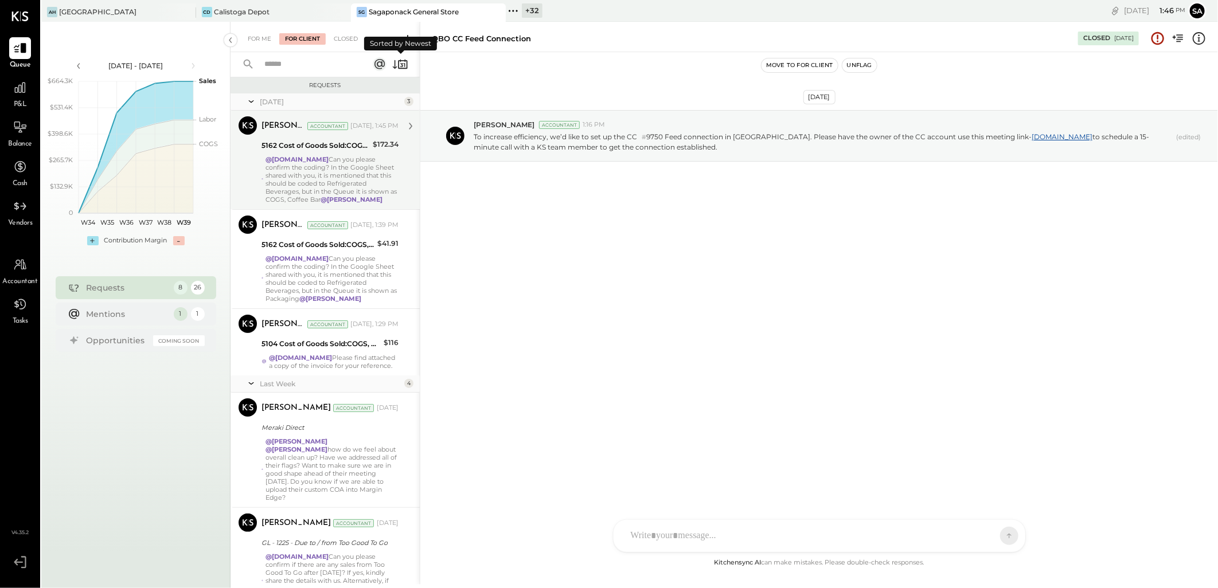
click at [319, 180] on div "@gabby.green Can you please confirm the coding? In the Google Sheet shared with…" at bounding box center [331, 179] width 133 height 48
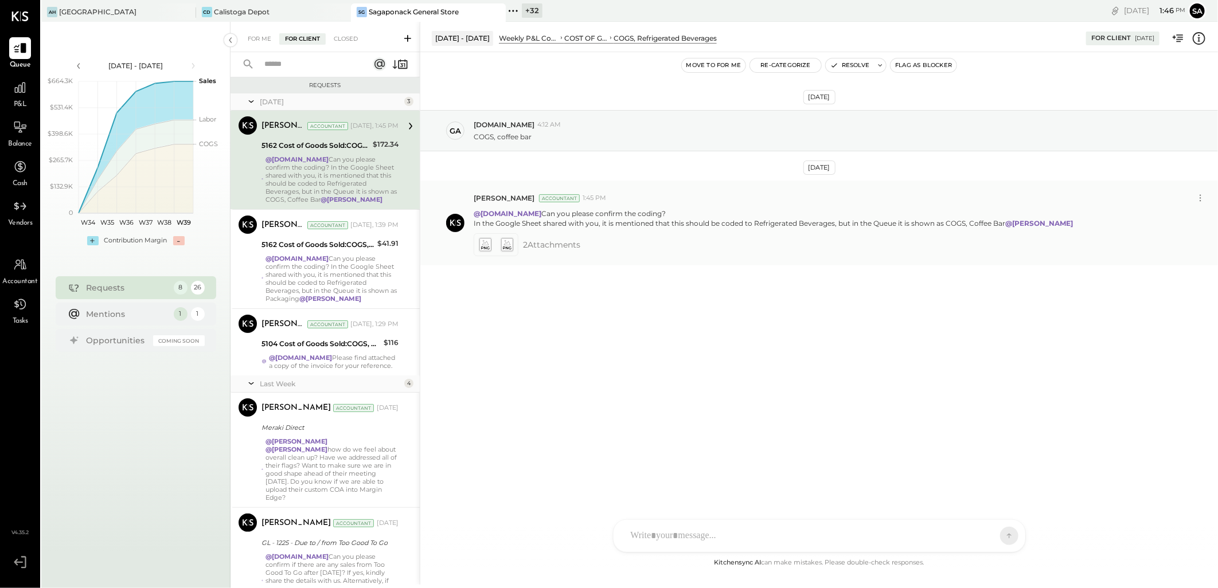
click at [484, 251] on icon at bounding box center [484, 245] width 11 height 13
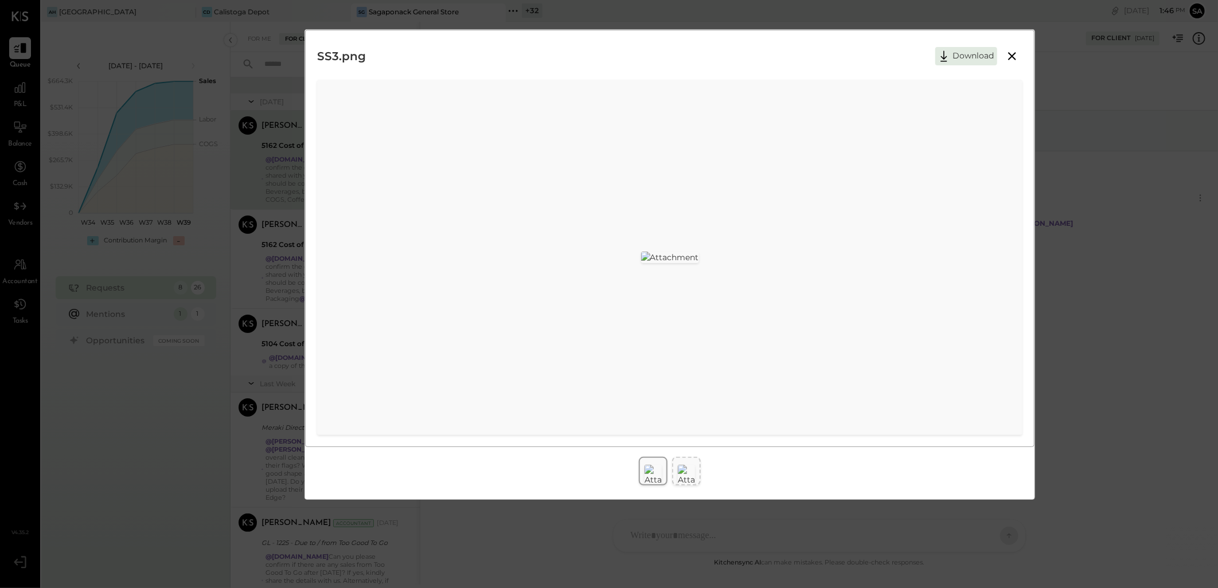
click at [683, 474] on div at bounding box center [686, 475] width 17 height 25
click at [690, 474] on div at bounding box center [686, 475] width 17 height 25
click at [1009, 54] on icon at bounding box center [1012, 56] width 14 height 14
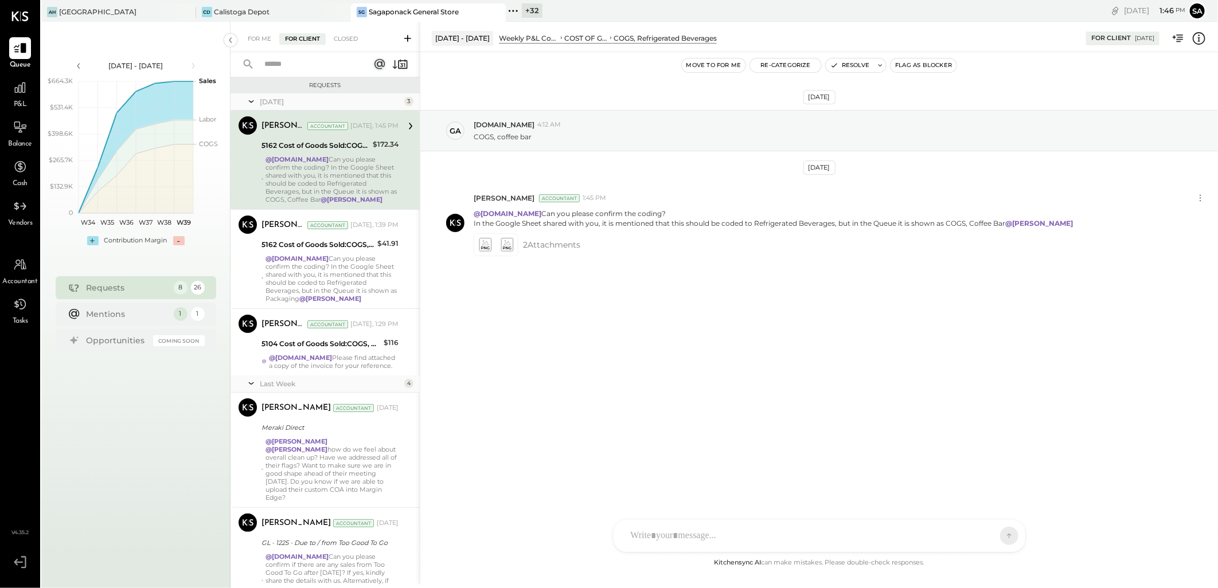
click at [1196, 37] on icon at bounding box center [1198, 38] width 15 height 15
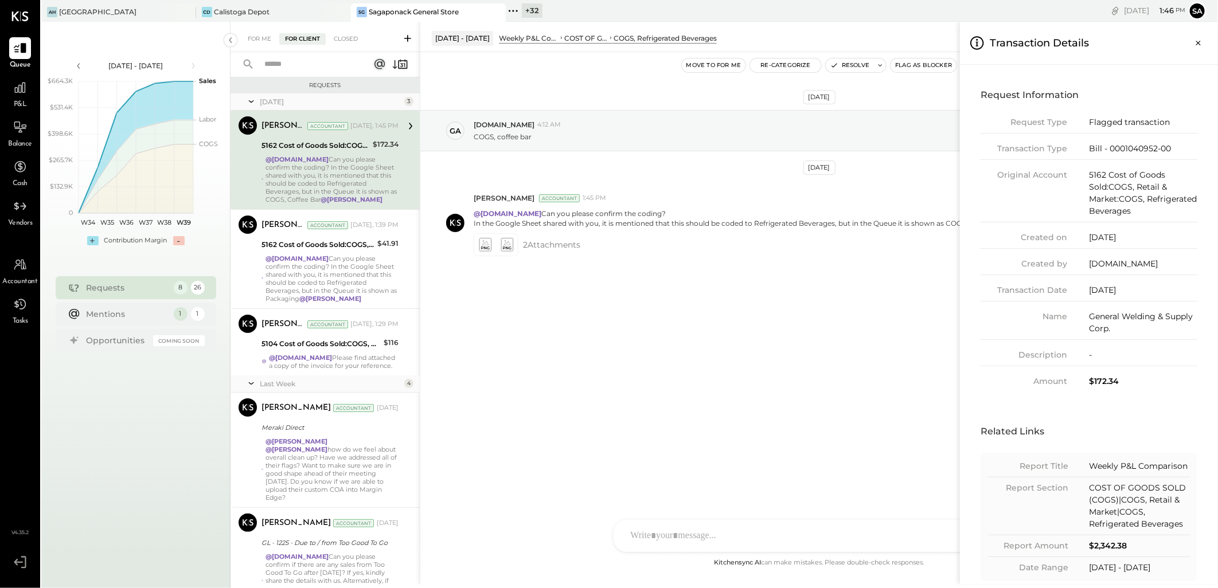
click at [678, 334] on div "For Me For Client Closed Requests Today 3 Sarang Khandhar Accountant Sarang Kha…" at bounding box center [723, 303] width 987 height 563
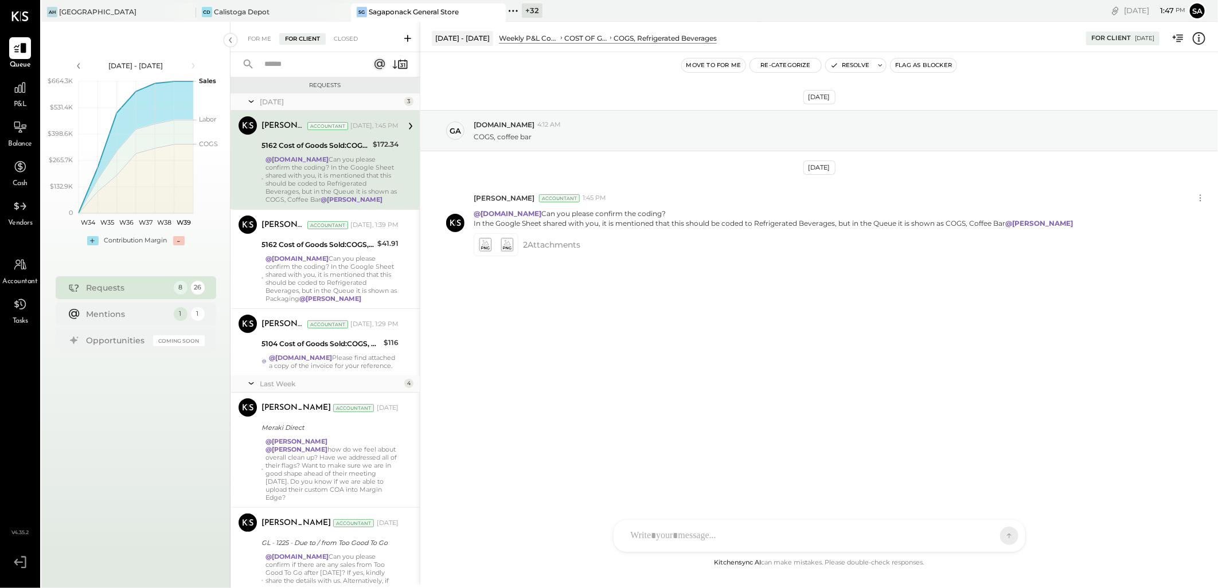
click at [1199, 42] on icon at bounding box center [1198, 38] width 15 height 15
click at [695, 345] on div "For Me For Client Closed Requests Today 3 Sarang Khandhar Accountant Sarang Kha…" at bounding box center [723, 303] width 987 height 563
click at [261, 42] on div "For Me" at bounding box center [259, 38] width 35 height 11
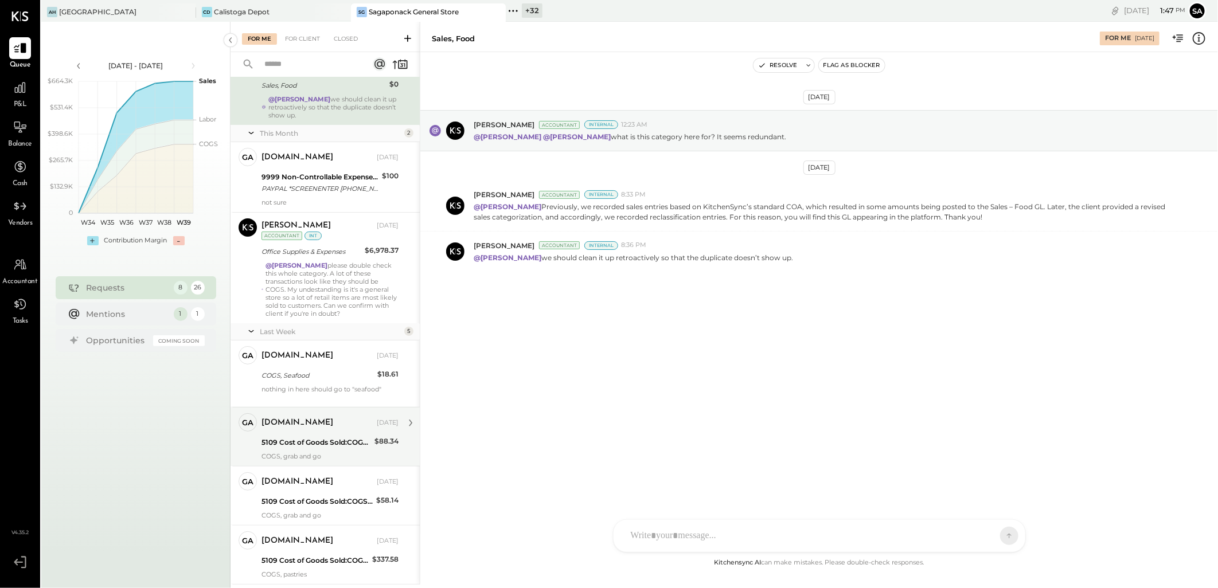
scroll to position [157, 0]
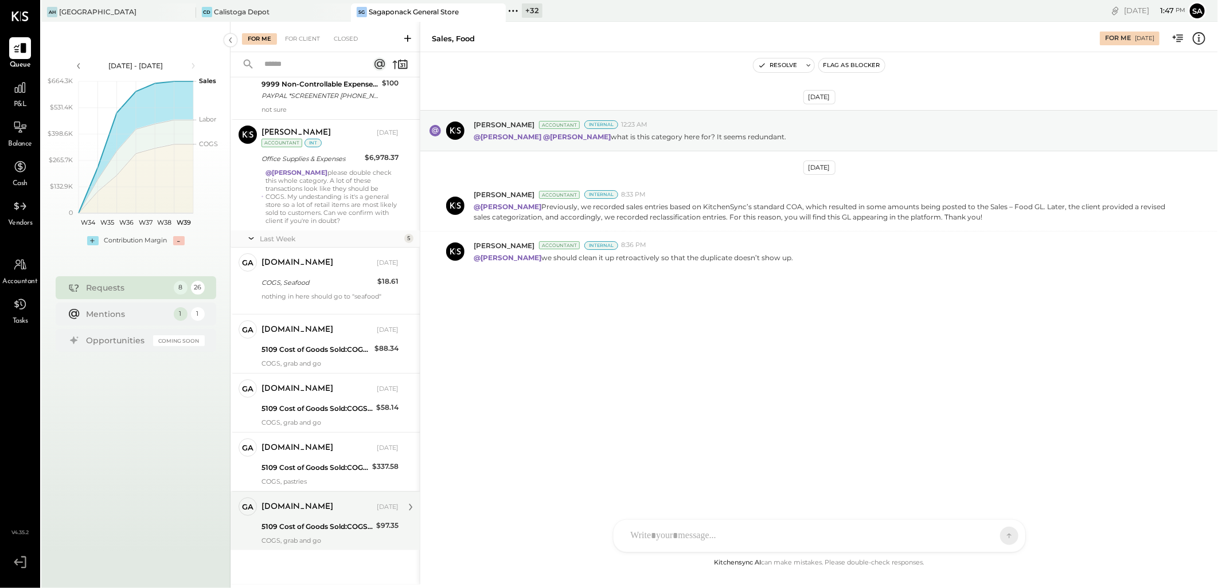
click at [305, 530] on div "5109 Cost of Goods Sold:COGS, Retail & Market:COGS, Pantry" at bounding box center [316, 526] width 111 height 11
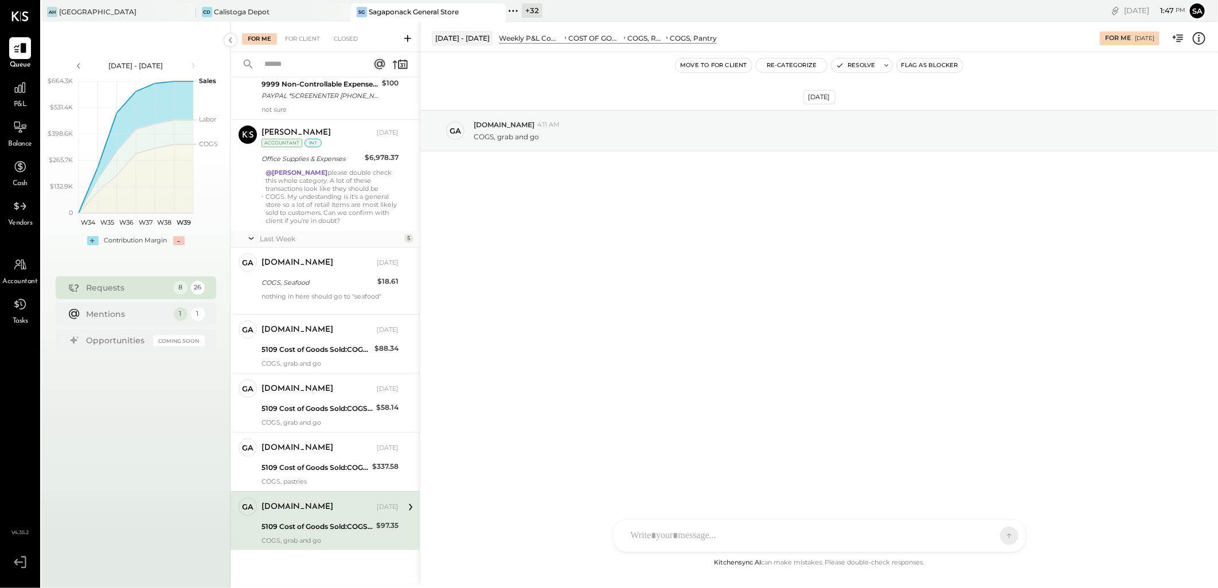
click at [1197, 41] on icon at bounding box center [1198, 38] width 15 height 15
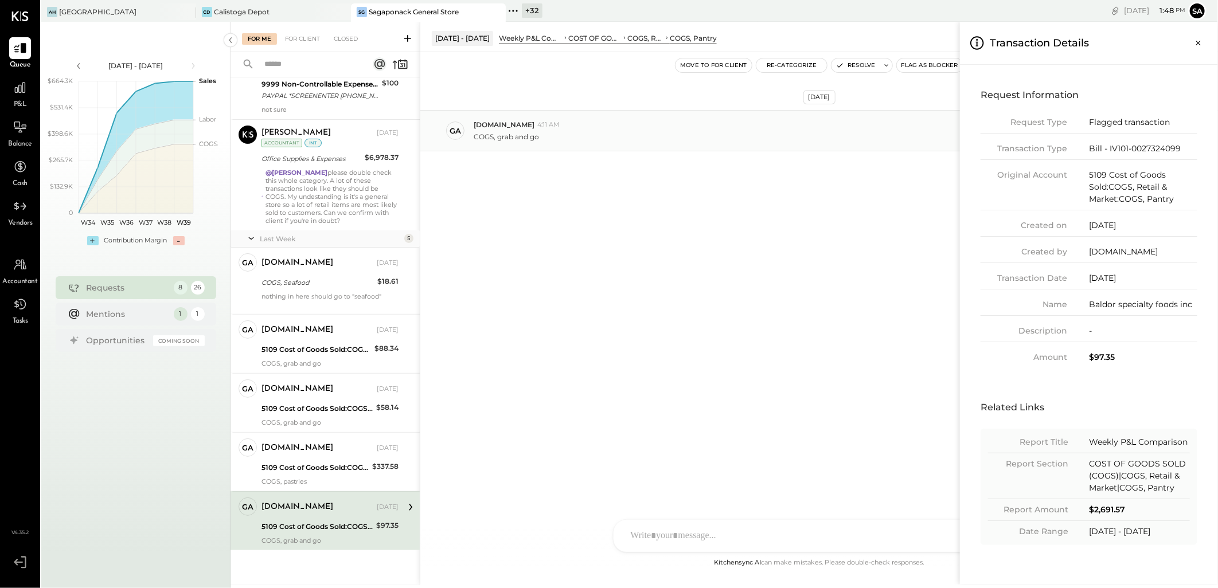
drag, startPoint x: 1196, startPoint y: 44, endPoint x: 1078, endPoint y: 120, distance: 140.9
click at [1196, 44] on icon "Close panel" at bounding box center [1198, 42] width 11 height 11
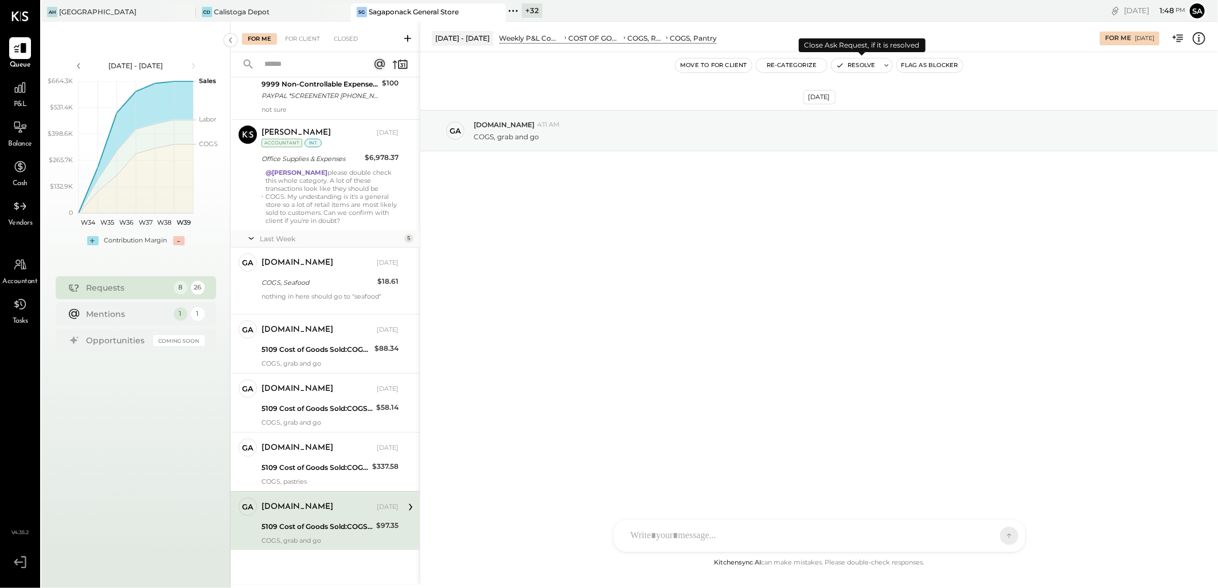
click at [858, 61] on button "Resolve" at bounding box center [855, 65] width 48 height 14
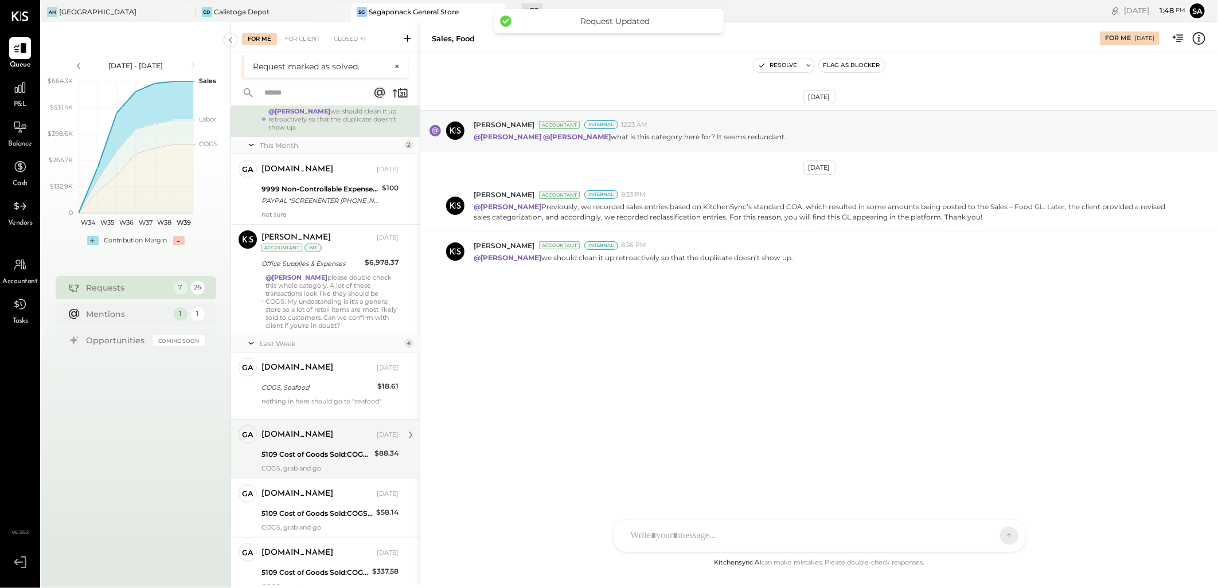
scroll to position [99, 0]
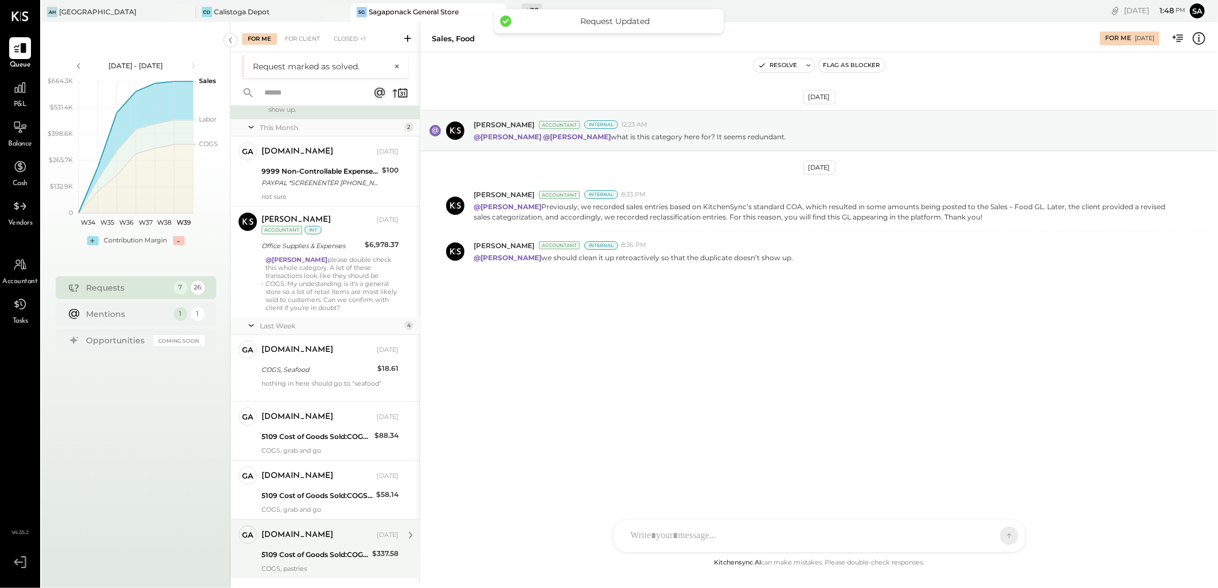
click at [316, 530] on div "gabby.green" at bounding box center [317, 535] width 113 height 11
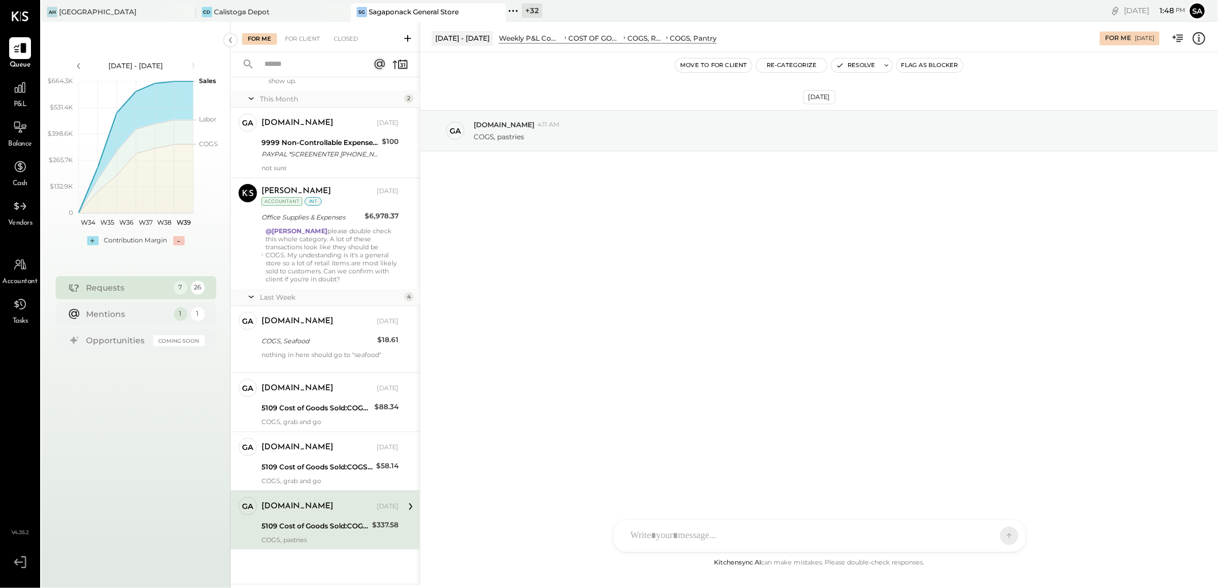
click at [297, 529] on div "5109 Cost of Goods Sold:COGS, Retail & Market:COGS, Pantry" at bounding box center [314, 526] width 107 height 11
click at [1195, 40] on icon at bounding box center [1198, 38] width 15 height 15
click at [846, 63] on div "For Me For Client Closed Requests Last Month 1 Alex Racioppi Accountant Alex Ra…" at bounding box center [723, 303] width 987 height 563
click at [855, 64] on button "Resolve" at bounding box center [855, 65] width 48 height 14
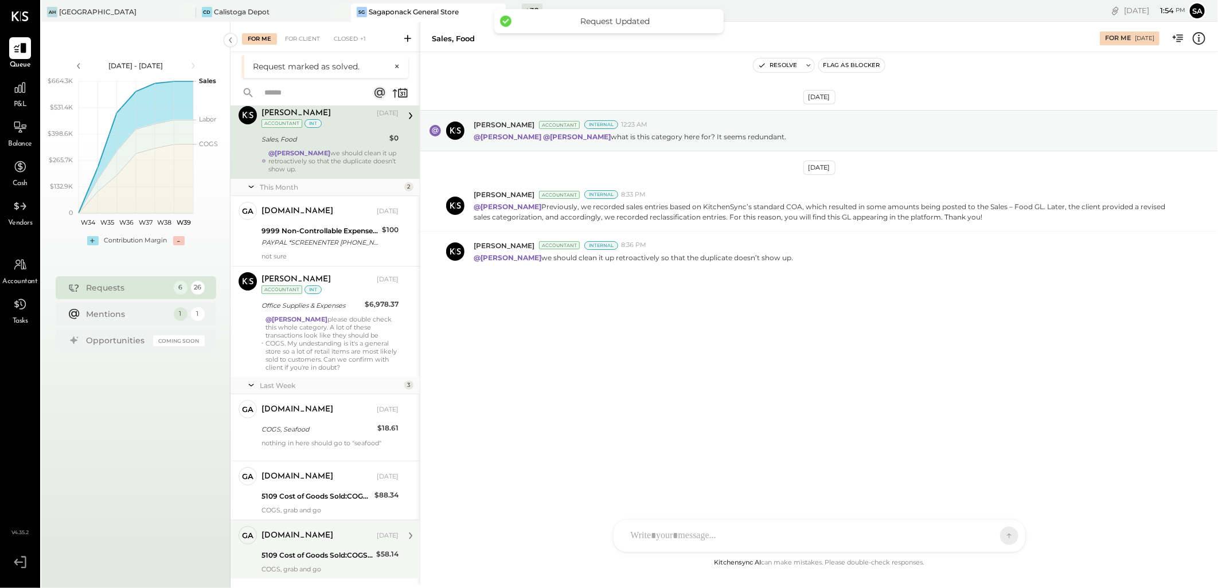
click at [319, 550] on div "5109 Cost of Goods Sold:COGS, Retail & Market:COGS, Pantry" at bounding box center [316, 555] width 111 height 11
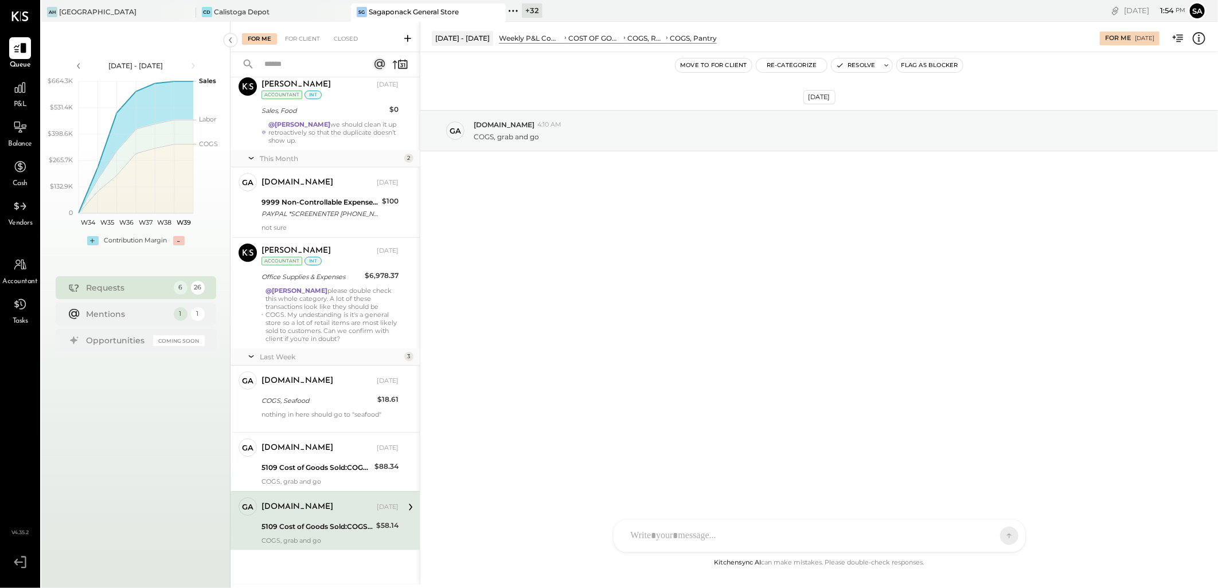
click at [340, 522] on div "5109 Cost of Goods Sold:COGS, Retail & Market:COGS, Pantry" at bounding box center [316, 526] width 111 height 11
drag, startPoint x: 860, startPoint y: 65, endPoint x: 738, endPoint y: 239, distance: 212.8
click at [860, 65] on button "Resolve" at bounding box center [855, 65] width 48 height 14
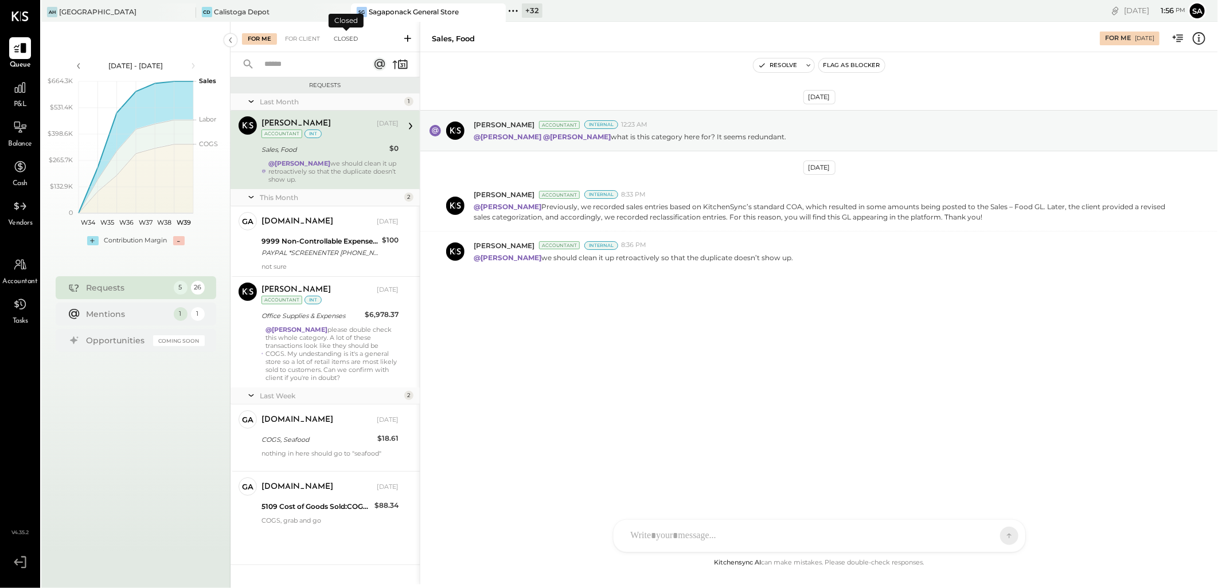
click at [343, 37] on div "Closed" at bounding box center [346, 38] width 36 height 11
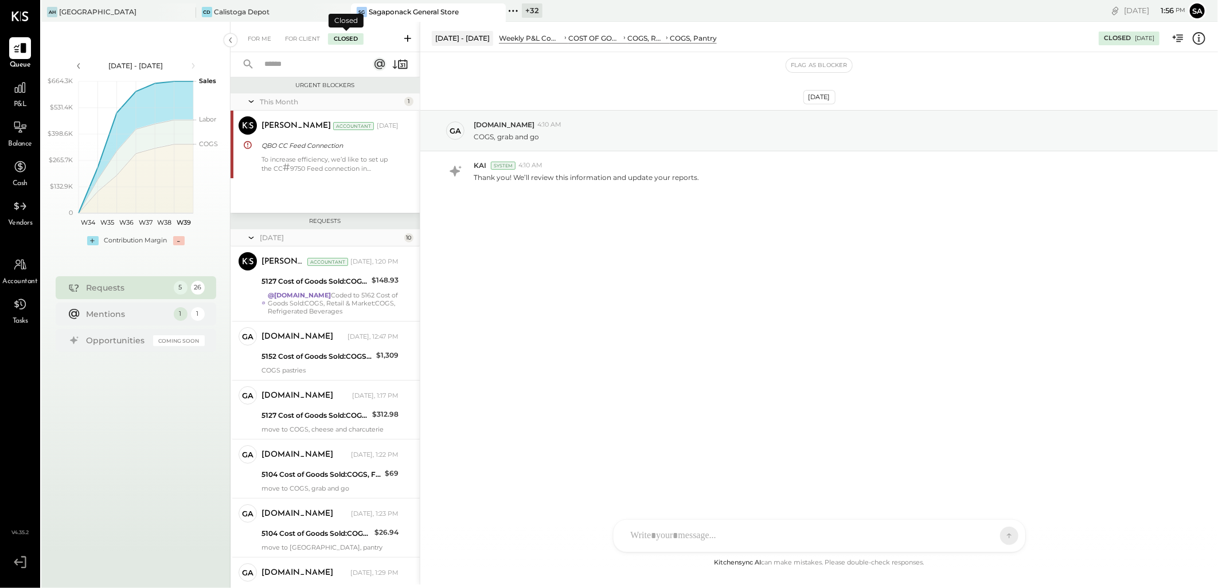
scroll to position [447, 0]
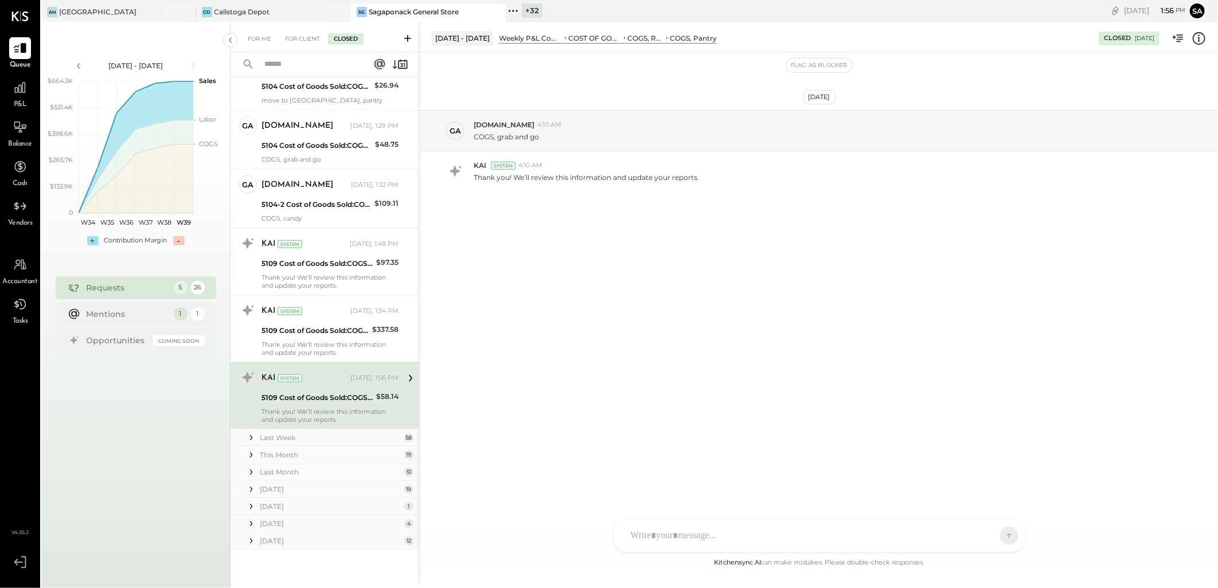
click at [318, 386] on div "KAI System Today, 1:56 PM" at bounding box center [329, 378] width 137 height 16
drag, startPoint x: 263, startPoint y: 38, endPoint x: 533, endPoint y: 169, distance: 300.3
click at [263, 38] on div "For Me" at bounding box center [259, 38] width 35 height 11
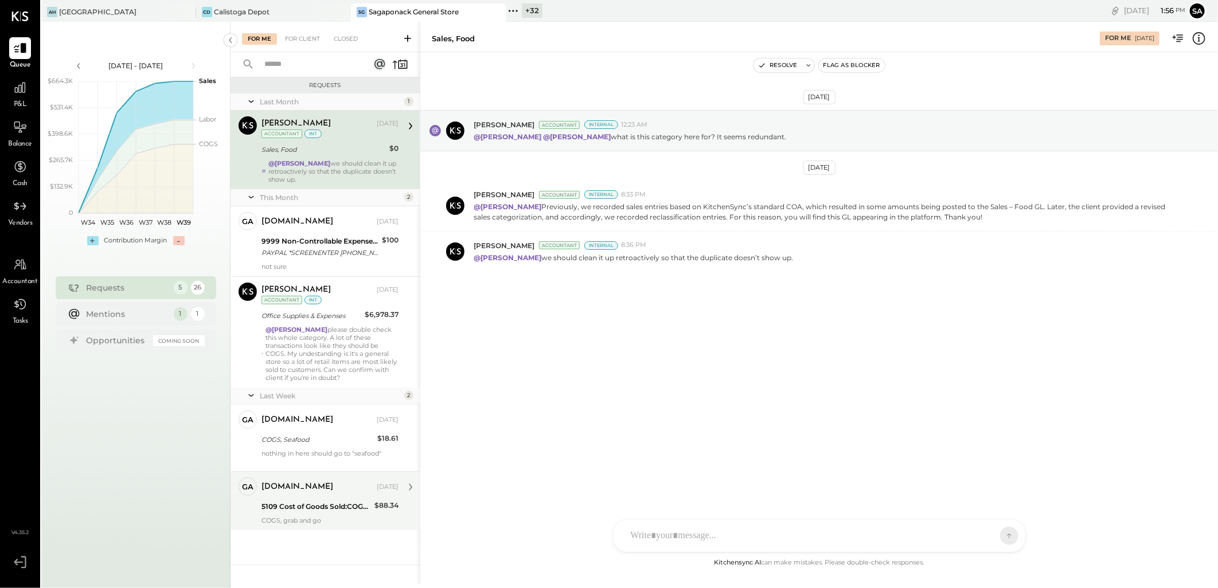
click at [336, 502] on div "5109 Cost of Goods Sold:COGS, Retail & Market:COGS, Pantry" at bounding box center [316, 506] width 110 height 11
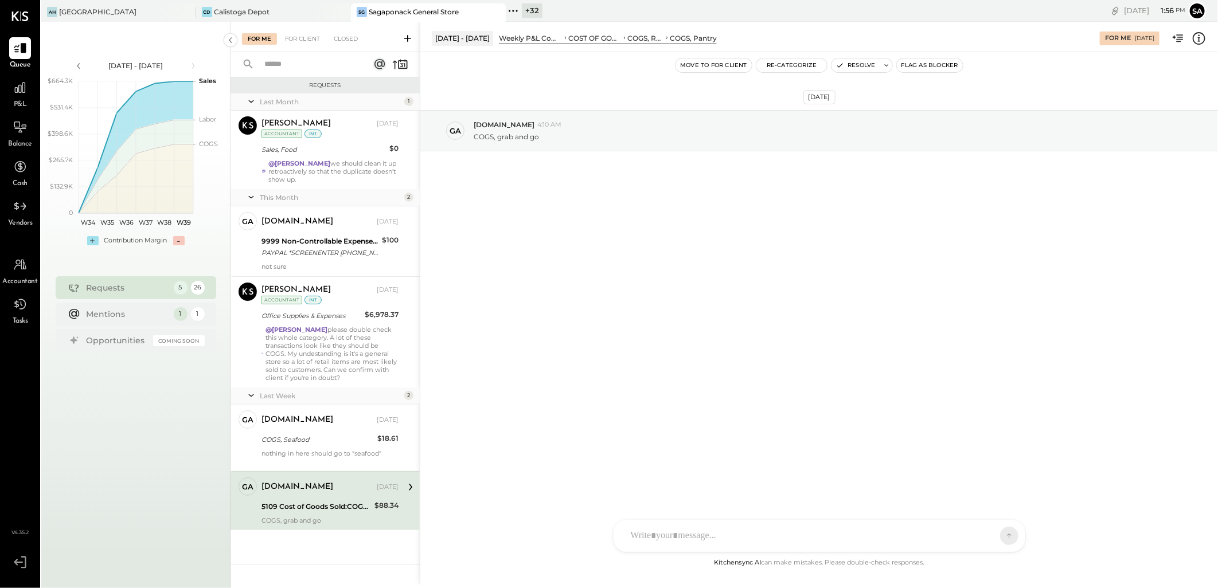
click at [1196, 39] on icon at bounding box center [1198, 38] width 15 height 15
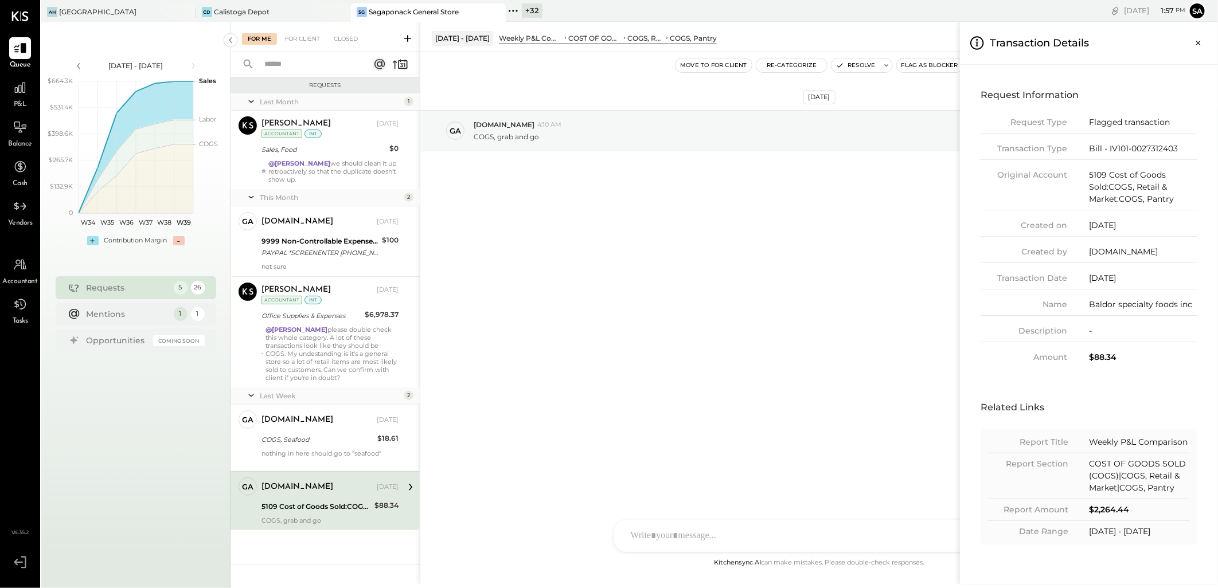
click at [724, 251] on div "For Me For Client Closed Requests Last Month 1 Alex Racioppi Accountant Alex Ra…" at bounding box center [723, 303] width 987 height 563
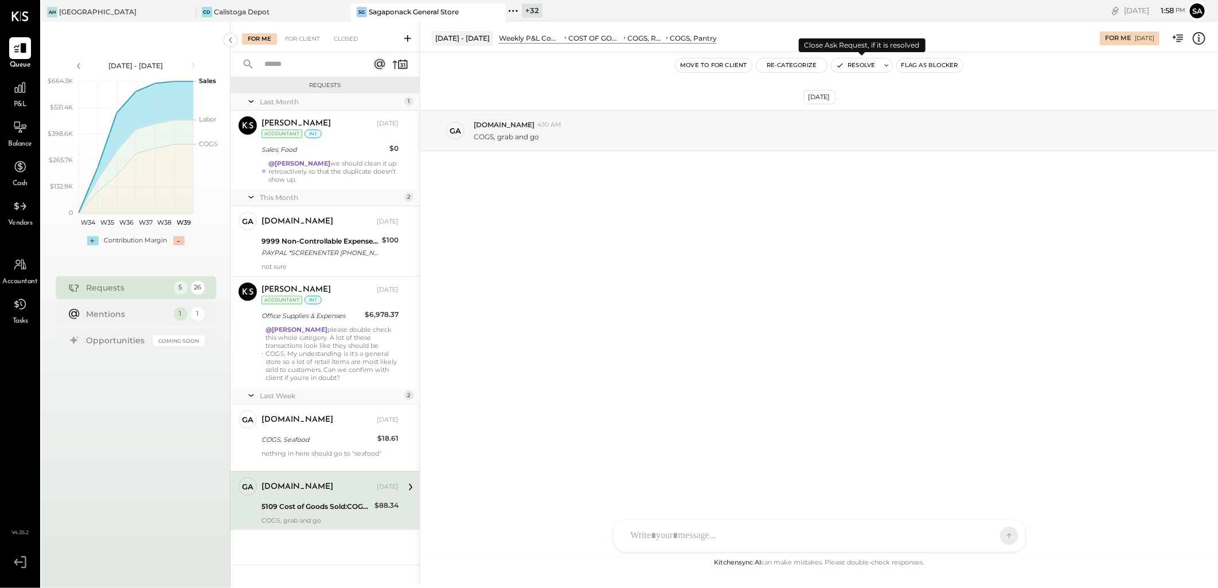
click at [853, 69] on button "Resolve" at bounding box center [855, 65] width 48 height 14
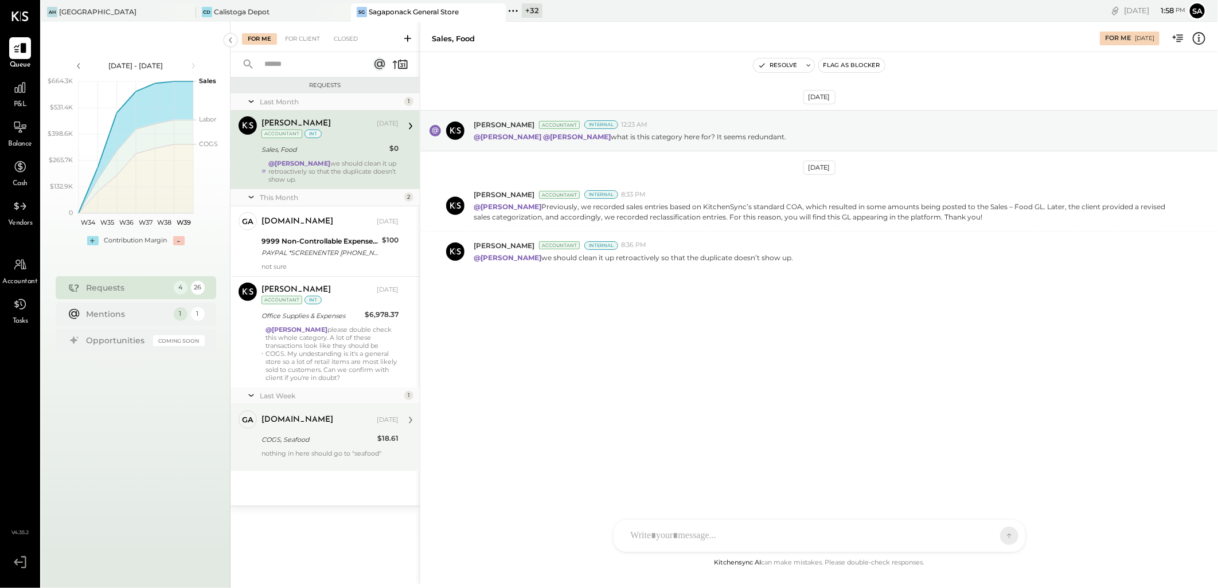
click at [304, 465] on div at bounding box center [329, 462] width 137 height 8
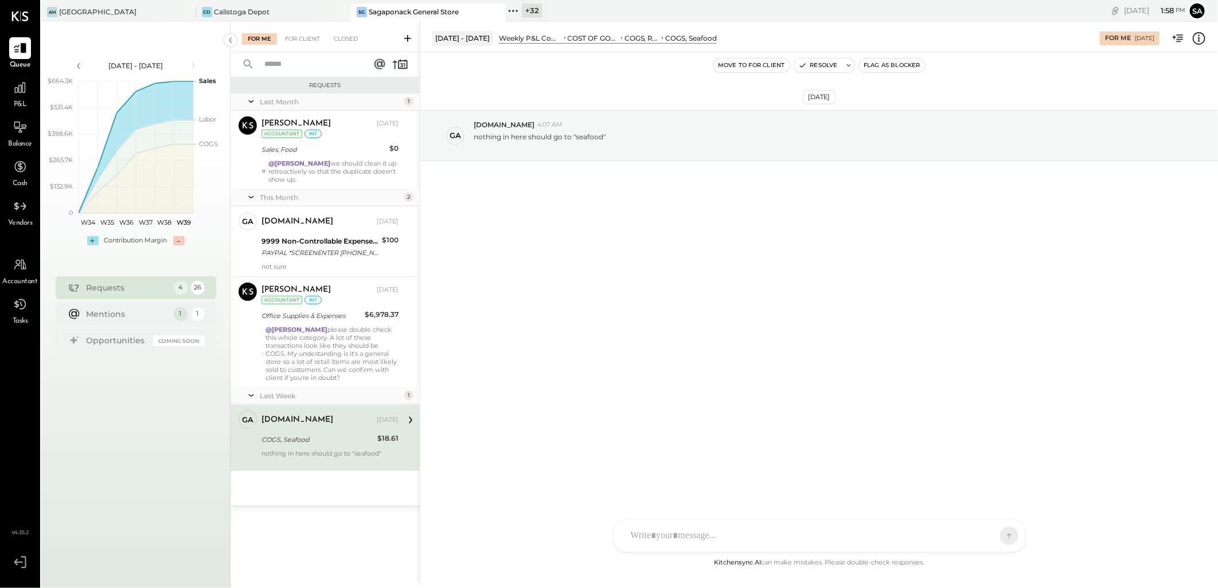
click at [1195, 42] on icon at bounding box center [1198, 38] width 15 height 15
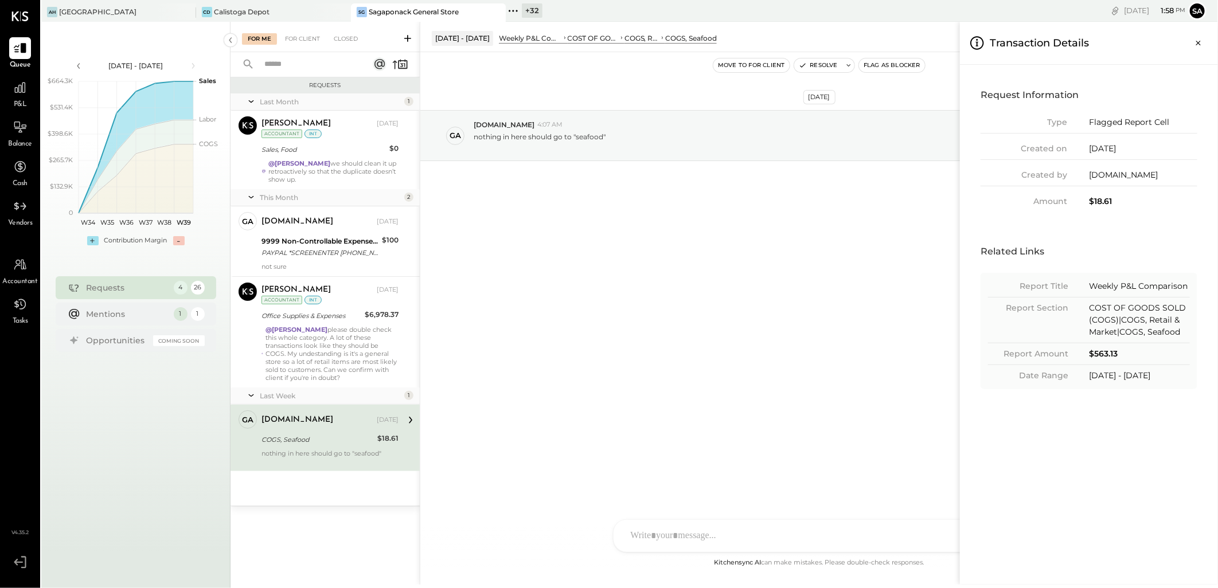
click at [798, 383] on div "For Me For Client Closed Requests Last Month 1 Alex Racioppi Accountant Alex Ra…" at bounding box center [723, 303] width 987 height 563
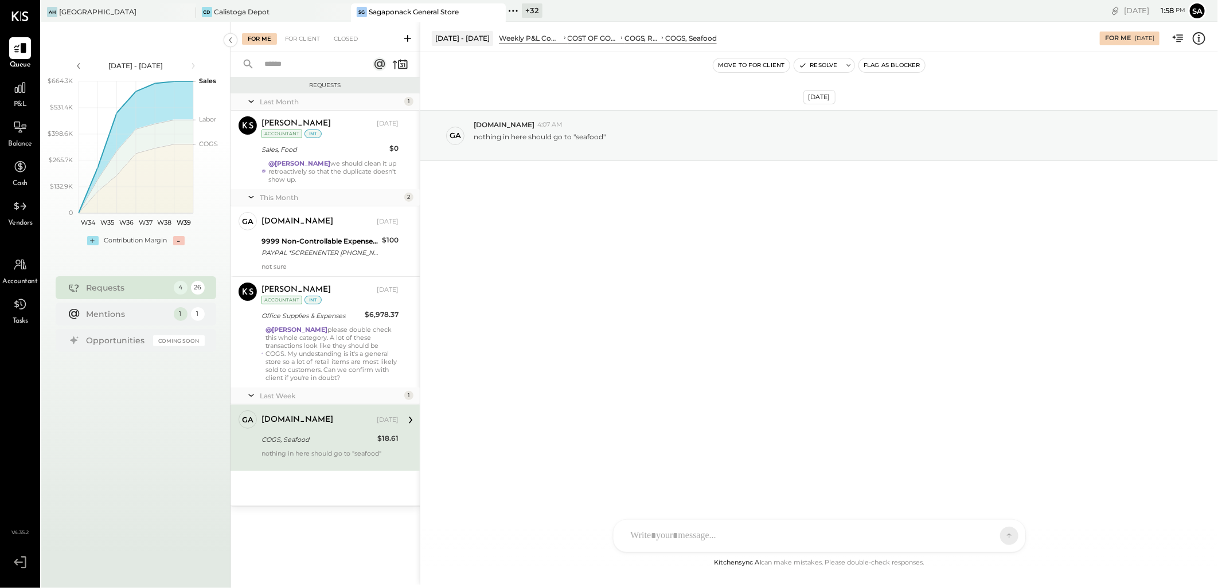
click at [1197, 40] on icon at bounding box center [1198, 38] width 15 height 15
click at [348, 250] on div "For Me For Client Closed Requests Last Month 1 Alex Racioppi Accountant Alex Ra…" at bounding box center [723, 303] width 987 height 563
click at [367, 248] on div "PAYPAL *SCREENENTER 402-935-7733 CA" at bounding box center [319, 252] width 117 height 11
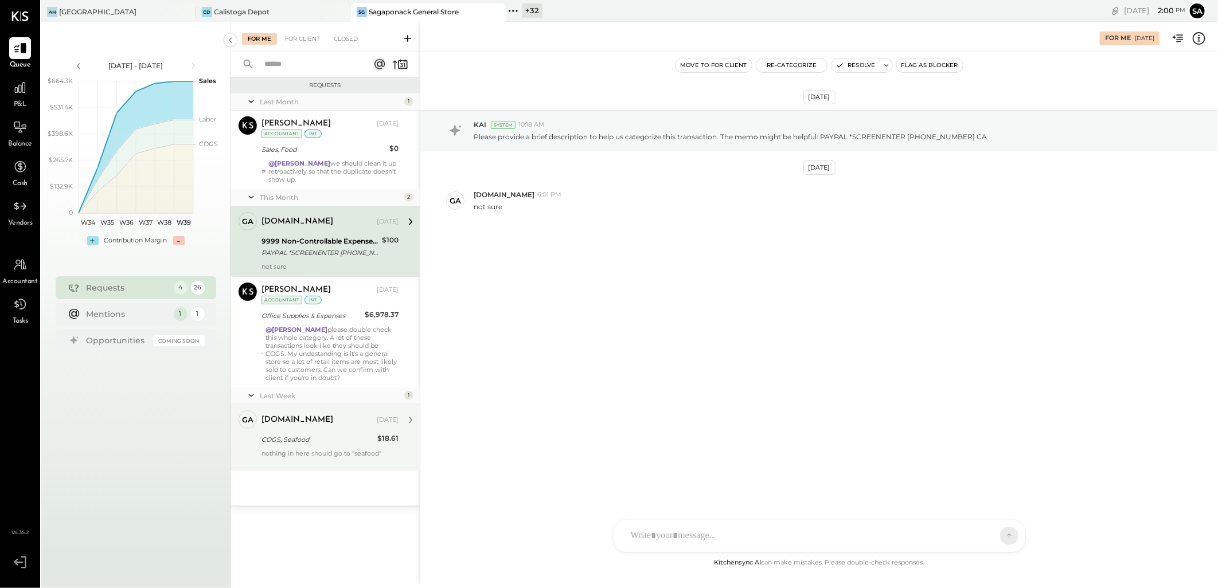
click at [301, 421] on div "gabby.green" at bounding box center [297, 420] width 72 height 11
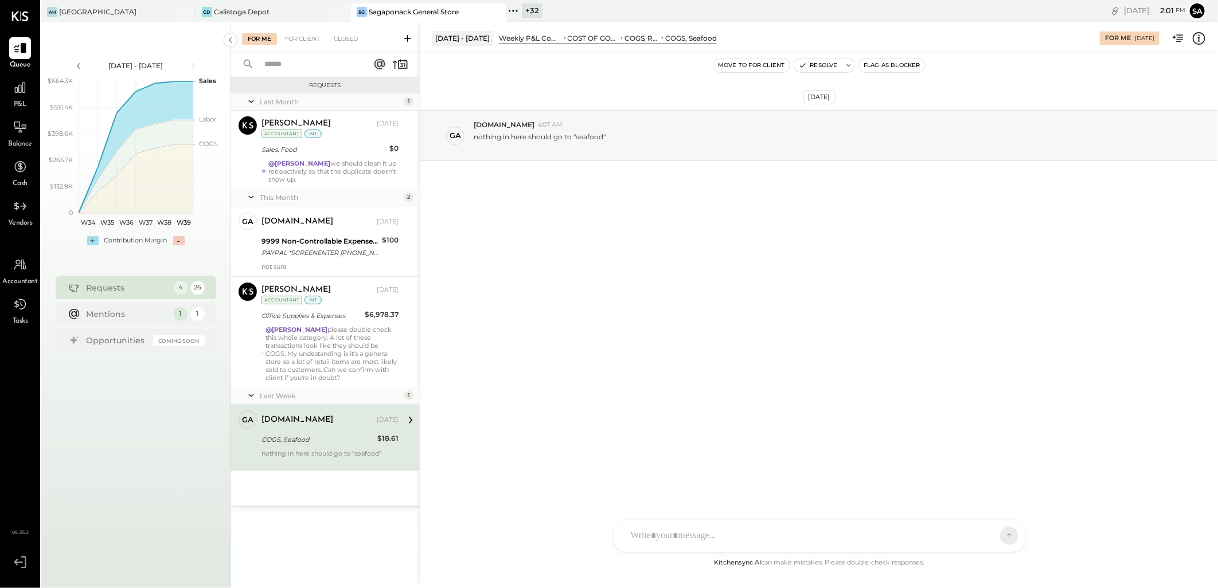
click at [1199, 42] on icon at bounding box center [1198, 38] width 15 height 15
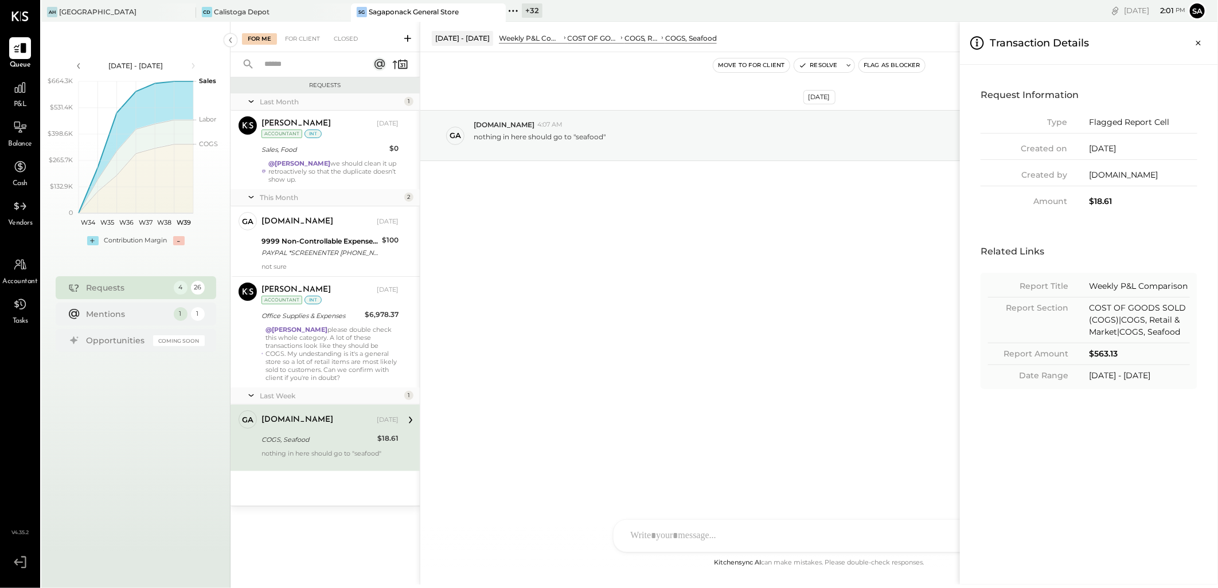
click at [615, 318] on div "For Me For Client Closed Requests Last Month 1 Alex Racioppi Accountant Alex Ra…" at bounding box center [723, 303] width 987 height 563
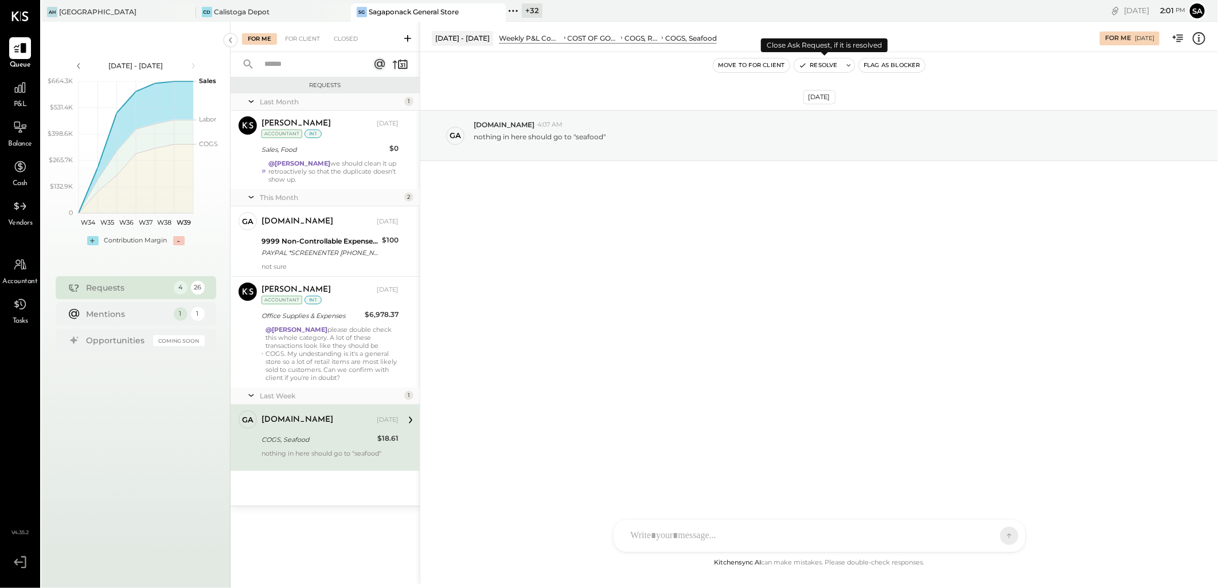
click at [820, 64] on button "Resolve" at bounding box center [818, 65] width 48 height 14
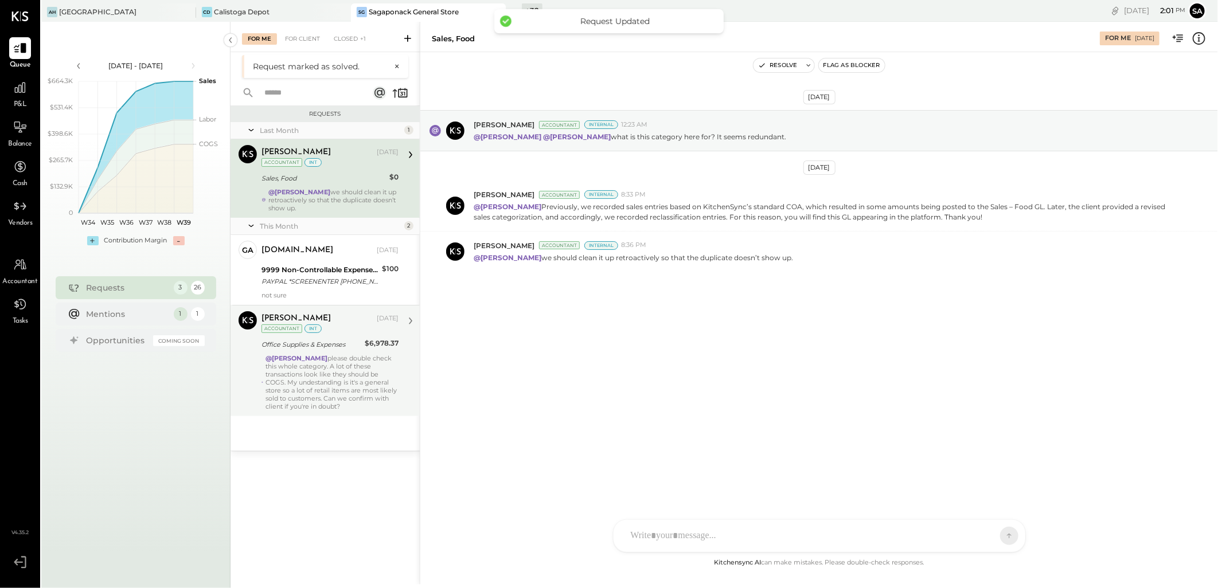
click at [337, 390] on div "@Janvi Soni please double check this whole category. A lot of these transaction…" at bounding box center [331, 382] width 133 height 56
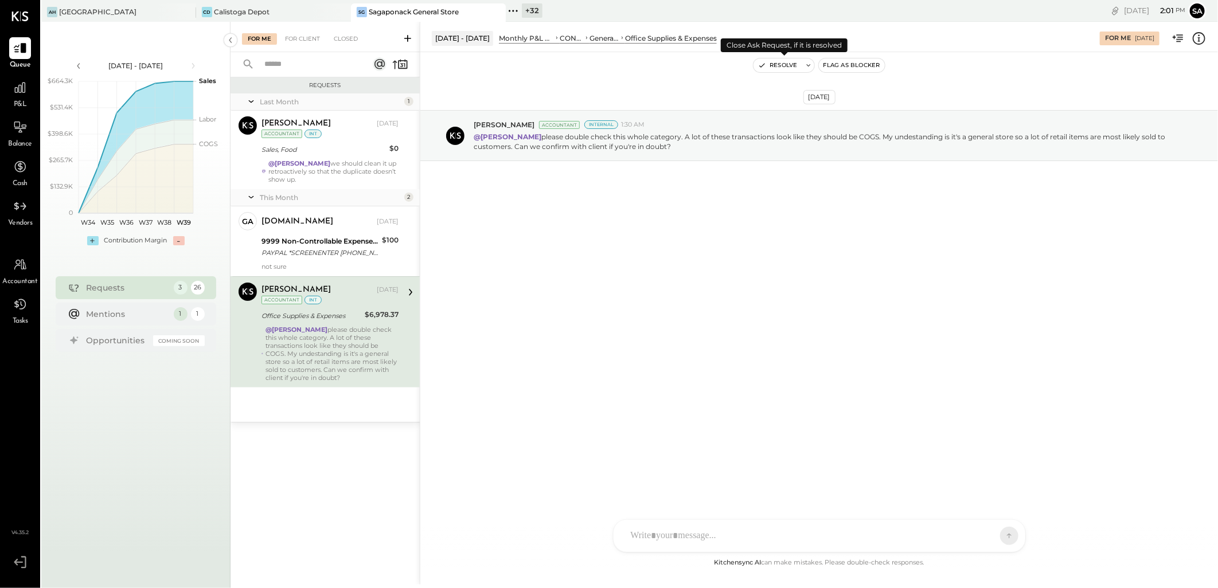
click at [772, 65] on button "Resolve" at bounding box center [777, 65] width 48 height 14
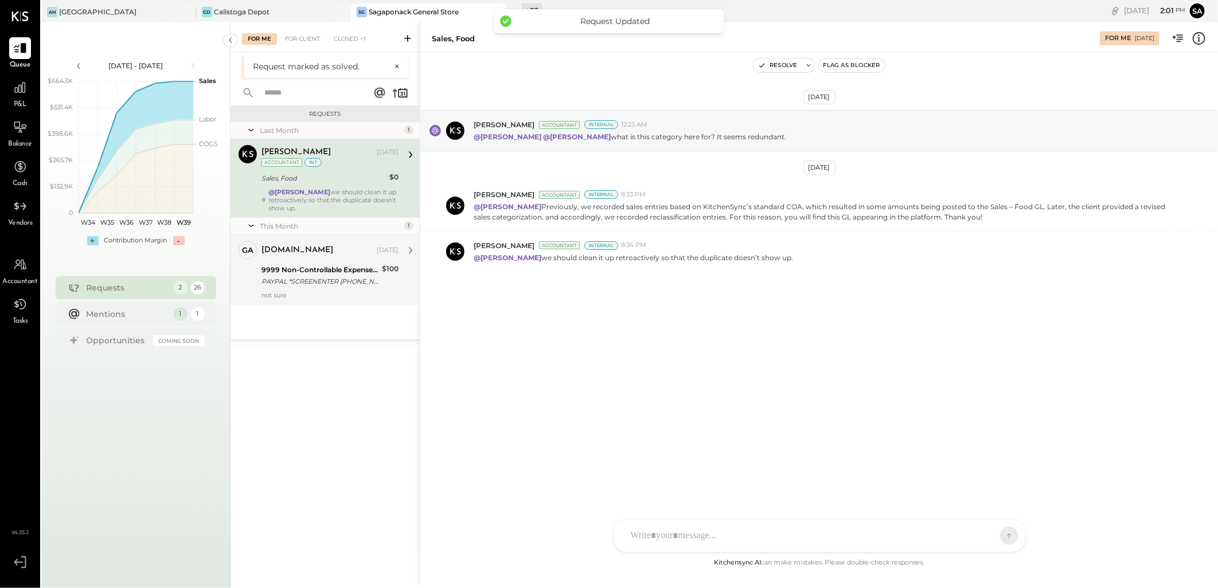
click at [289, 252] on div "gabby.green" at bounding box center [297, 250] width 72 height 11
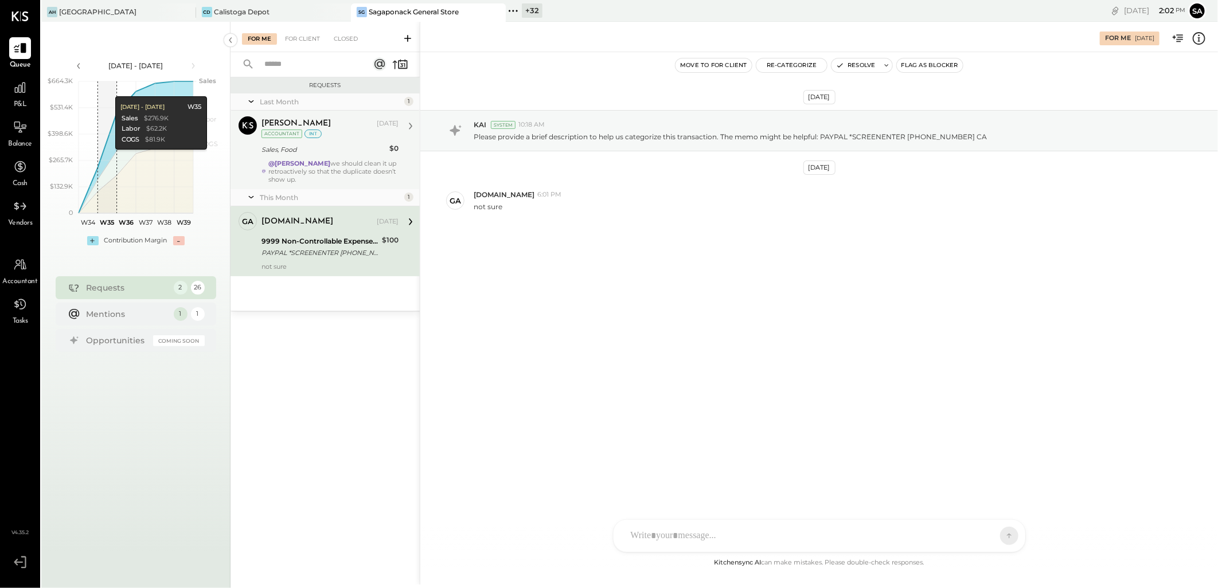
click at [337, 154] on div "Sales, Food" at bounding box center [323, 149] width 124 height 11
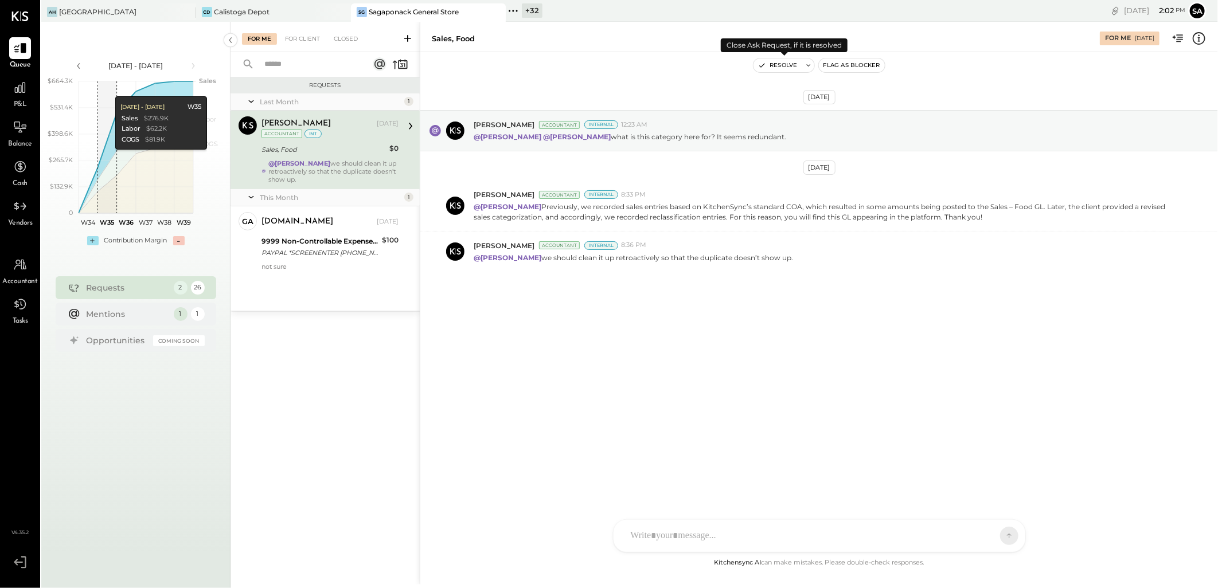
click at [773, 67] on button "Resolve" at bounding box center [777, 65] width 48 height 14
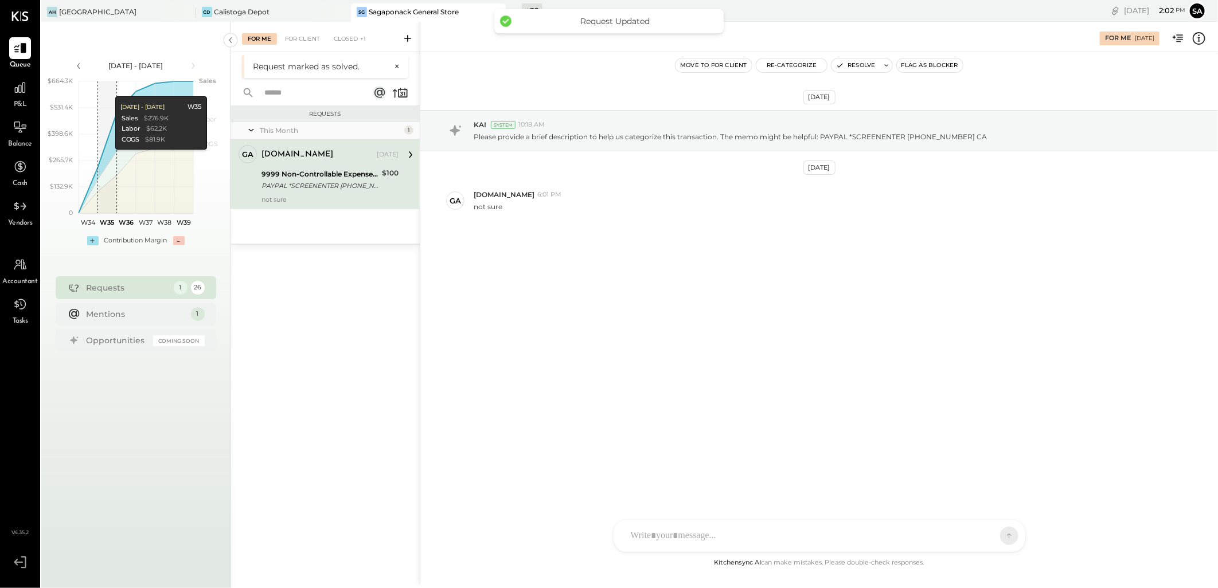
click at [327, 185] on div "PAYPAL *SCREENENTER 402-935-7733 CA" at bounding box center [319, 185] width 117 height 11
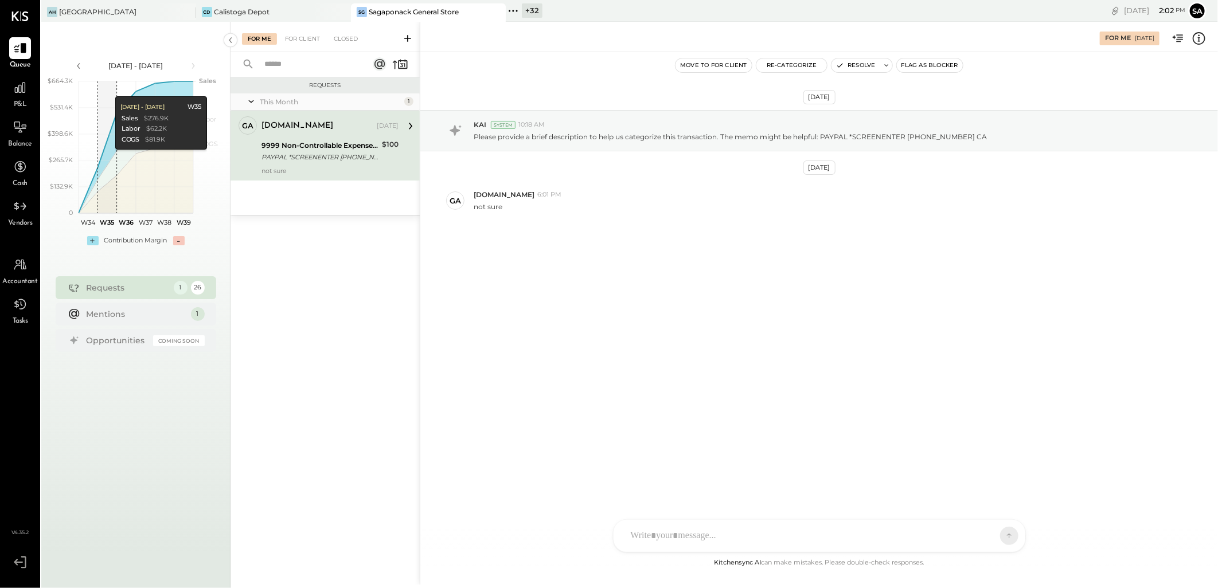
click at [714, 65] on button "Move to for client" at bounding box center [713, 65] width 76 height 14
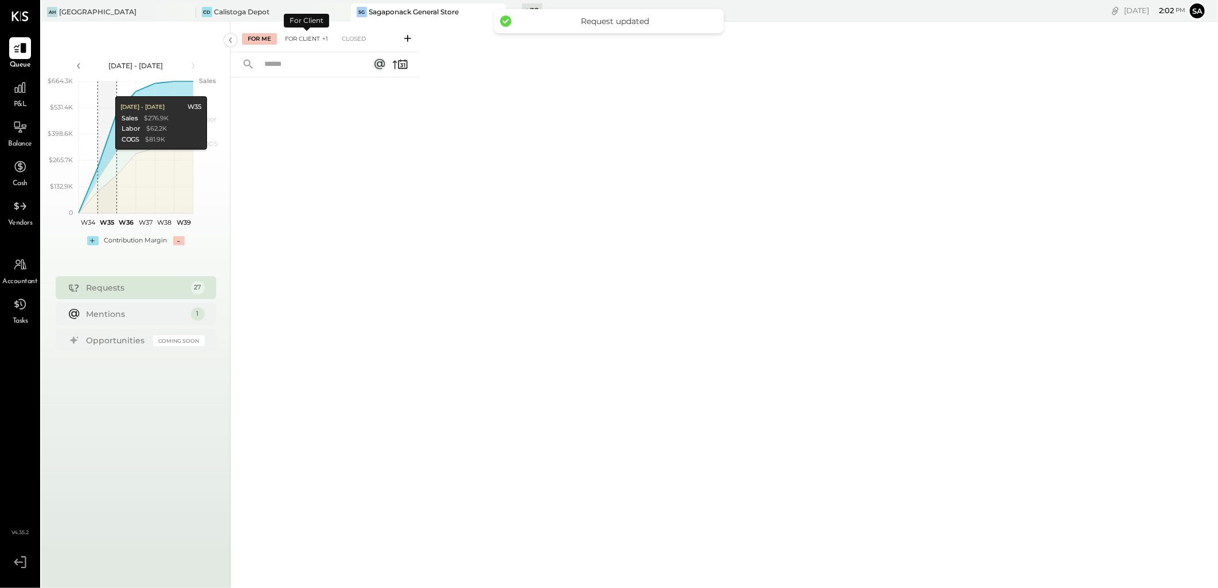
click at [303, 37] on div "For Client +1" at bounding box center [306, 38] width 54 height 11
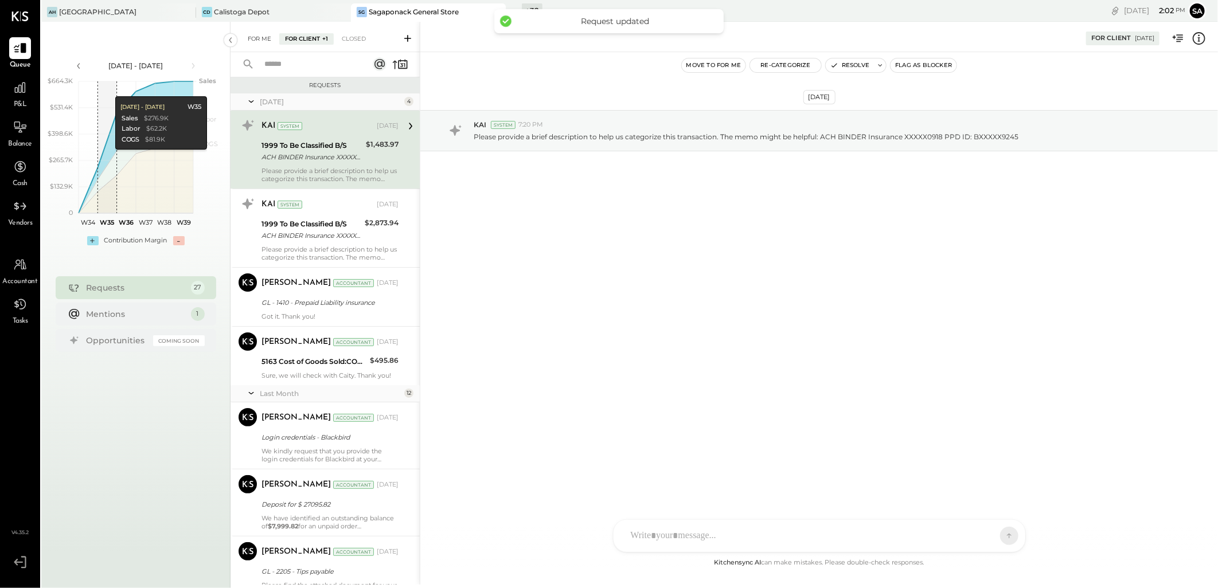
click at [260, 36] on div "For Me" at bounding box center [259, 38] width 35 height 11
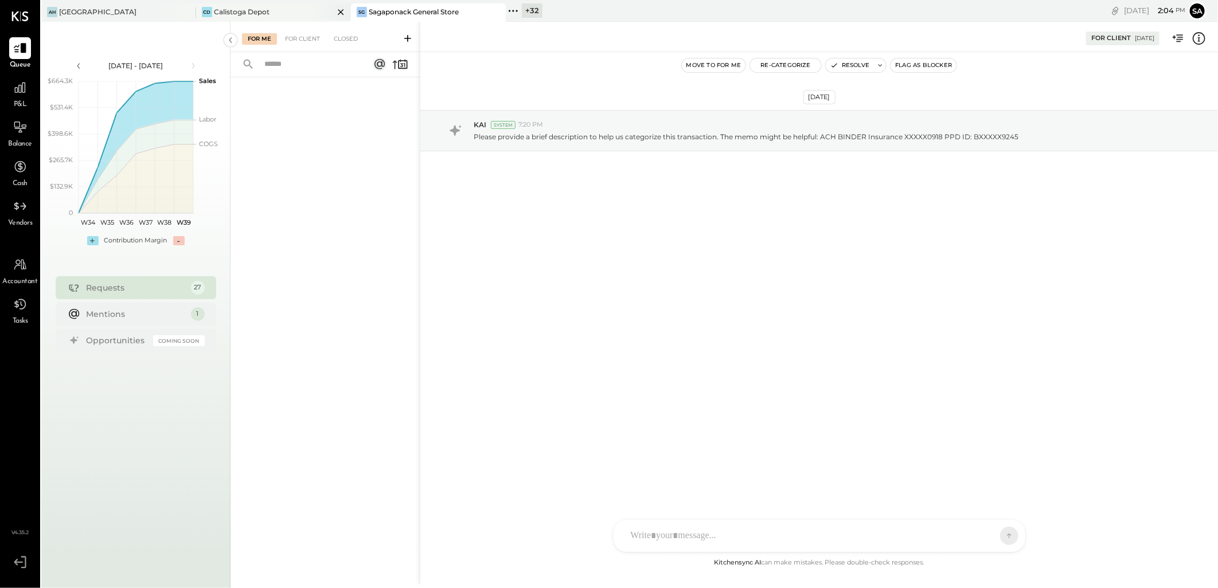
click at [237, 14] on div "Calistoga Depot" at bounding box center [242, 12] width 56 height 10
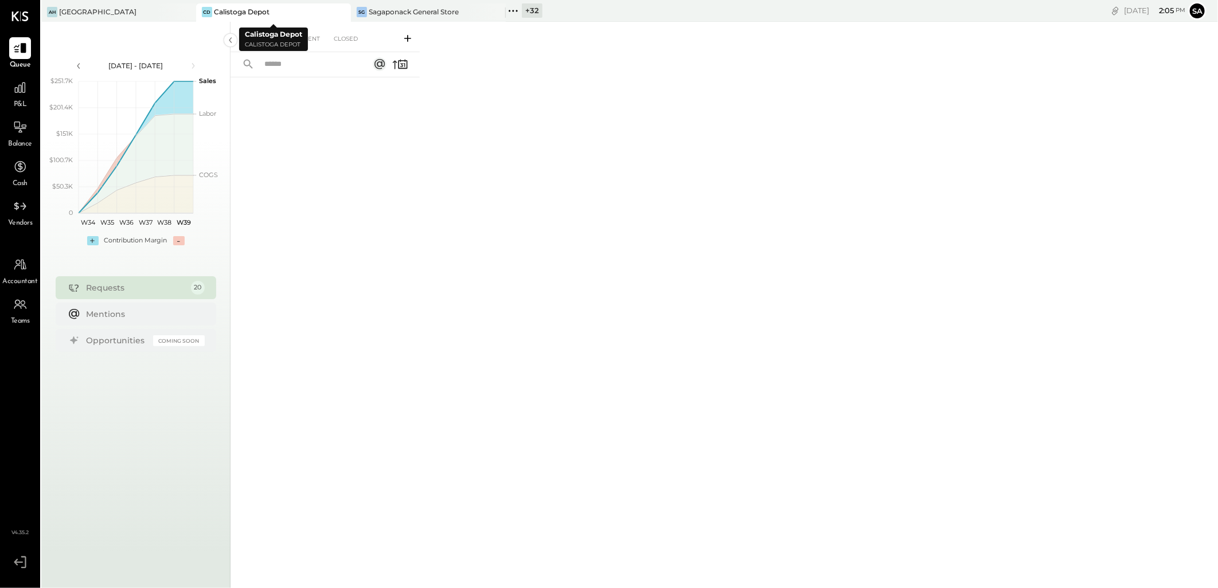
click at [341, 11] on icon at bounding box center [341, 12] width 6 height 6
click at [340, 12] on icon at bounding box center [341, 12] width 6 height 6
click at [226, 13] on div "+ 34" at bounding box center [222, 10] width 21 height 14
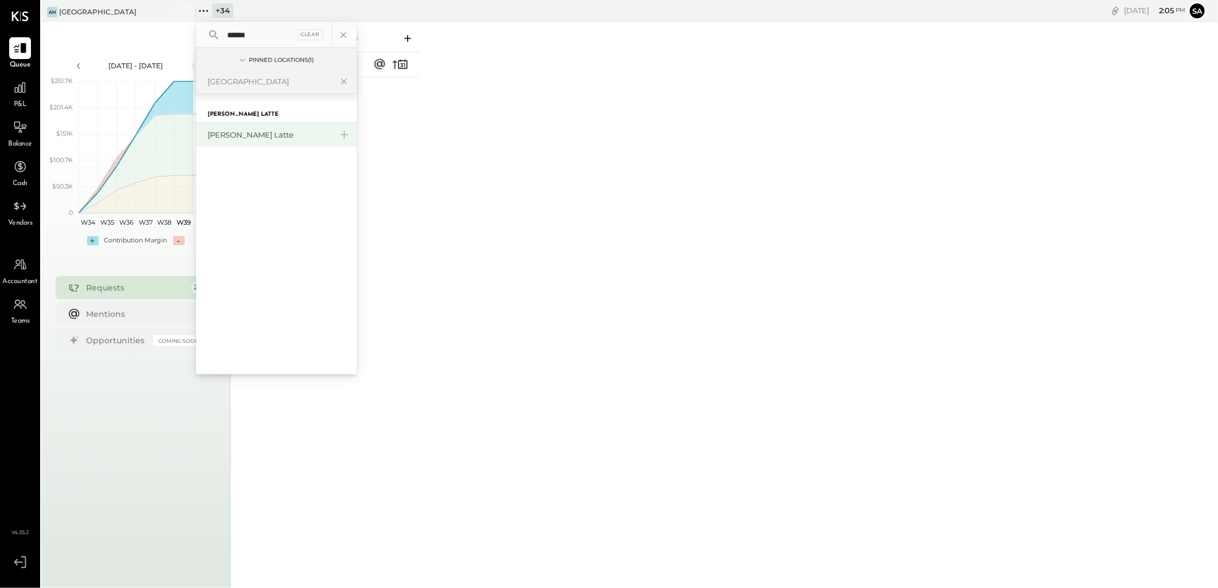
type input "******"
click at [231, 136] on div "[PERSON_NAME] Latte" at bounding box center [270, 135] width 124 height 11
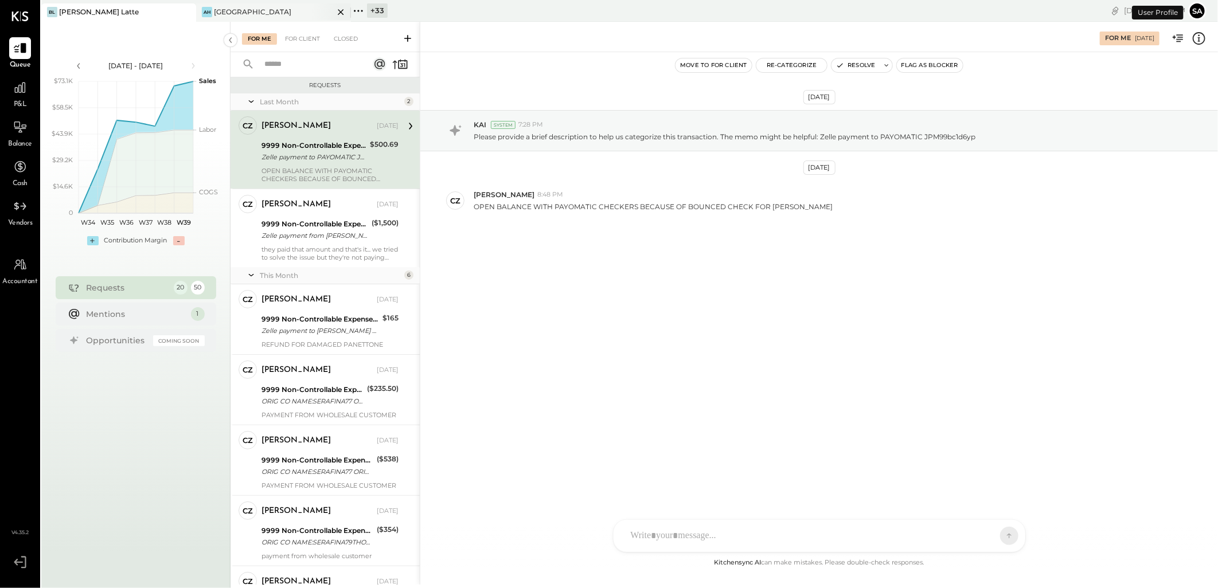
click at [342, 10] on icon at bounding box center [341, 12] width 6 height 6
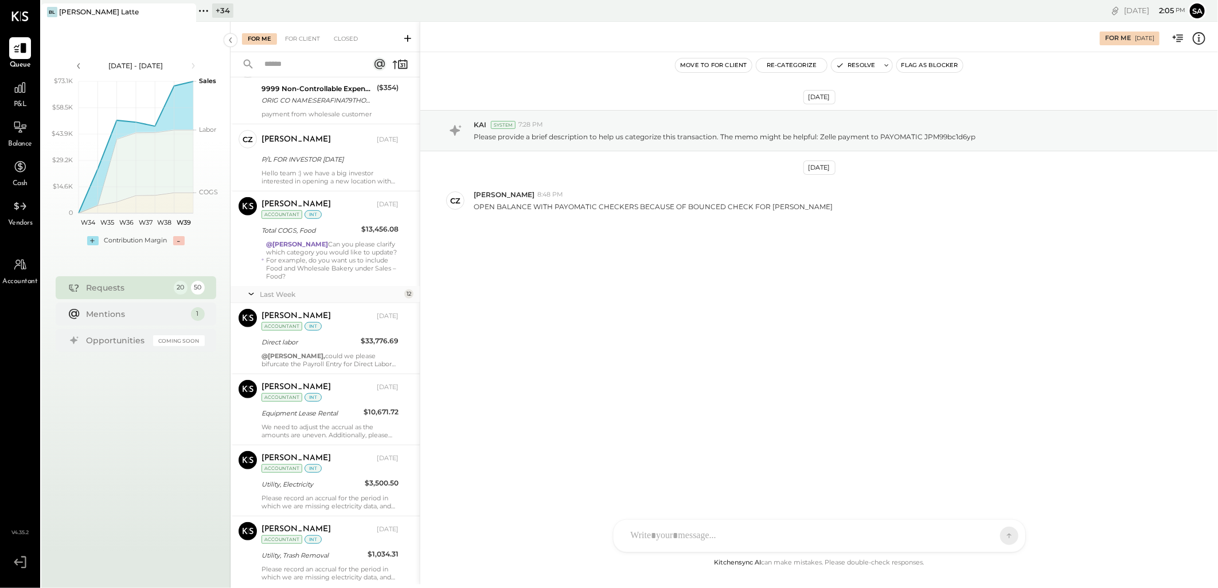
scroll to position [384, 0]
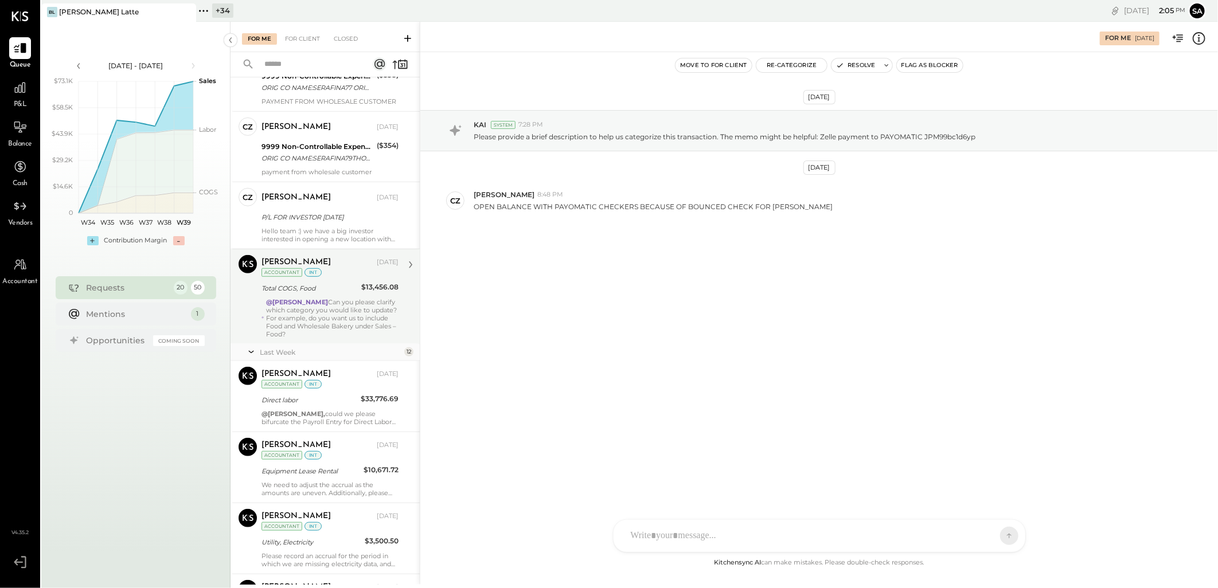
click at [330, 317] on div "@[PERSON_NAME] Can you please clarify which category you would like to update? …" at bounding box center [332, 318] width 132 height 40
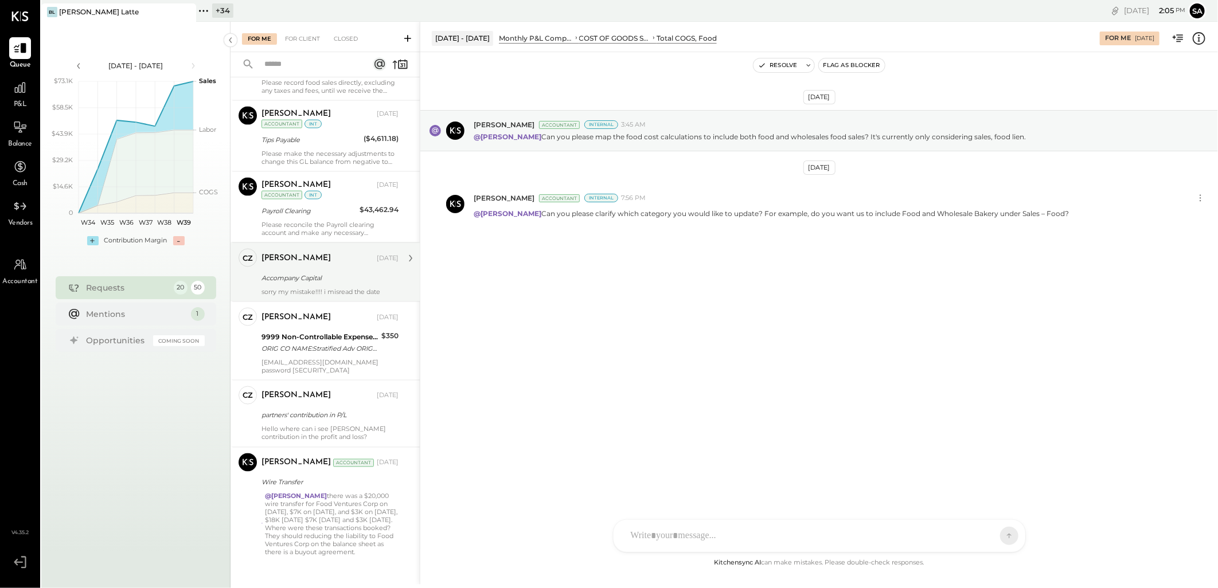
scroll to position [1085, 0]
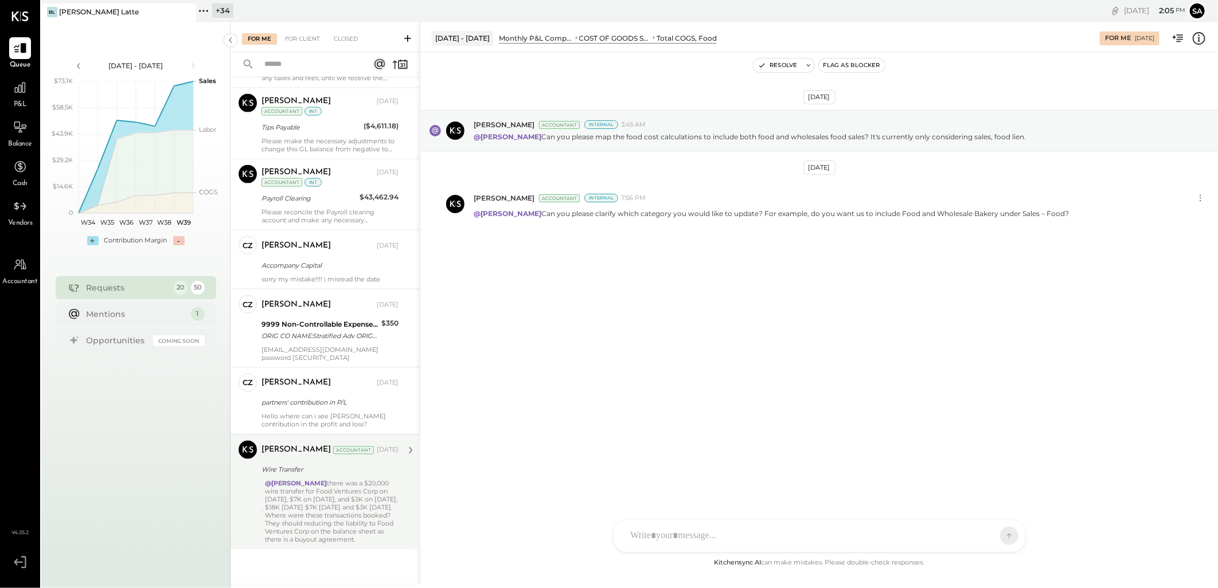
click at [333, 514] on div "@[PERSON_NAME] there was a $20,000 wire transfer for Food Ventures Corp on [DAT…" at bounding box center [332, 512] width 134 height 64
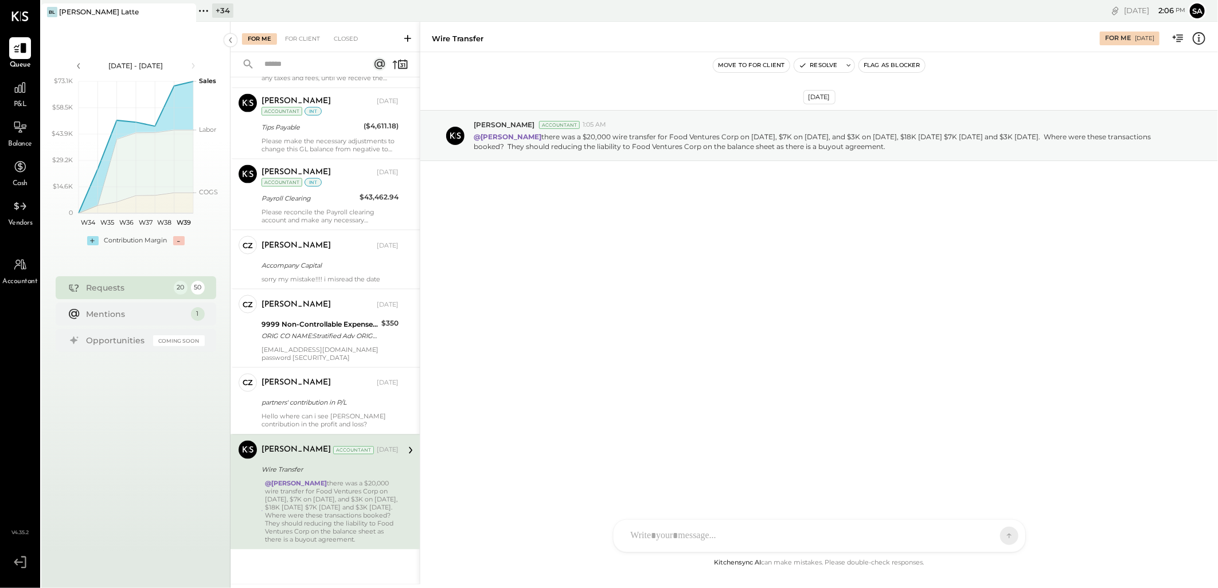
click at [329, 485] on div "@[PERSON_NAME] there was a $20,000 wire transfer for Food Ventures Corp on [DAT…" at bounding box center [332, 512] width 134 height 64
click at [347, 523] on div "@[PERSON_NAME] there was a $20,000 wire transfer for Food Ventures Corp on [DAT…" at bounding box center [332, 512] width 134 height 64
click at [326, 422] on div "Hello where can i see [PERSON_NAME] contribution in the profit and loss?" at bounding box center [329, 421] width 137 height 16
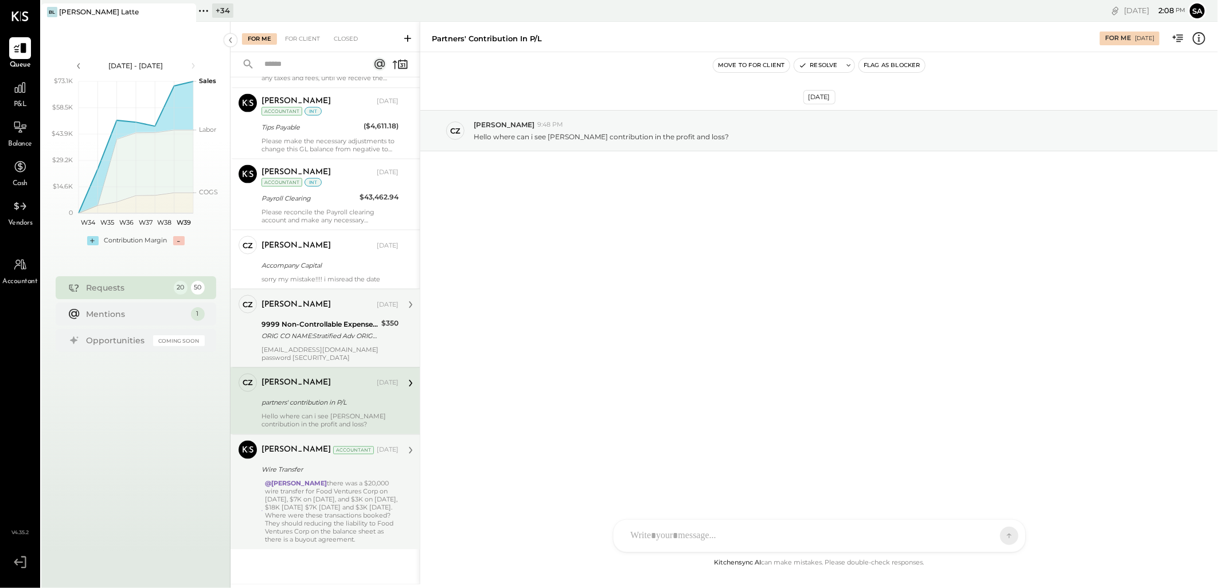
click at [307, 328] on div "9999 Non-Controllable Expenses:Other Income and Expenses:To Be Classified" at bounding box center [319, 324] width 116 height 11
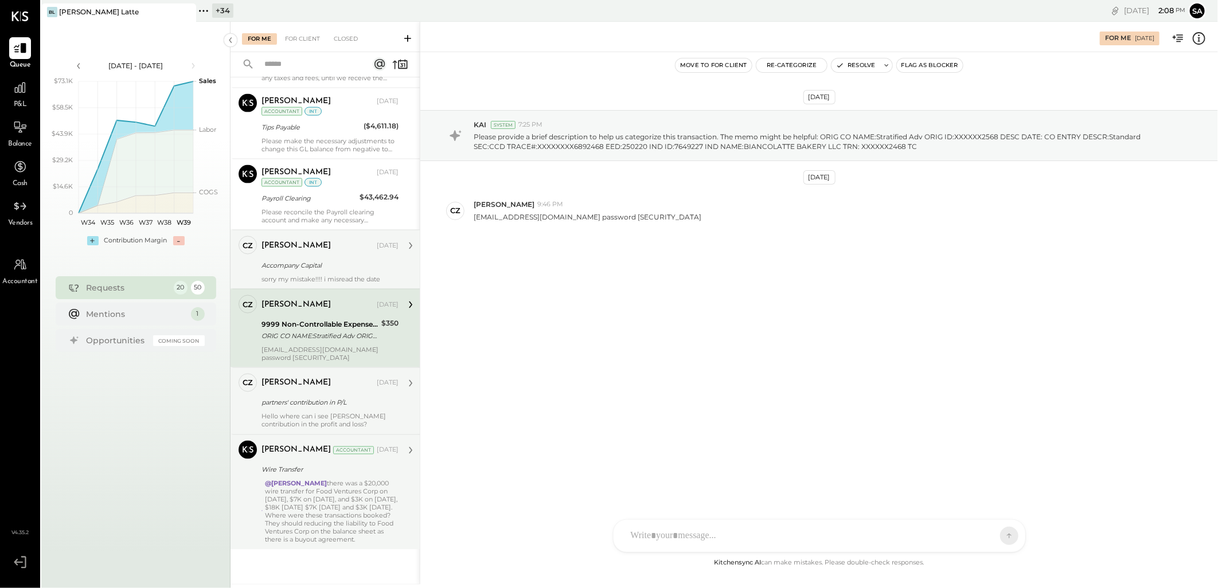
click at [303, 243] on div "[PERSON_NAME]" at bounding box center [295, 245] width 69 height 11
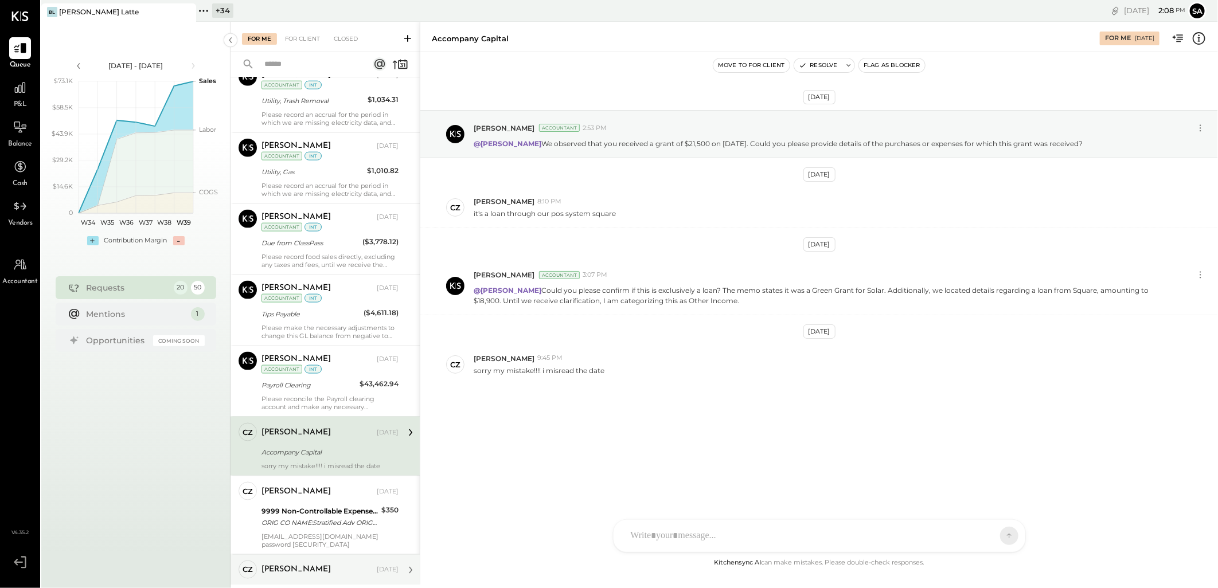
scroll to position [893, 0]
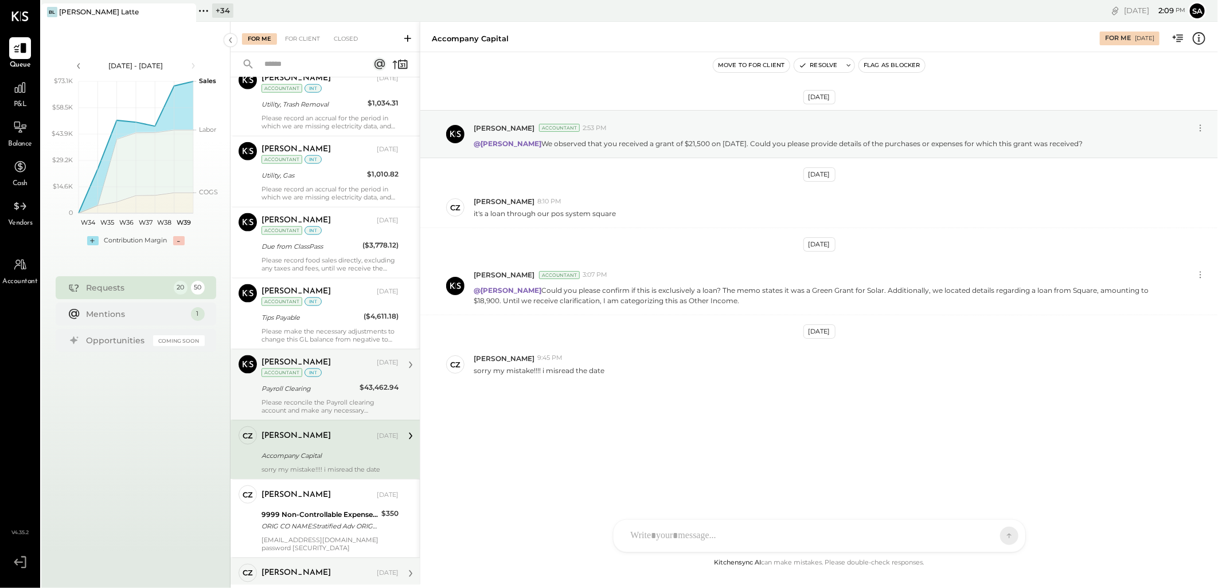
click at [279, 389] on div "Payroll Clearing" at bounding box center [308, 388] width 95 height 11
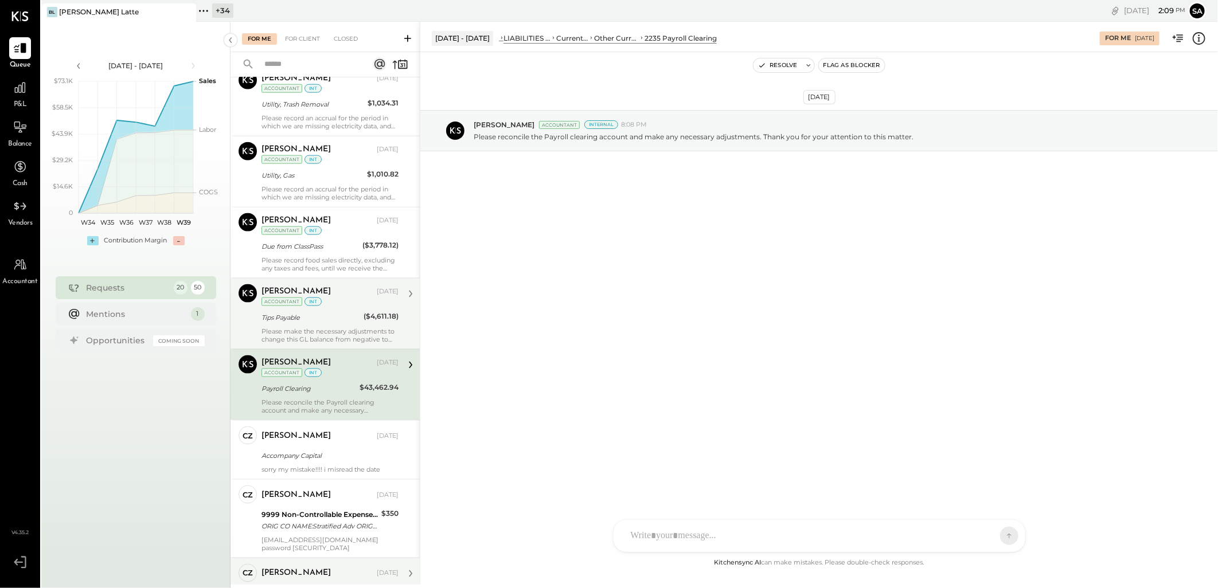
click at [315, 314] on div "Tips Payable" at bounding box center [310, 317] width 99 height 11
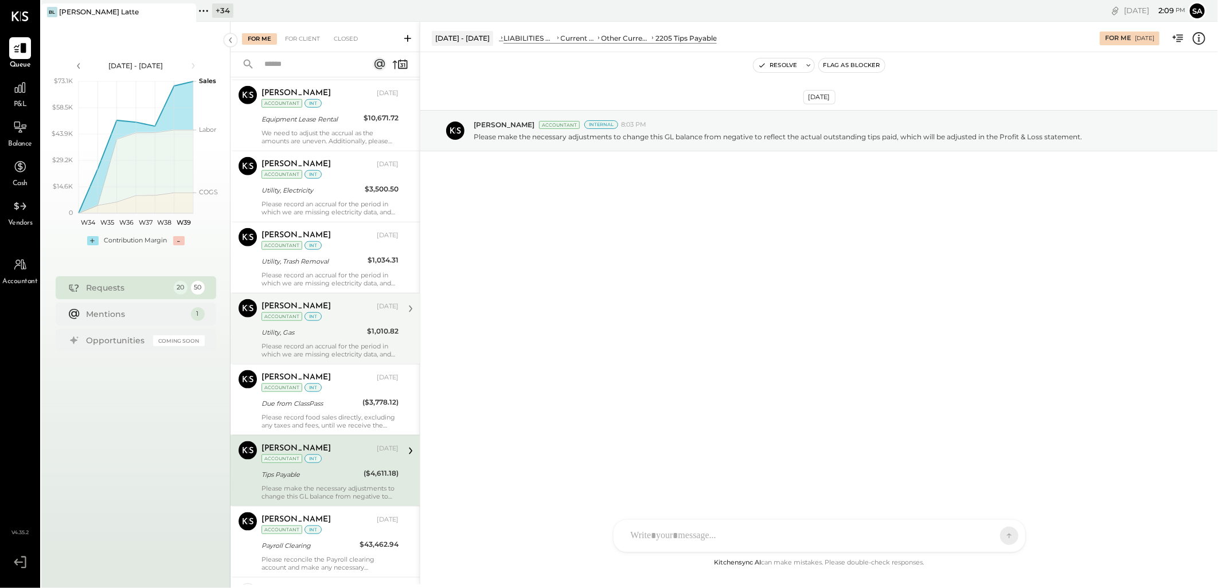
scroll to position [702, 0]
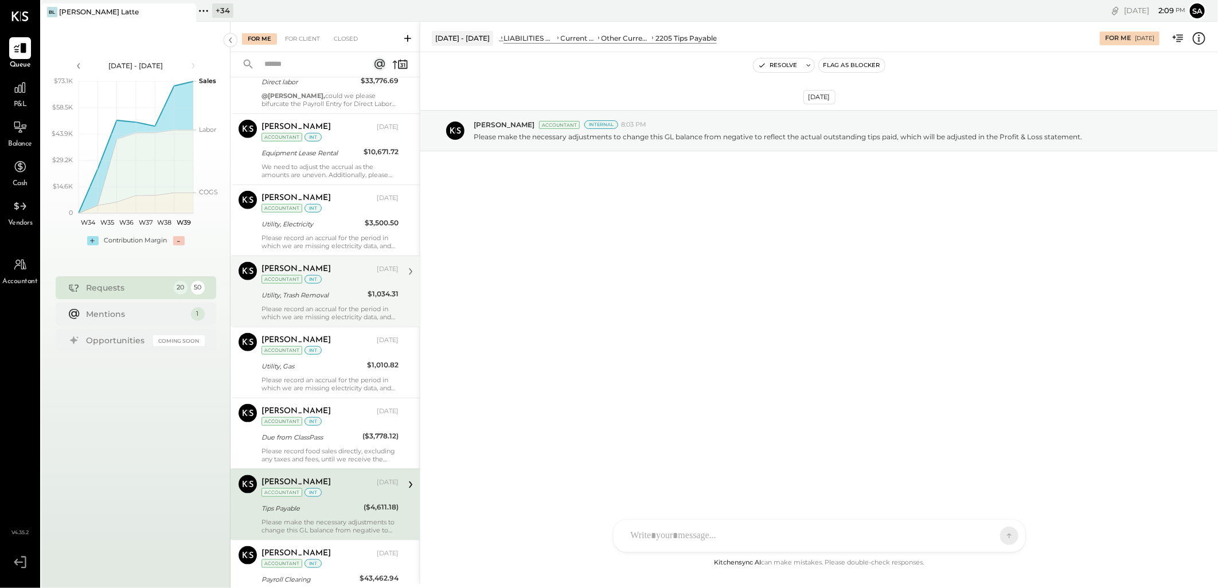
click at [339, 296] on div "Utility, Trash Removal" at bounding box center [312, 295] width 103 height 11
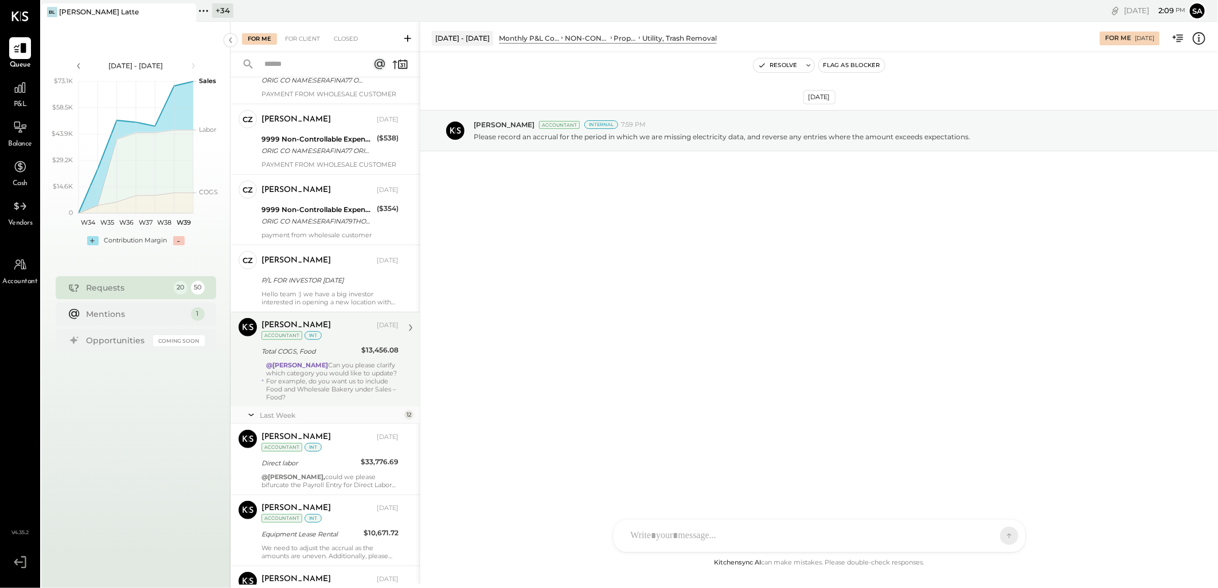
scroll to position [320, 0]
